Goal: Book appointment/travel/reservation

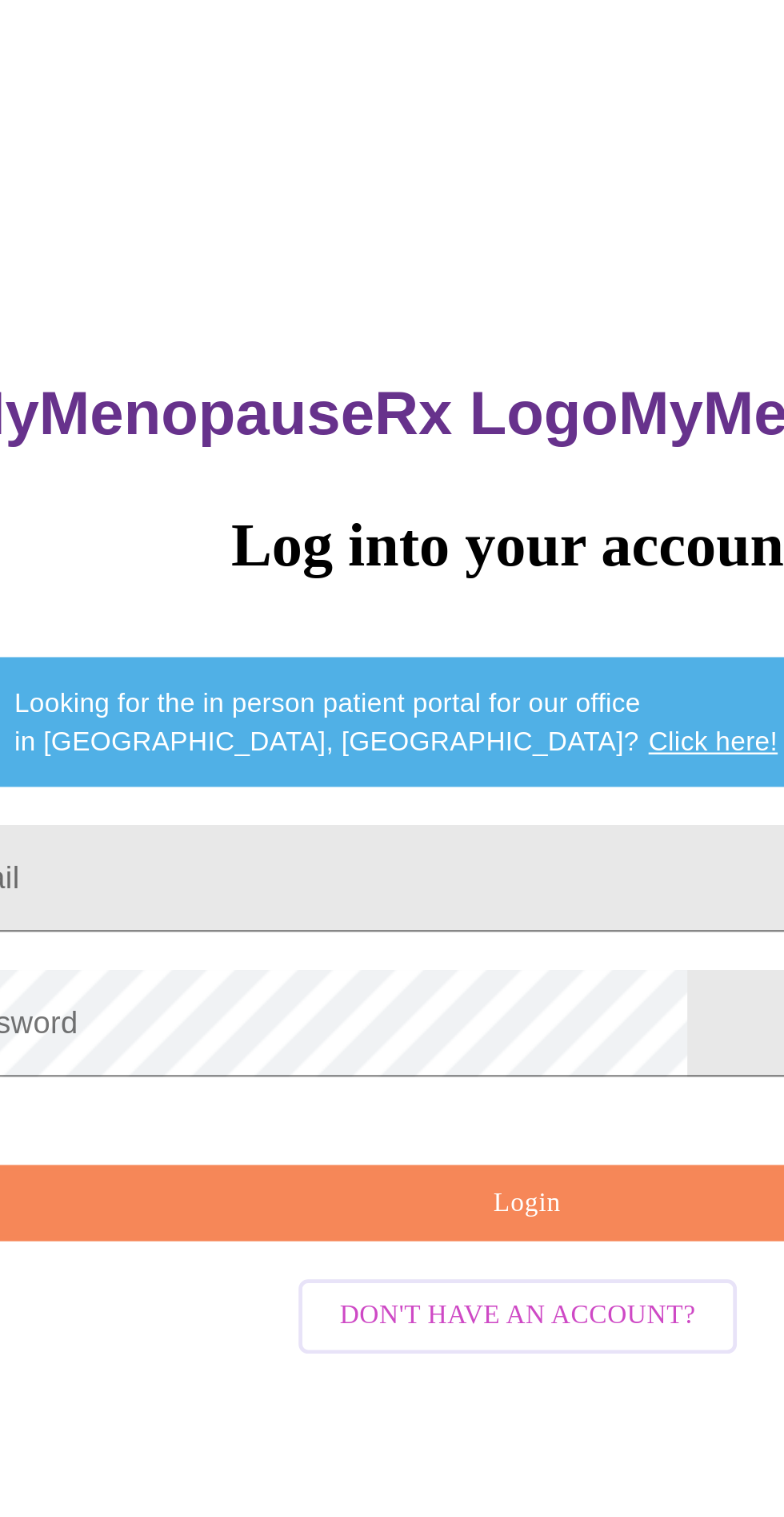
click at [403, 548] on input "Email" at bounding box center [392, 545] width 502 height 45
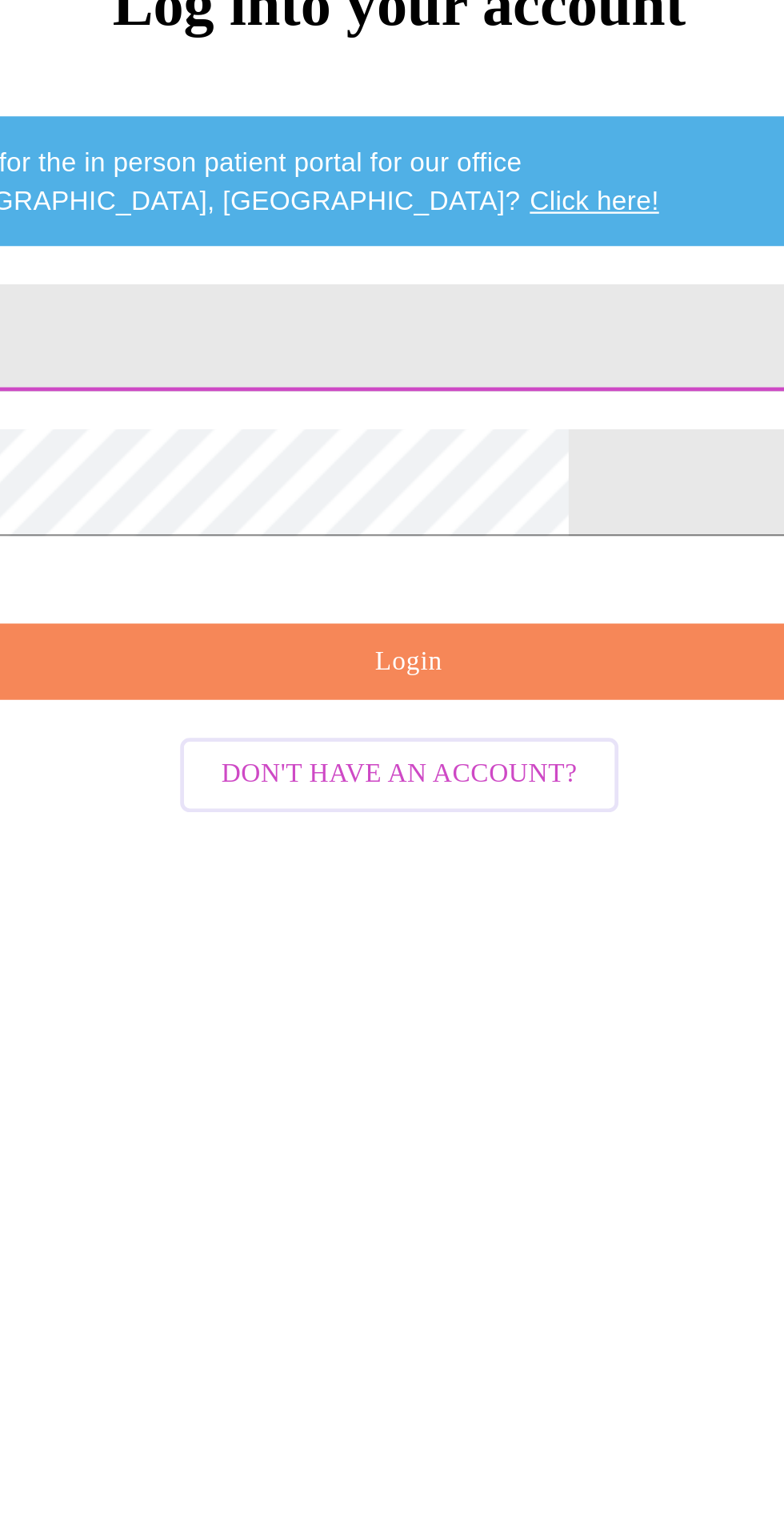
type input "[EMAIL_ADDRESS][DOMAIN_NAME]"
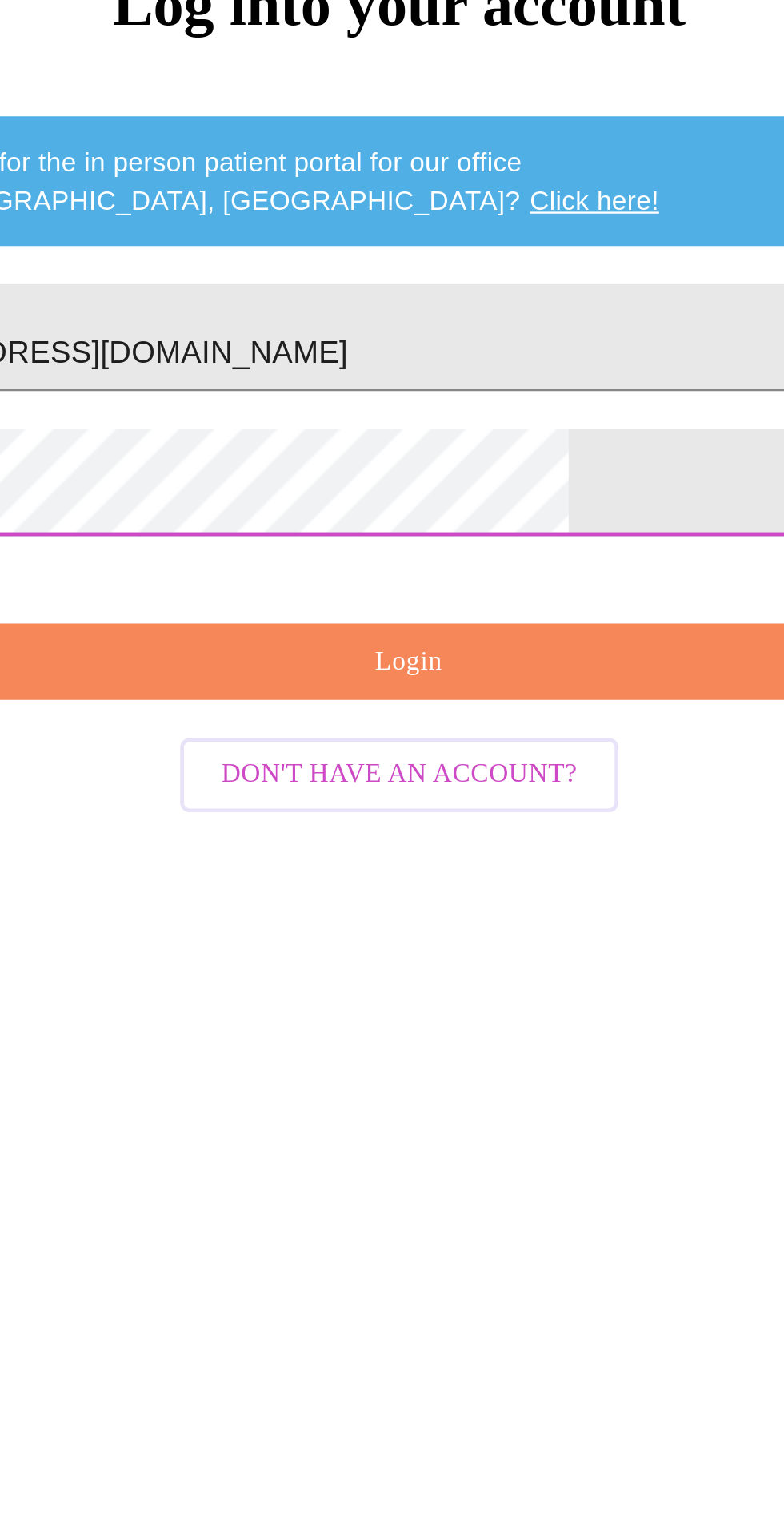
click at [459, 692] on span "Login" at bounding box center [396, 682] width 466 height 20
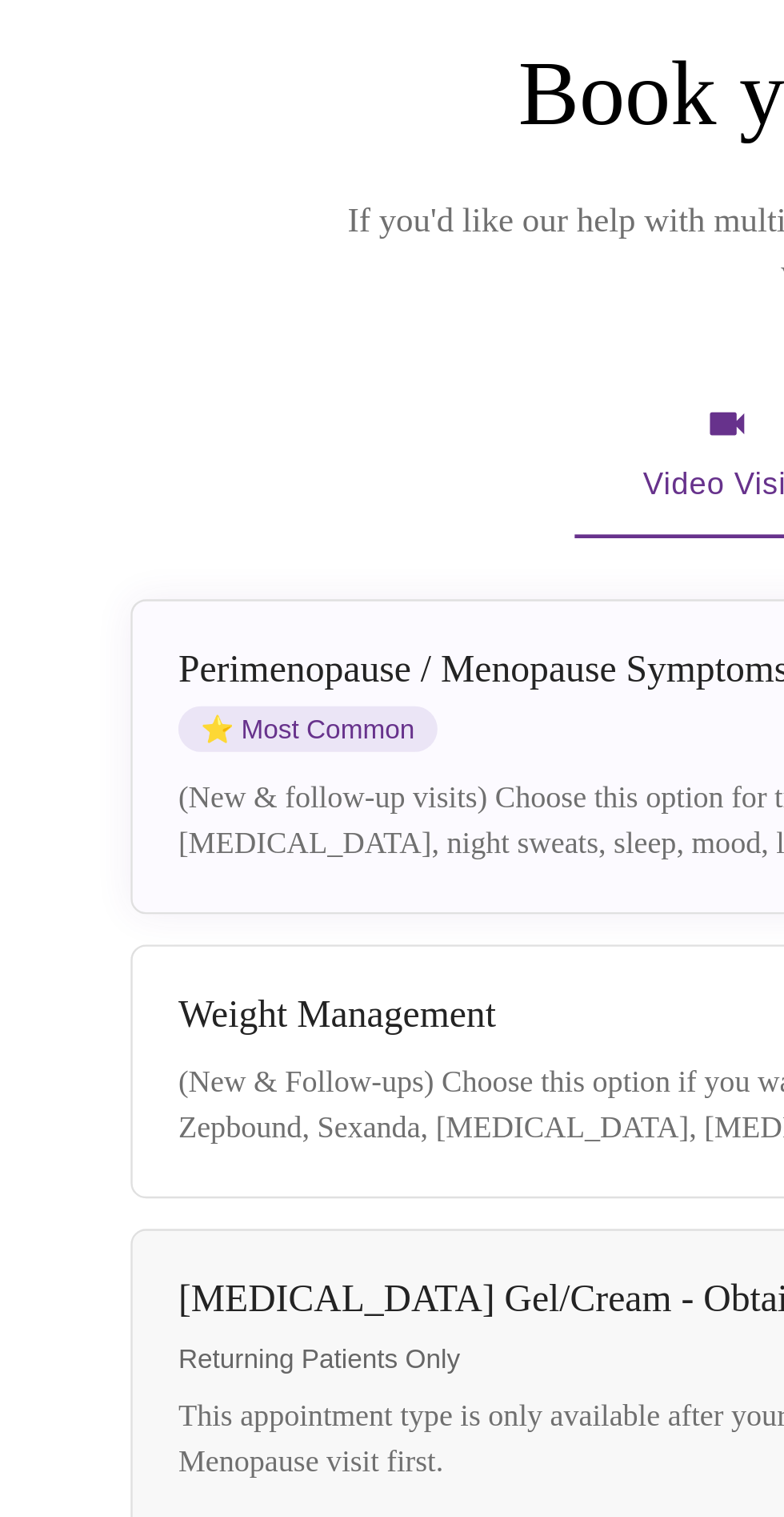
click at [280, 482] on div "[MEDICAL_DATA] / Menopause Symptoms ⭐ Most Common" at bounding box center [380, 488] width 565 height 44
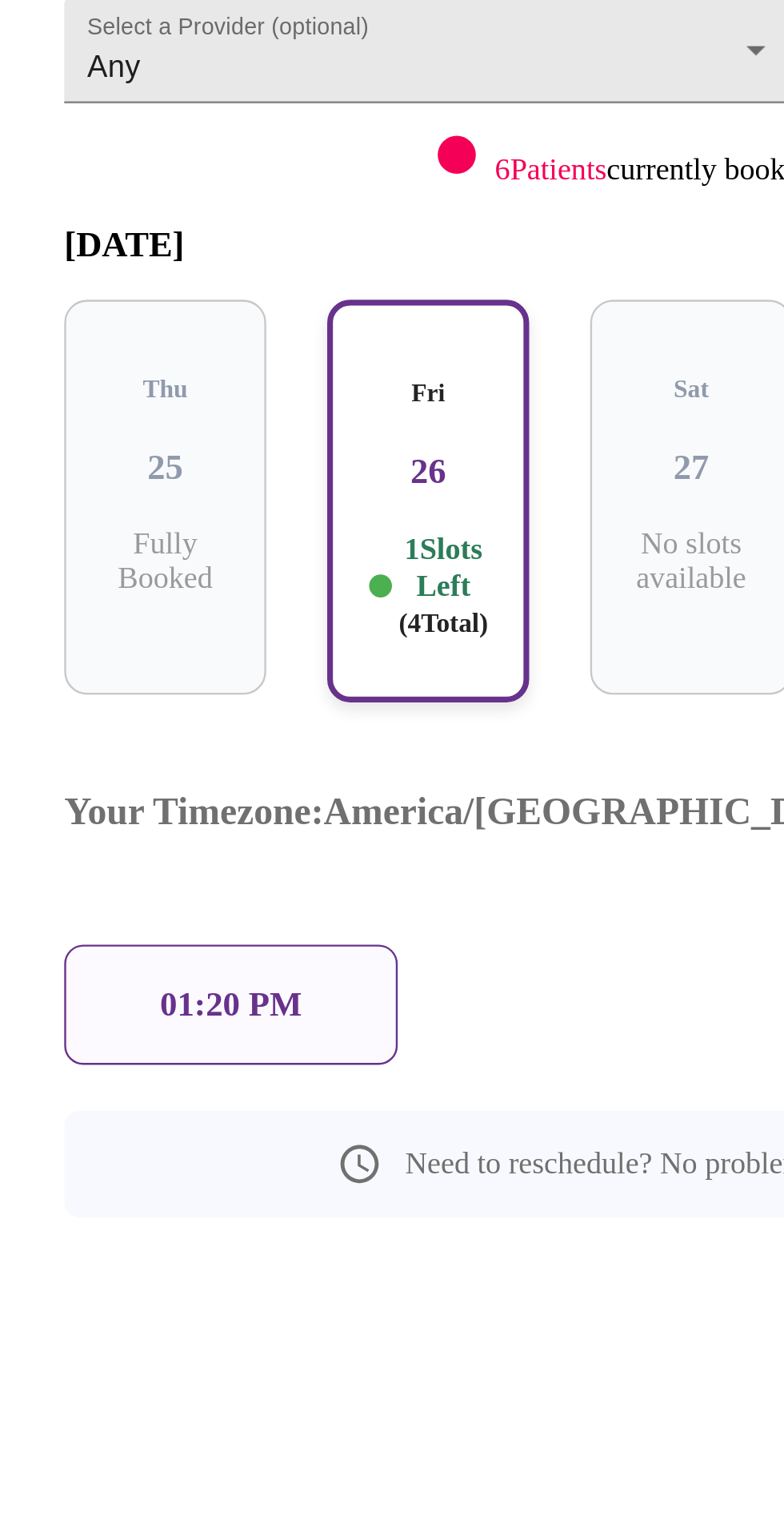
click at [156, 607] on p "01:20 PM" at bounding box center [143, 616] width 59 height 17
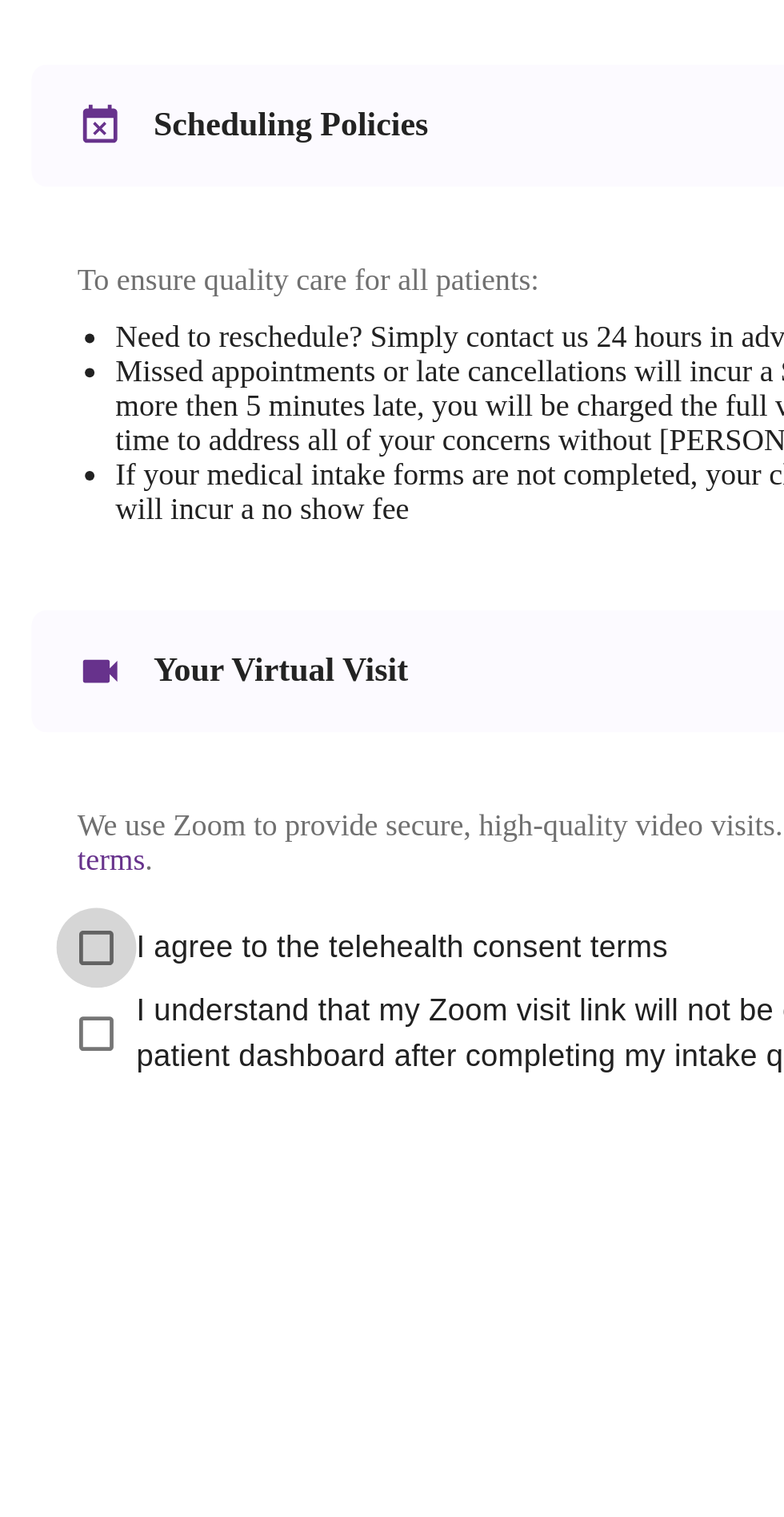
click at [100, 1072] on input "I agree to the telehealth consent terms" at bounding box center [101, 1056] width 34 height 34
checkbox input "true"
click at [95, 1108] on input "I understand that my Zoom visit link will not be emailed to me, and I must acce…" at bounding box center [101, 1091] width 34 height 34
checkbox input "true"
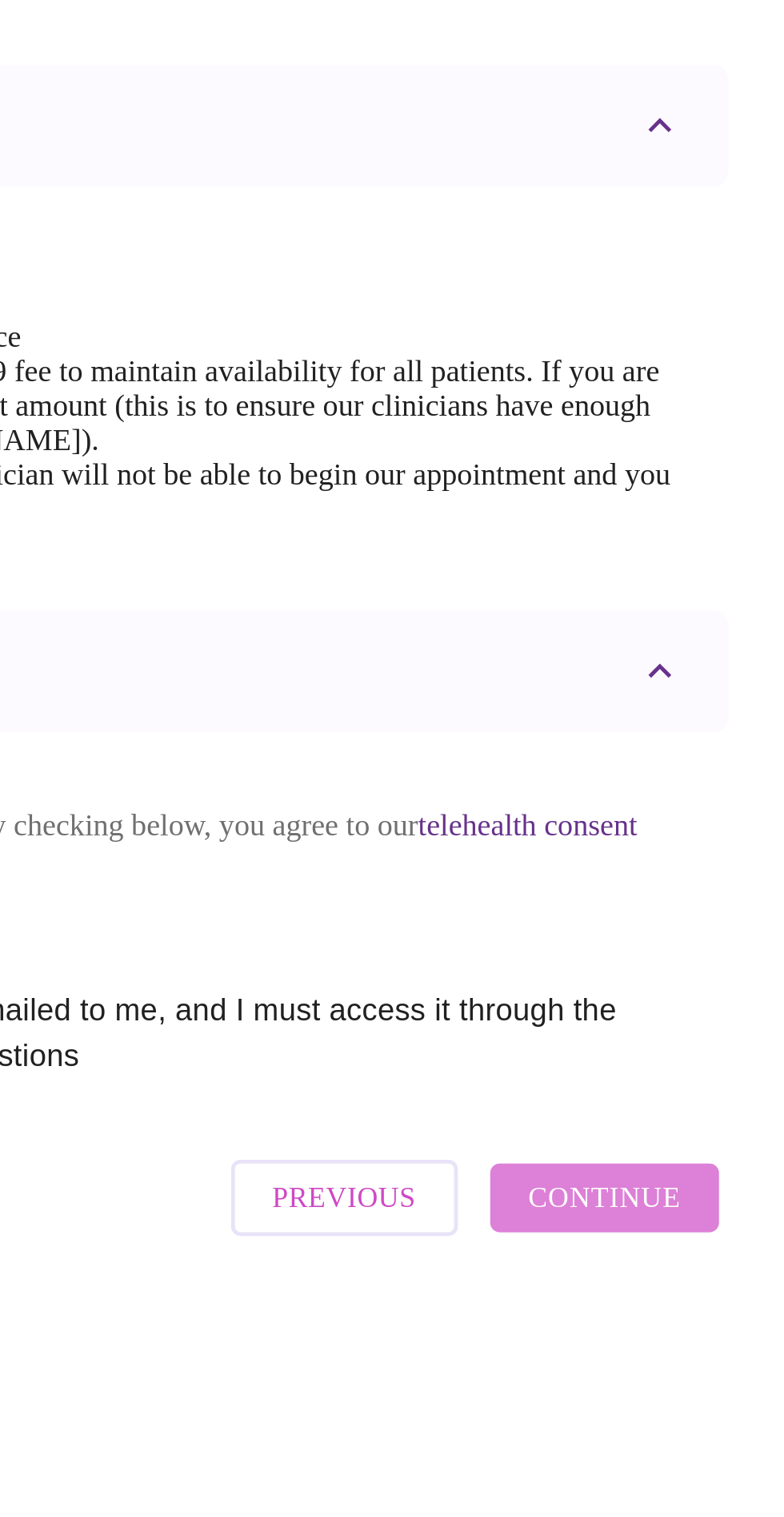
click at [691, 1171] on span "Continue" at bounding box center [659, 1160] width 64 height 21
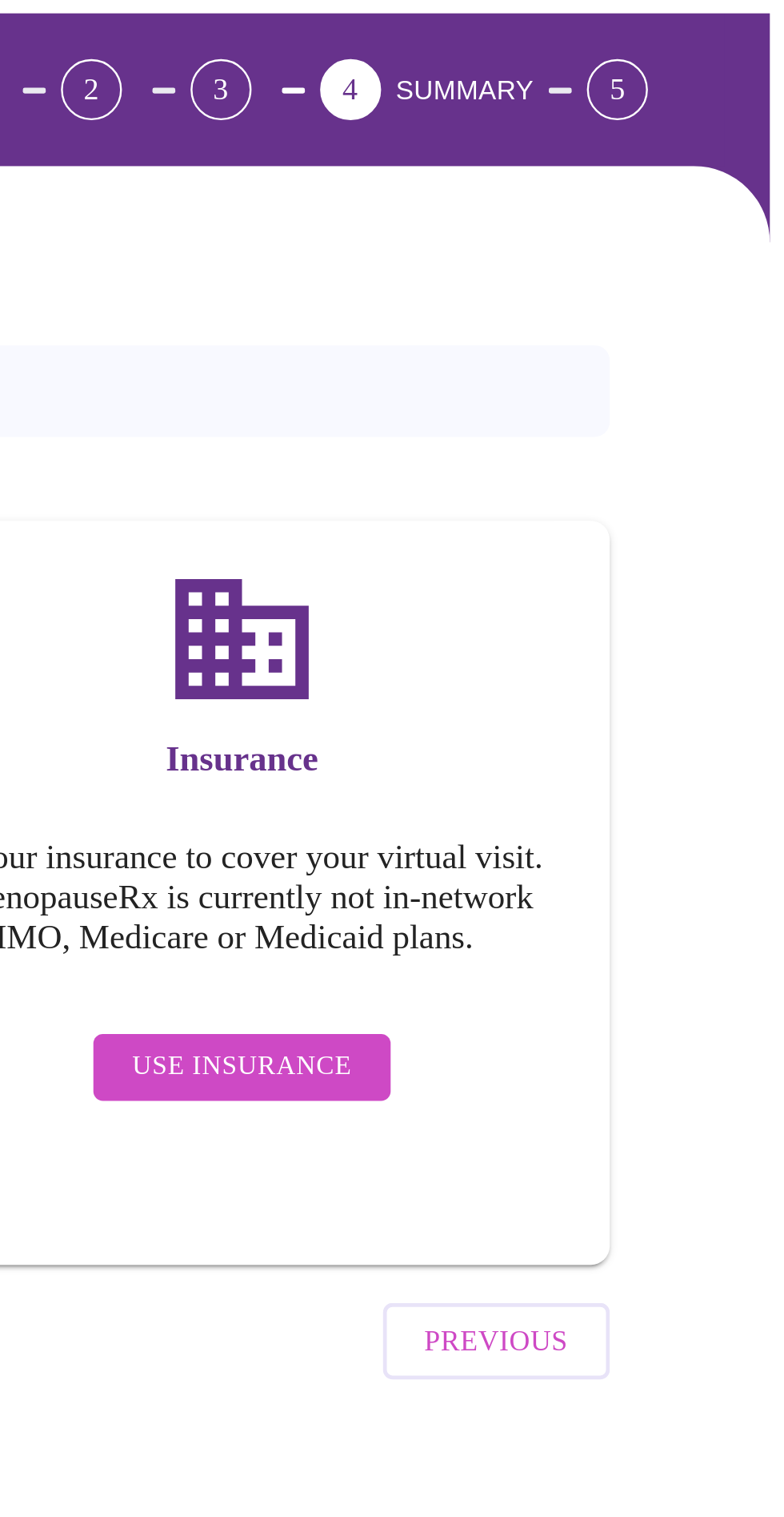
click at [575, 530] on span "Use Insurance" at bounding box center [556, 531] width 92 height 20
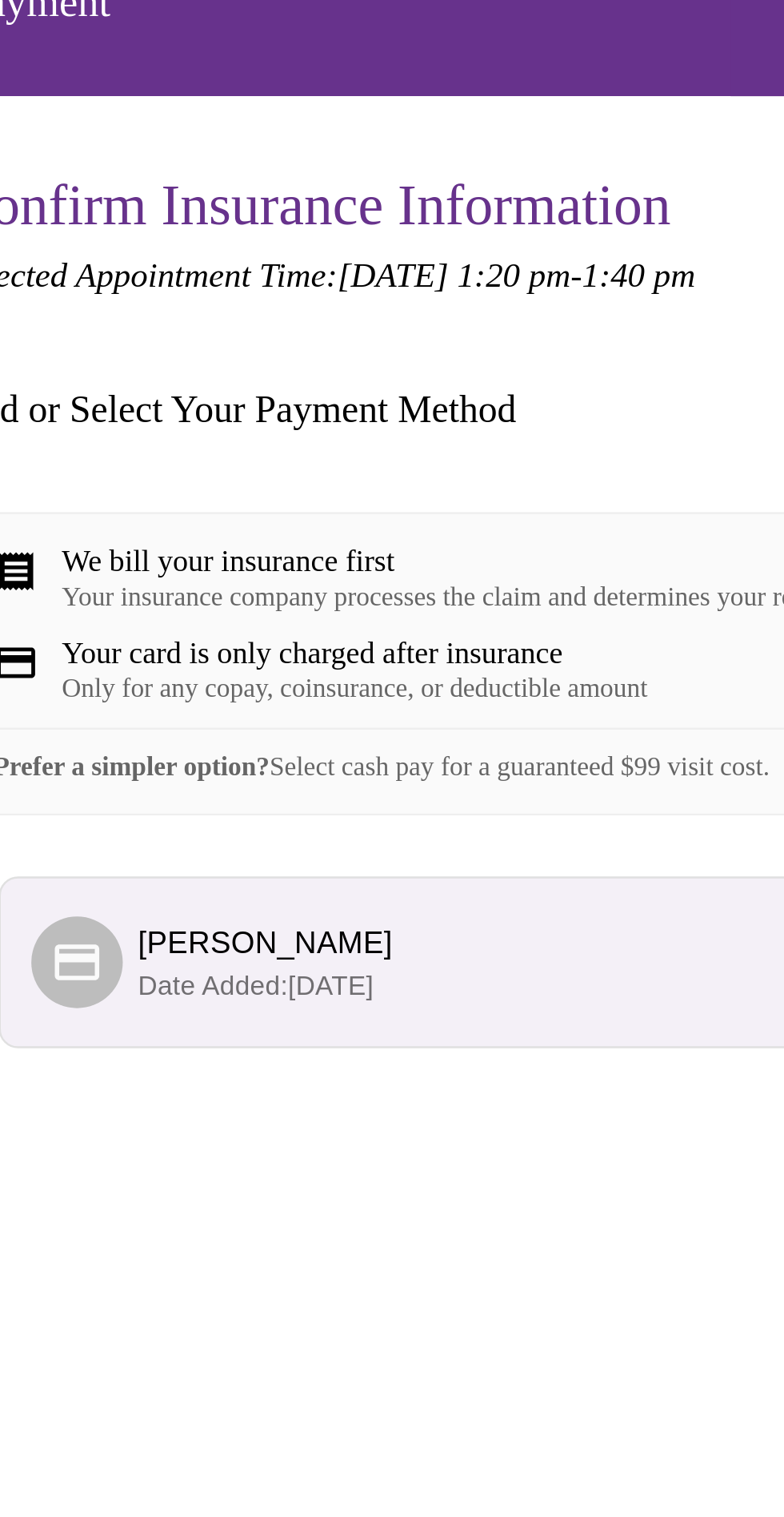
click at [329, 518] on span "[PERSON_NAME]" at bounding box center [400, 508] width 498 height 19
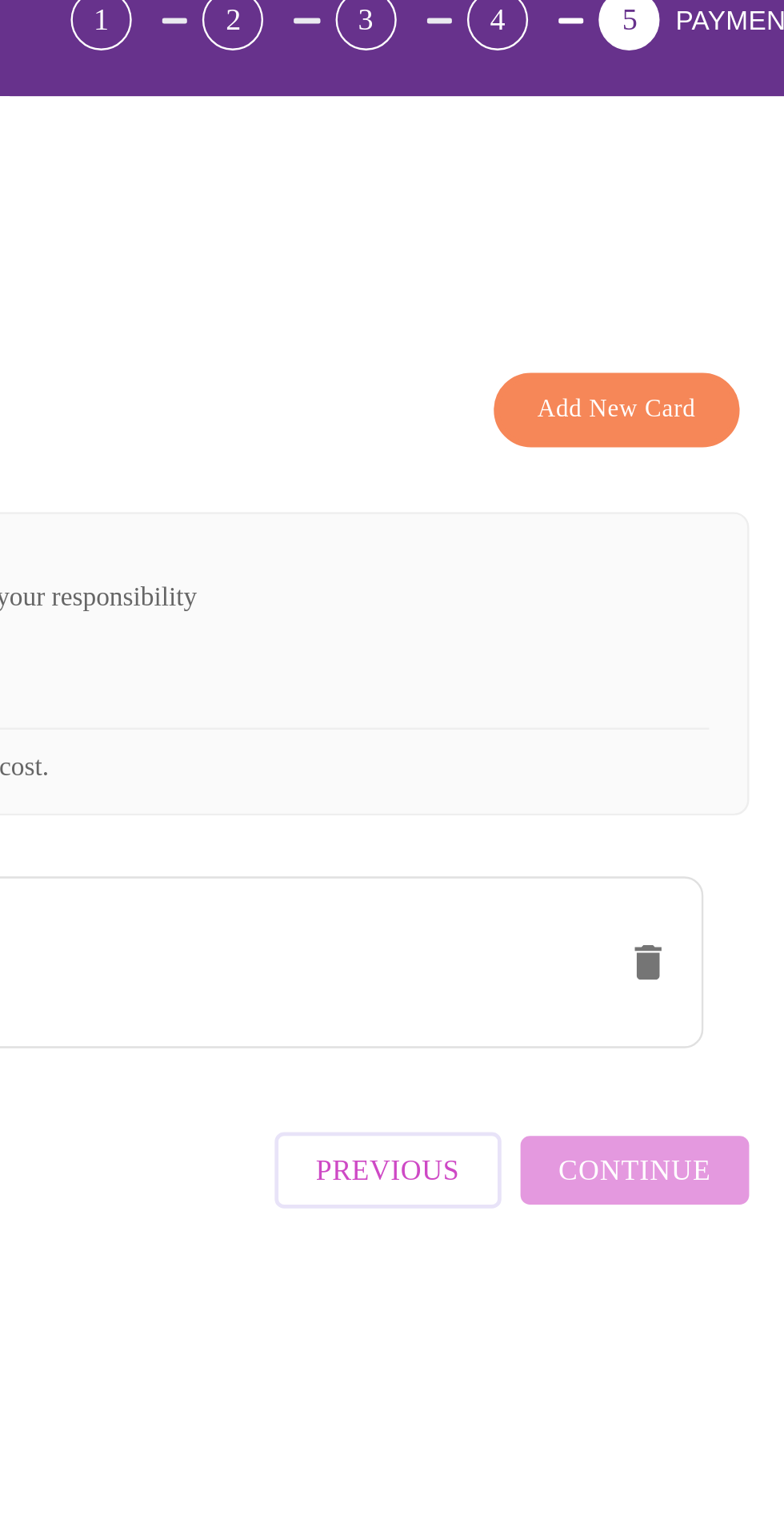
click at [678, 281] on span "Add New Card" at bounding box center [655, 285] width 67 height 19
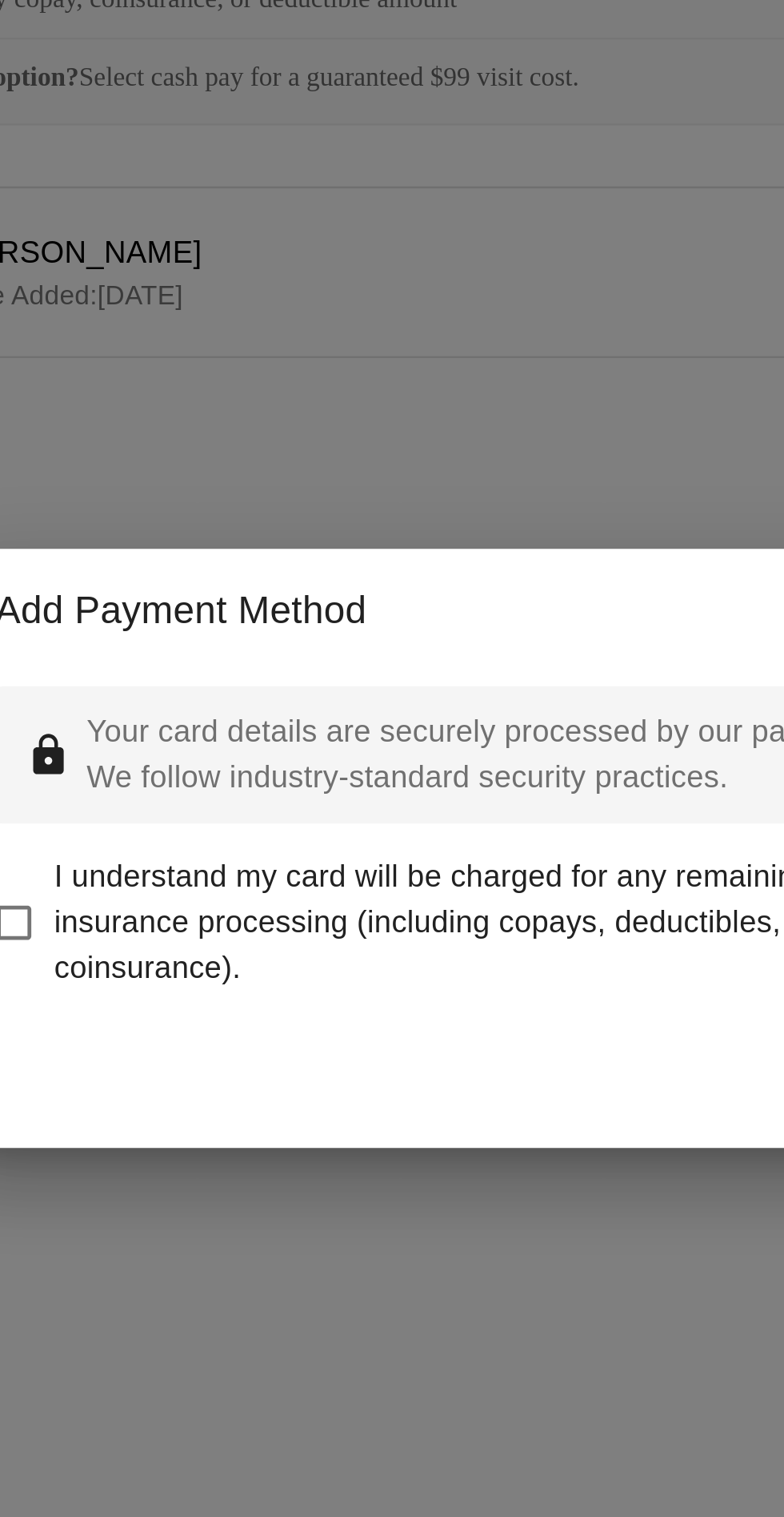
click at [195, 806] on input "I understand my card will be charged for any remaining balance after insurance …" at bounding box center [179, 789] width 34 height 34
checkbox input "true"
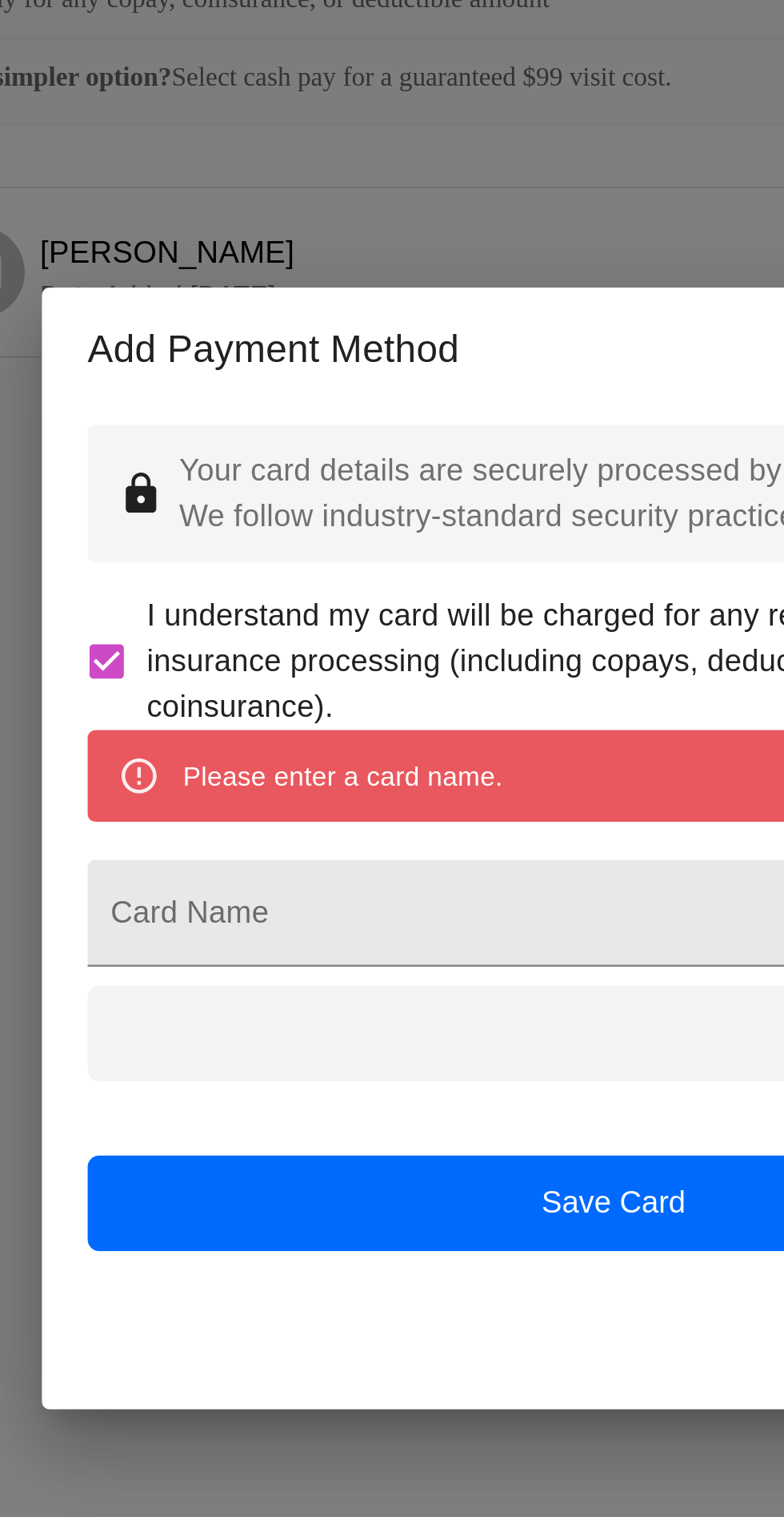
click at [340, 808] on input "Card Name" at bounding box center [392, 785] width 441 height 45
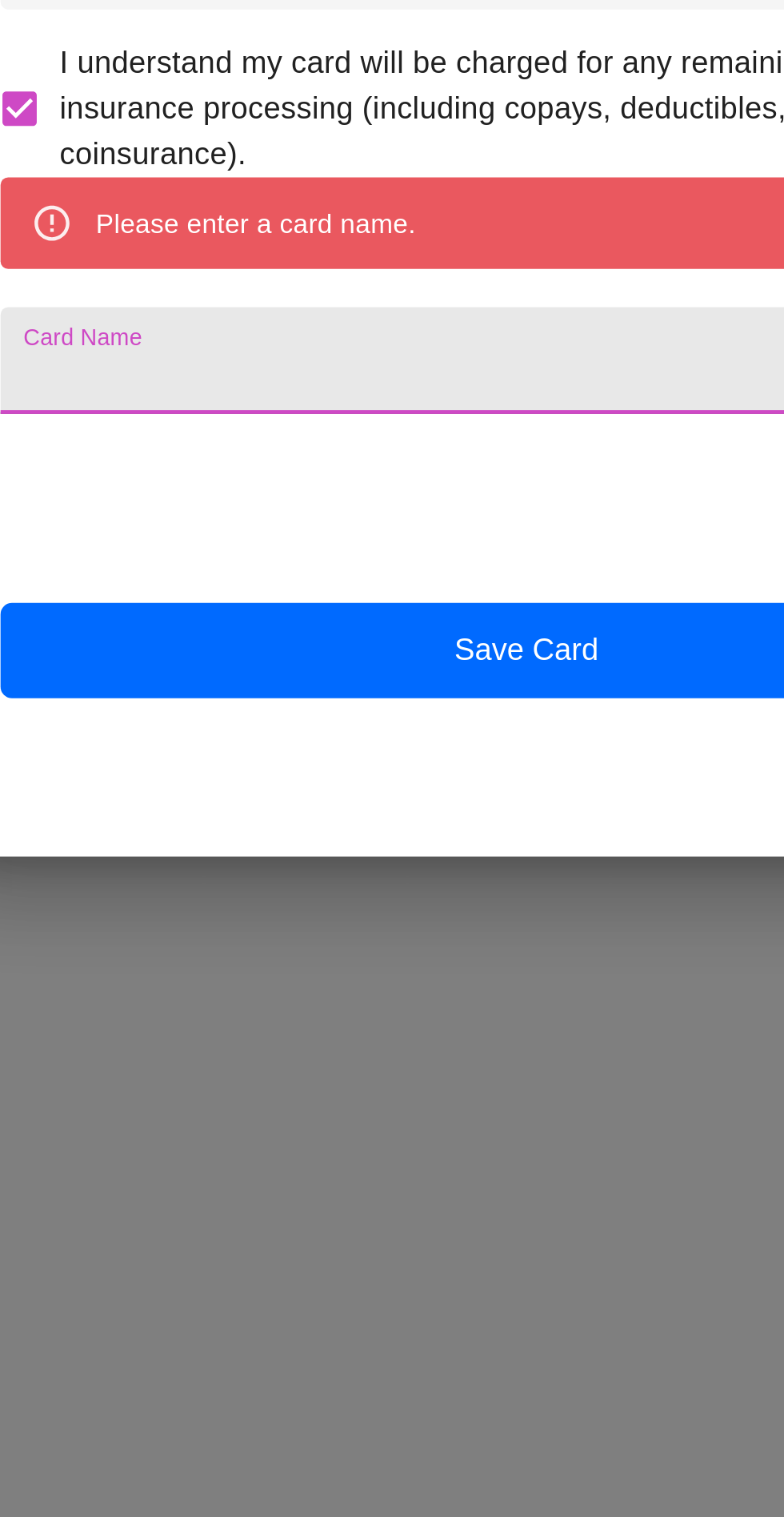
type input "[PERSON_NAME]"
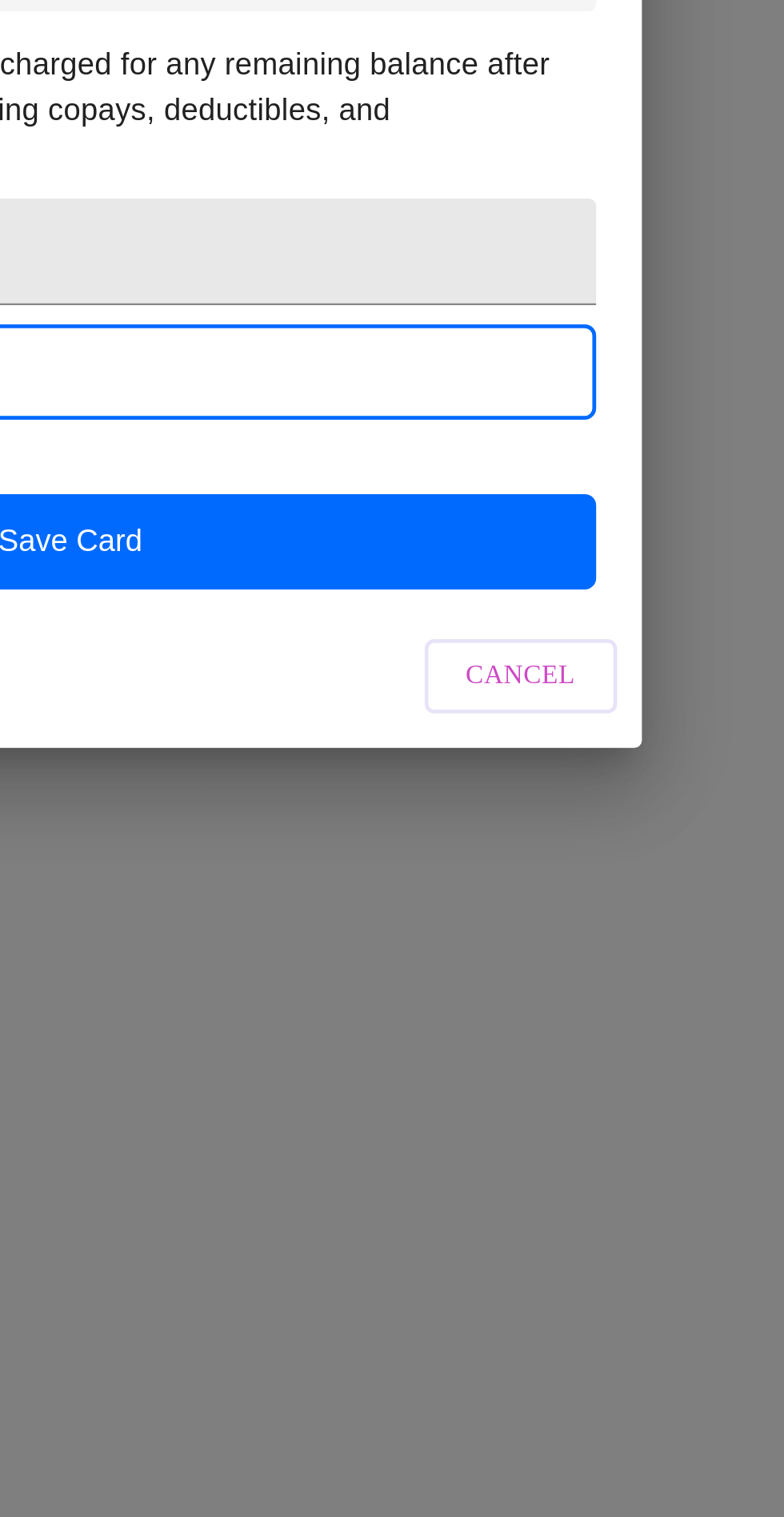
click at [510, 894] on button "Save Card" at bounding box center [392, 883] width 441 height 40
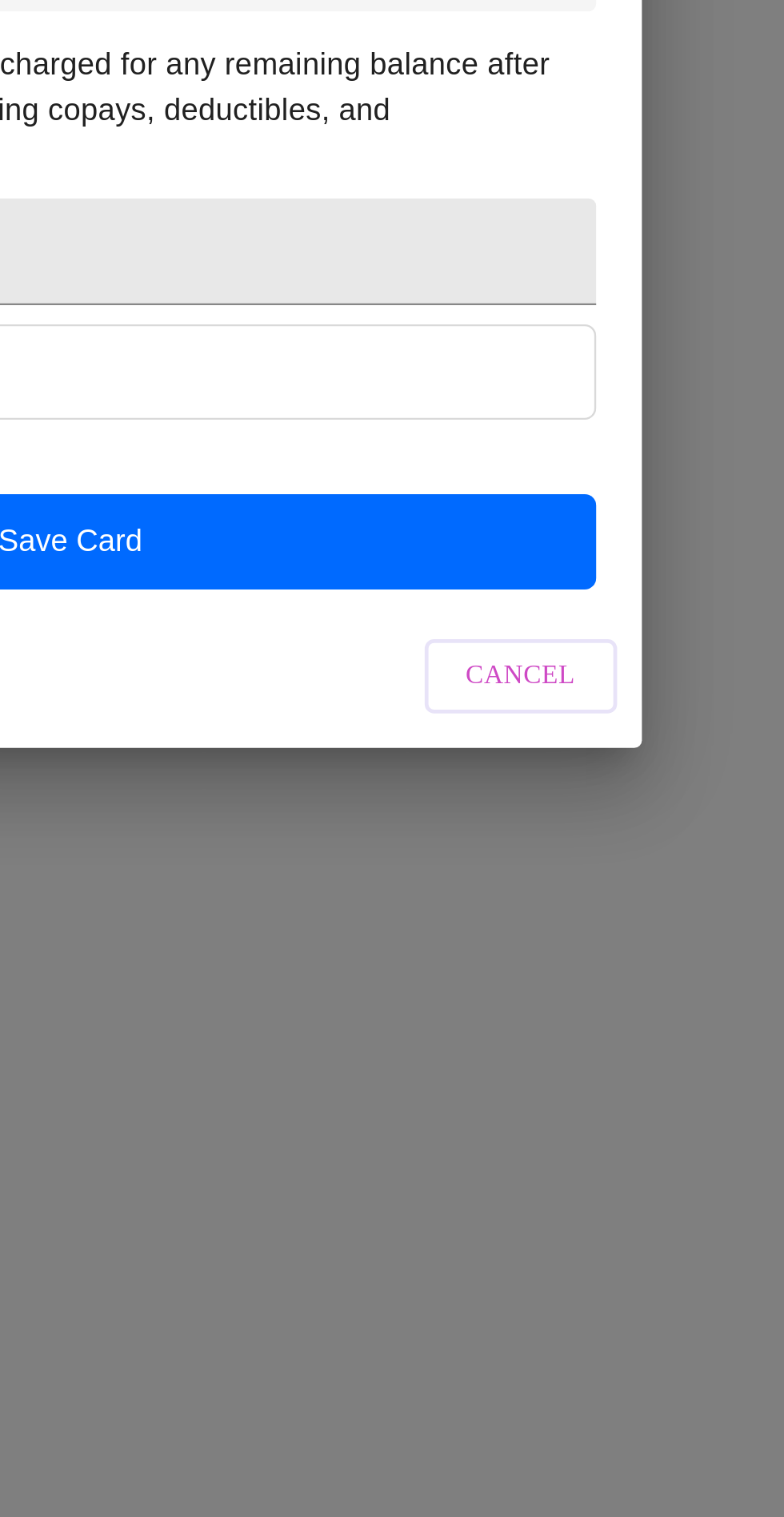
click at [517, 888] on button "Save Card" at bounding box center [392, 883] width 441 height 40
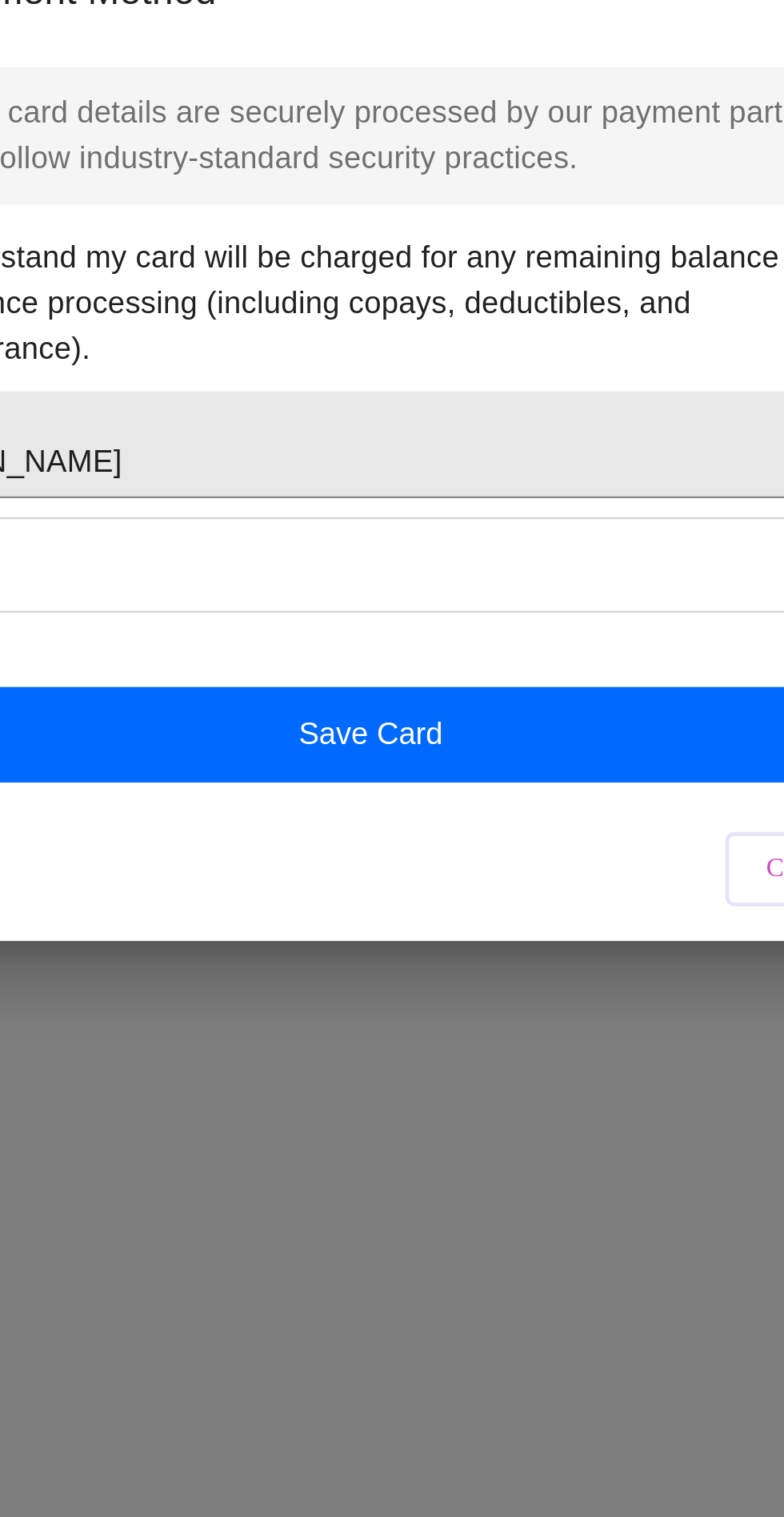
click at [402, 902] on button "Save Card" at bounding box center [392, 883] width 441 height 40
click at [424, 887] on button "Save Card" at bounding box center [392, 883] width 441 height 40
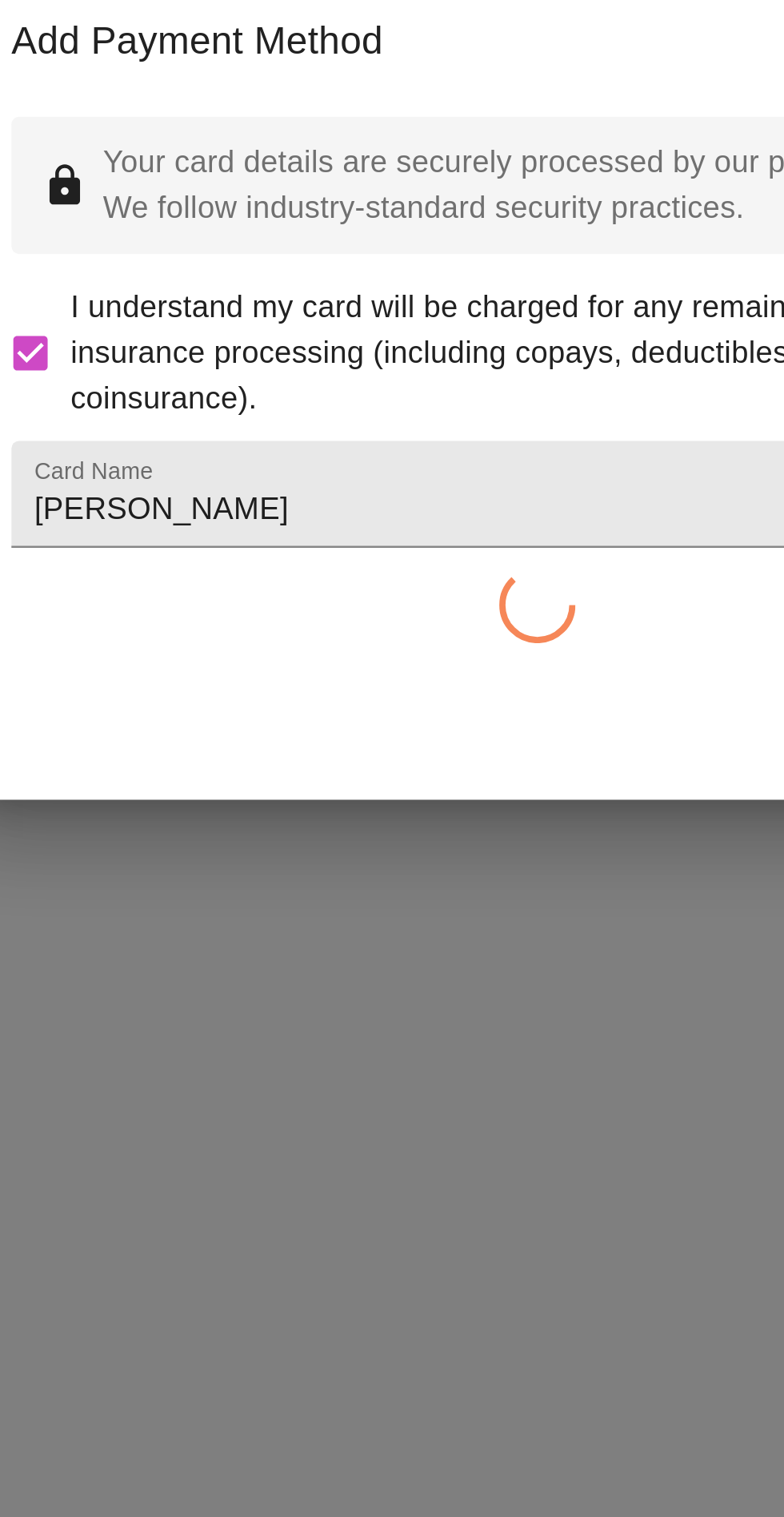
click at [378, 815] on input "[PERSON_NAME]" at bounding box center [392, 802] width 441 height 45
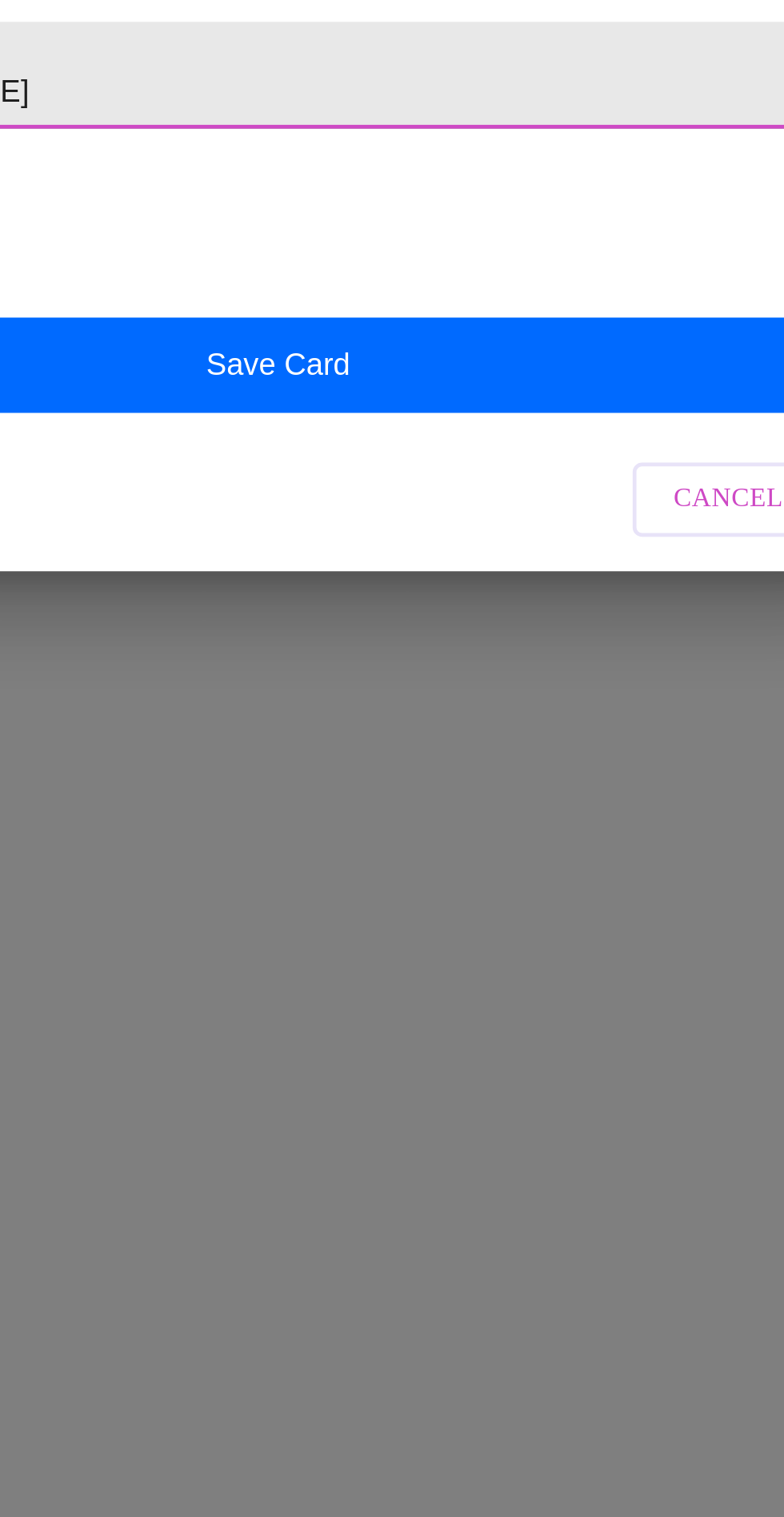
checkbox input "false"
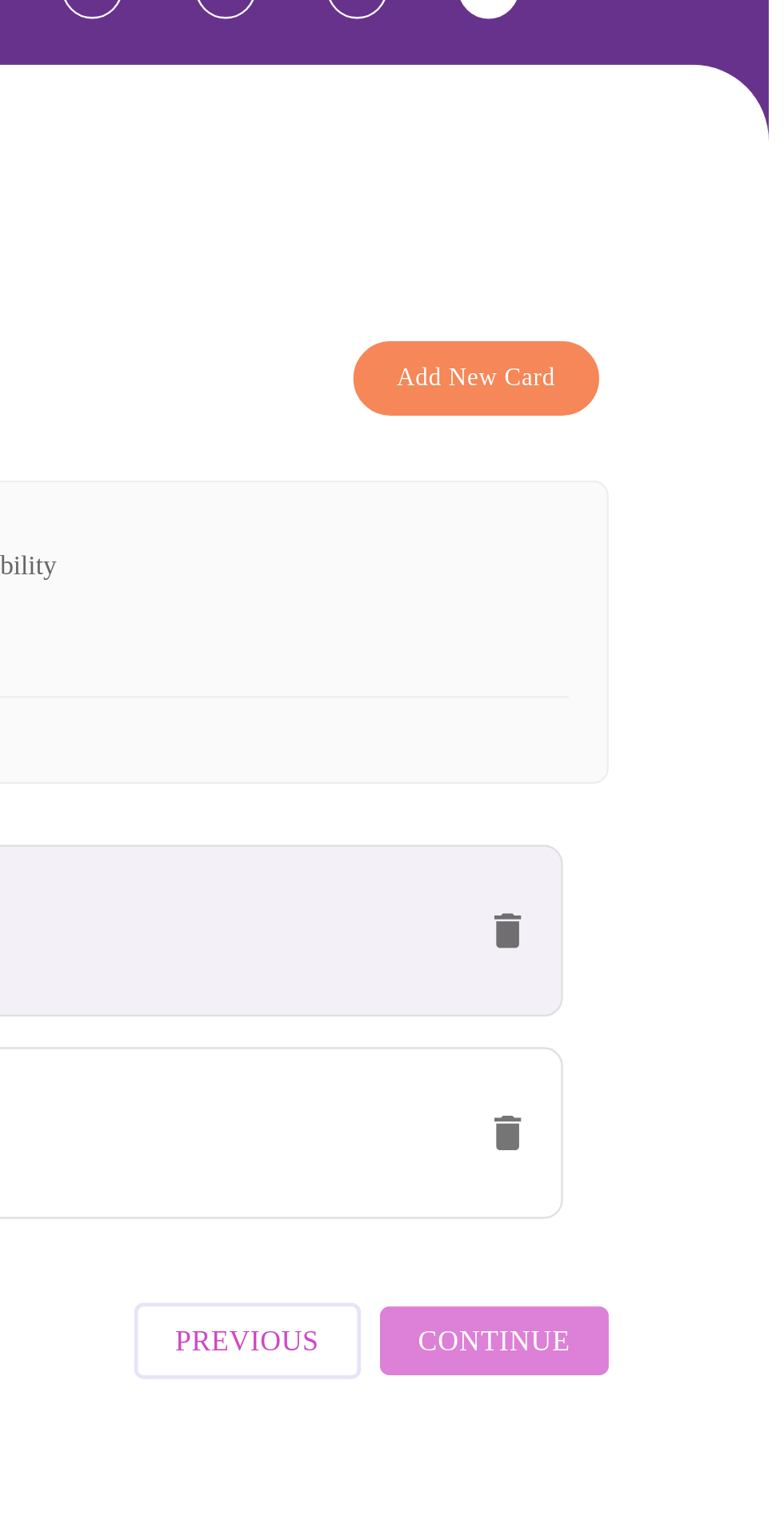
click at [673, 703] on button "Continue" at bounding box center [663, 689] width 96 height 29
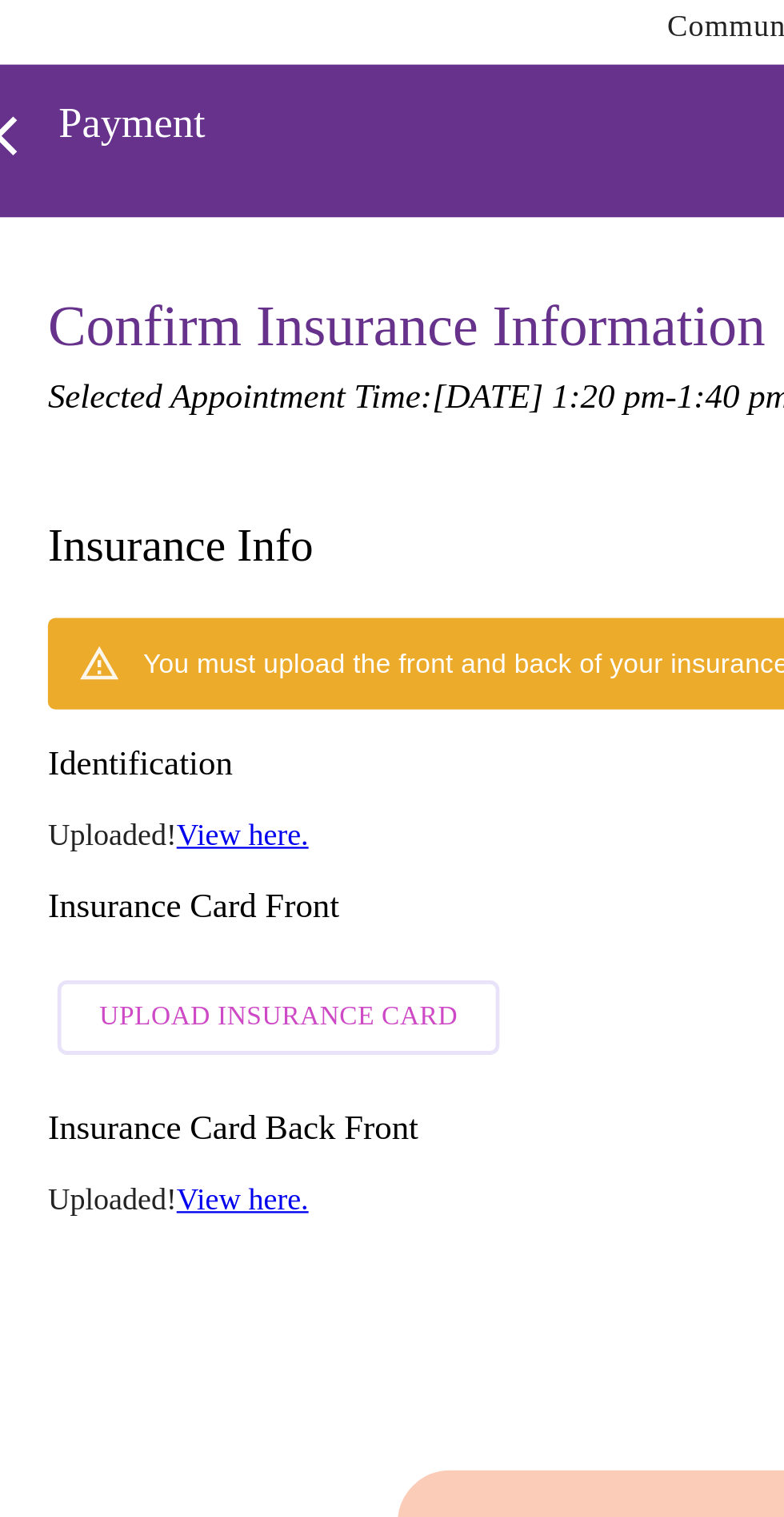
click at [197, 479] on span "Upload Insurance Card" at bounding box center [171, 489] width 151 height 20
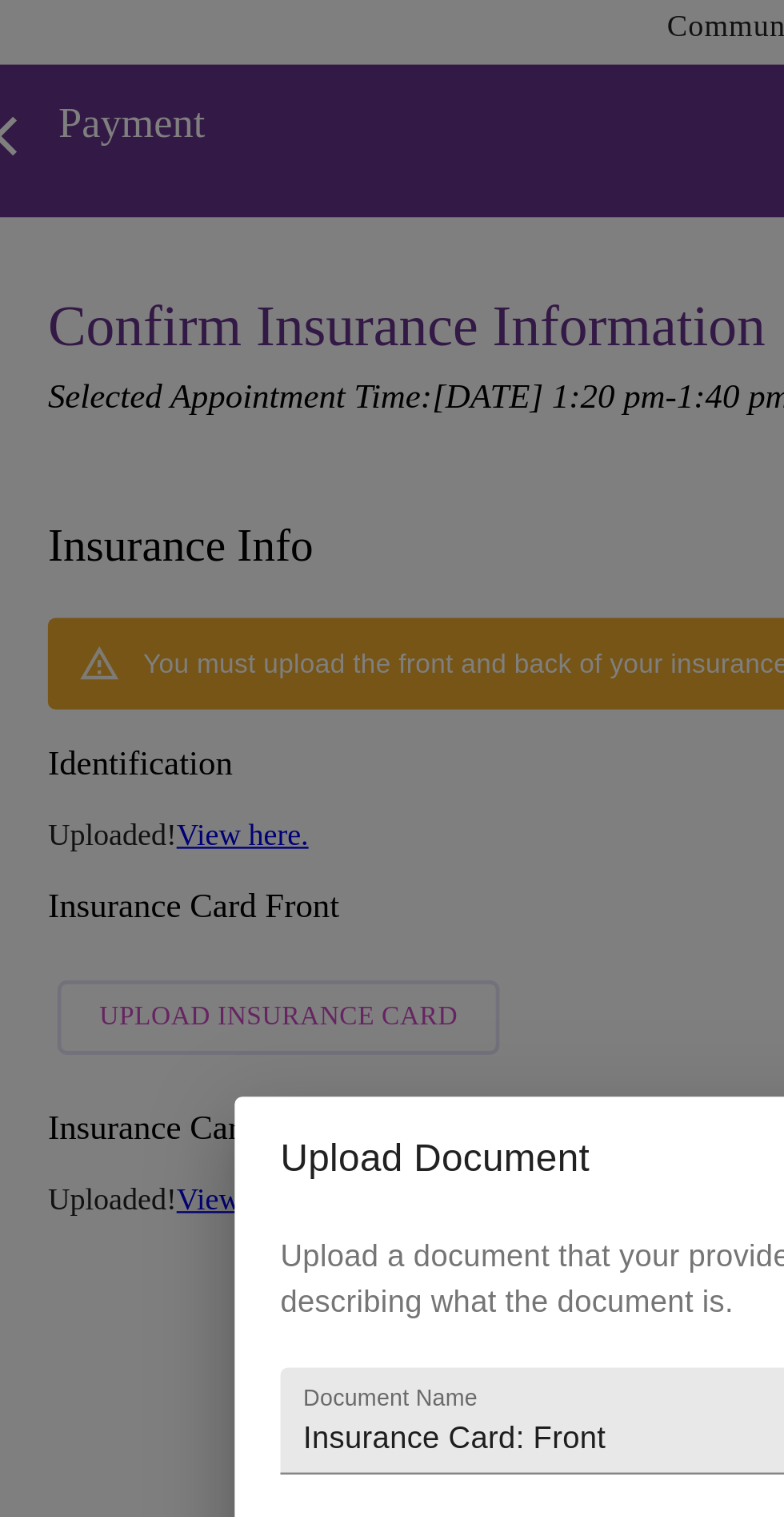
click at [331, 407] on div "Upload Document Upload a document that your providers can view. Select a file t…" at bounding box center [392, 758] width 784 height 1517
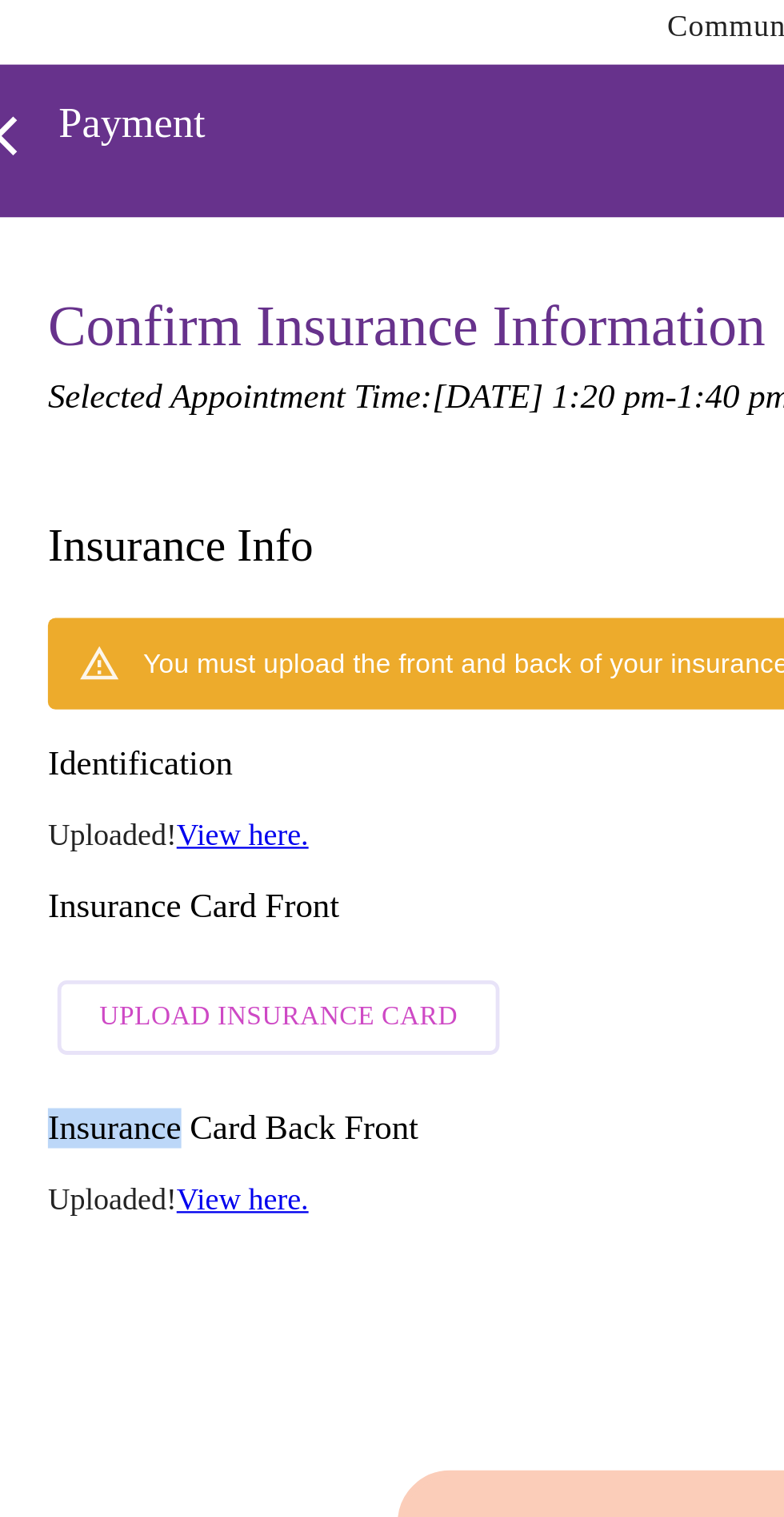
click at [200, 479] on span "Upload Insurance Card" at bounding box center [171, 489] width 151 height 20
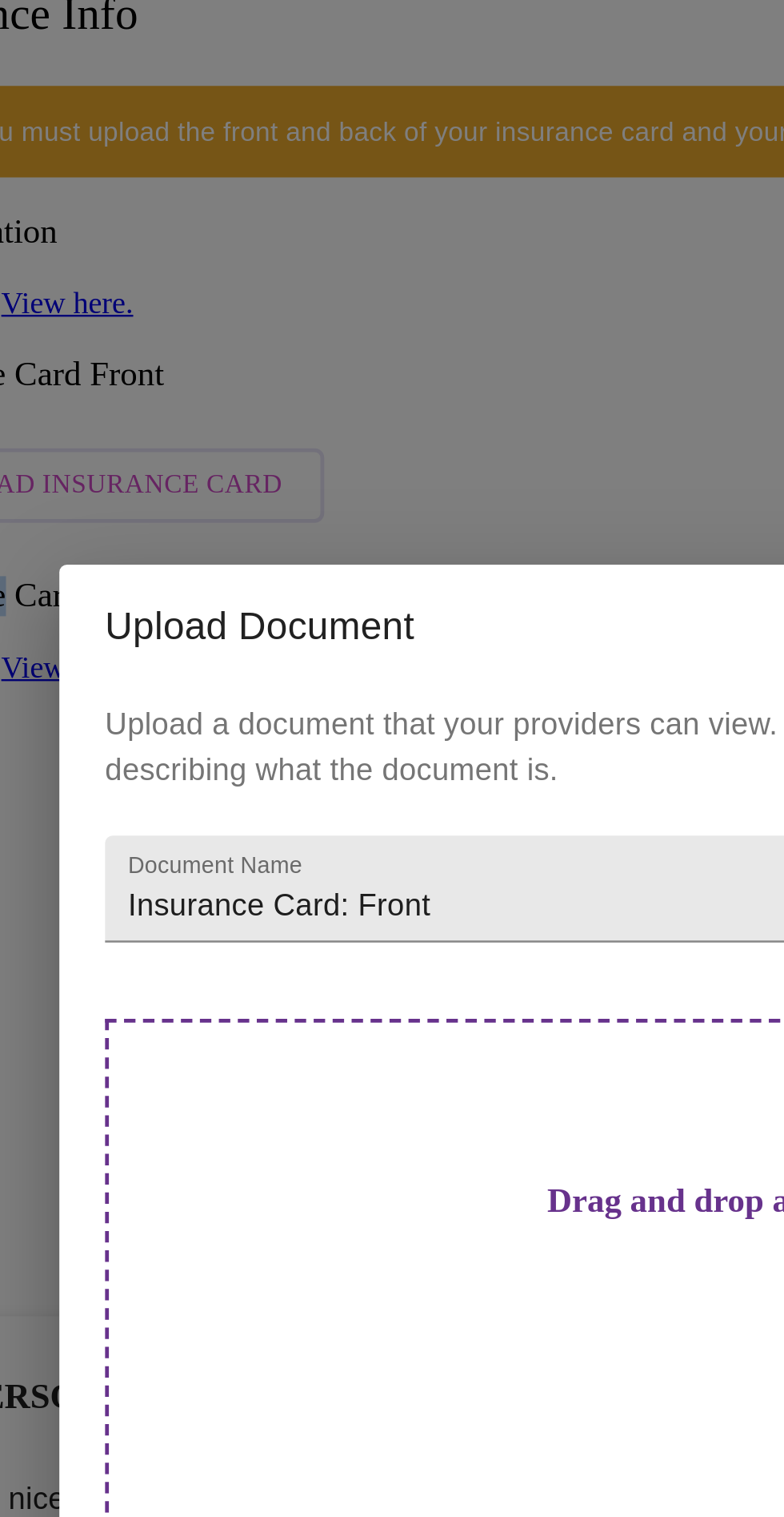
click at [359, 798] on h3 "Drag and drop a file here, or click to select a file" at bounding box center [504, 789] width 441 height 17
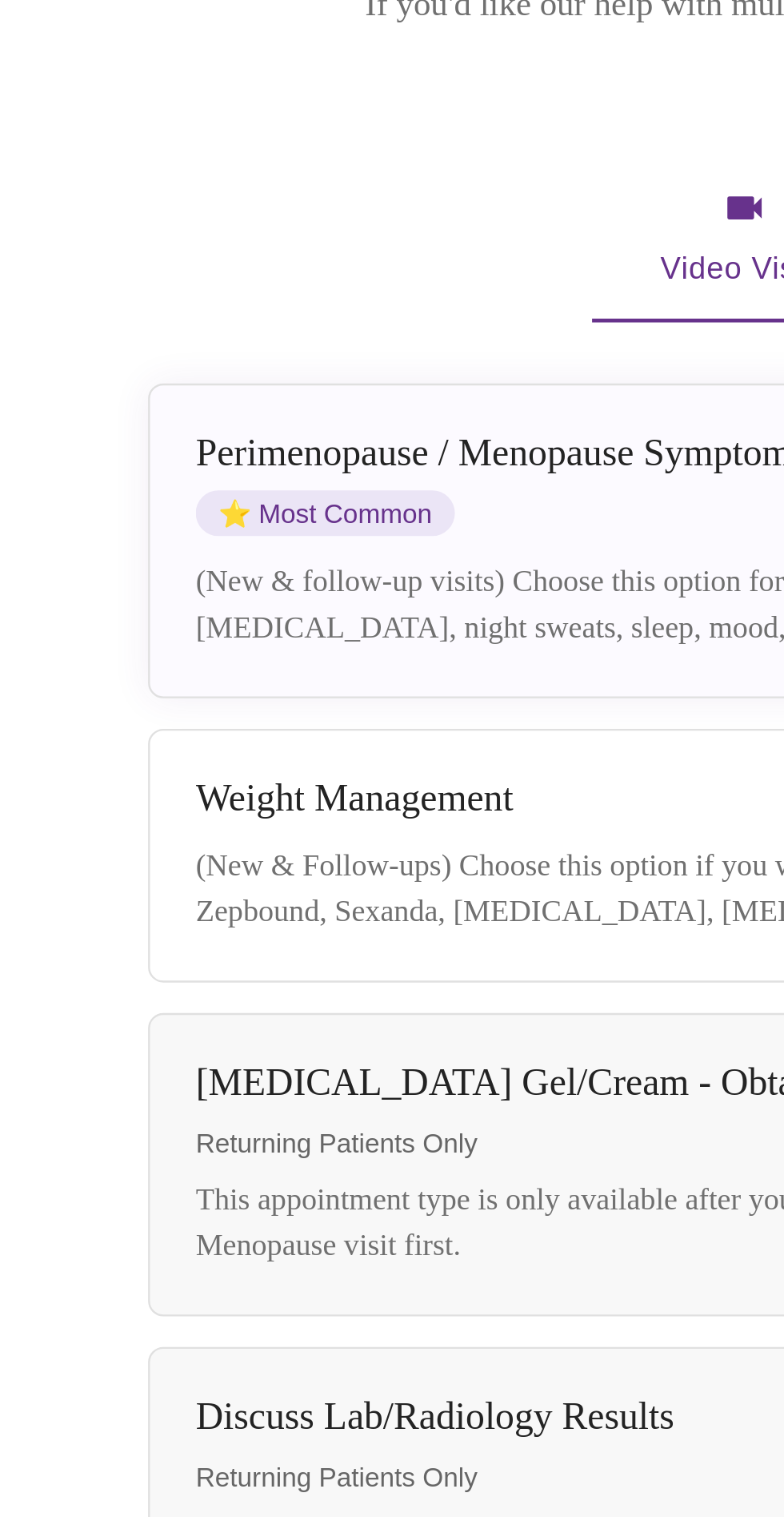
click at [155, 519] on div "(New & follow-up visits) Choose this option for treatment of peri/menopause sym…" at bounding box center [380, 538] width 565 height 38
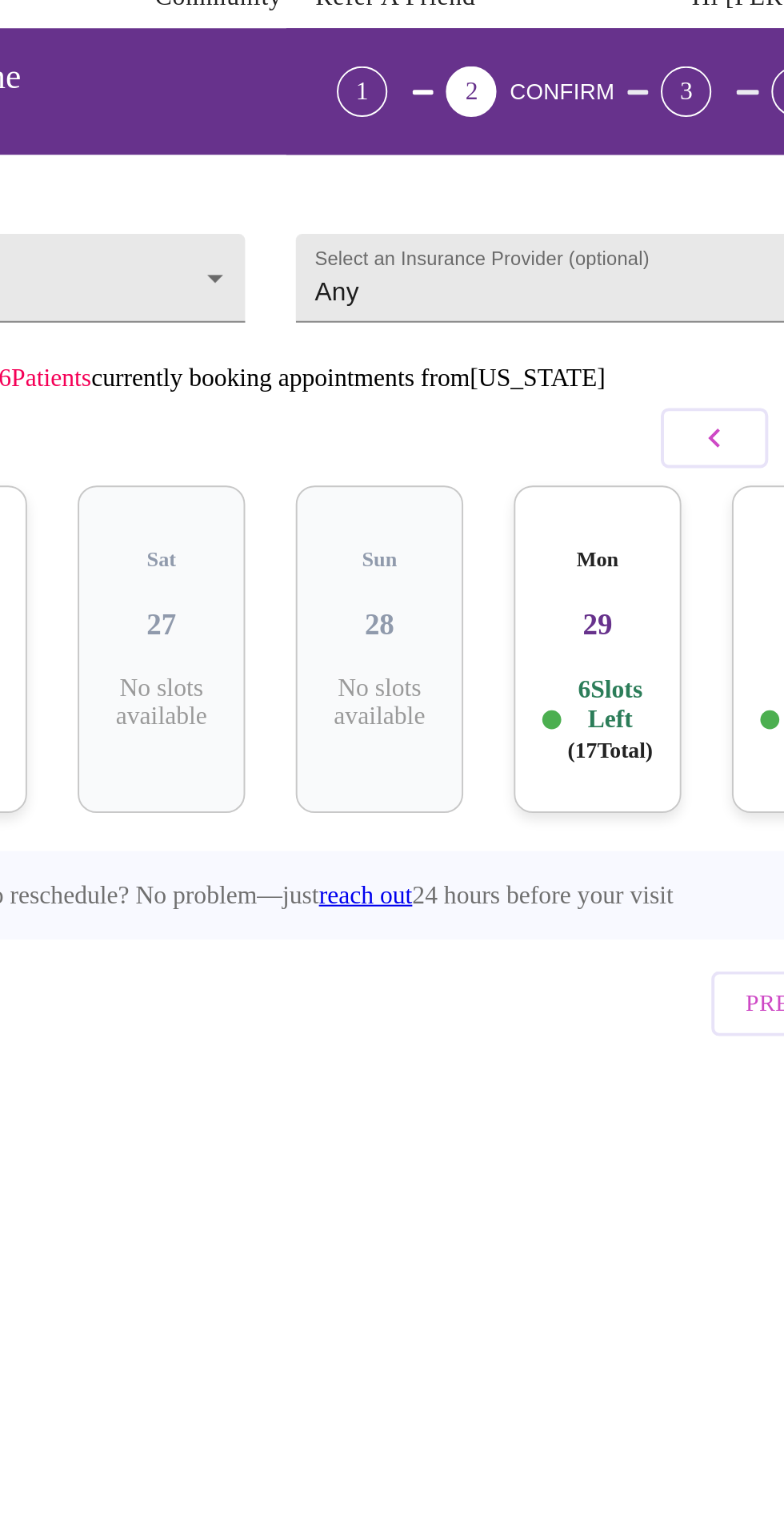
click at [573, 392] on div "Mon 29 6 Slots Left ( 17 Total)" at bounding box center [557, 404] width 85 height 166
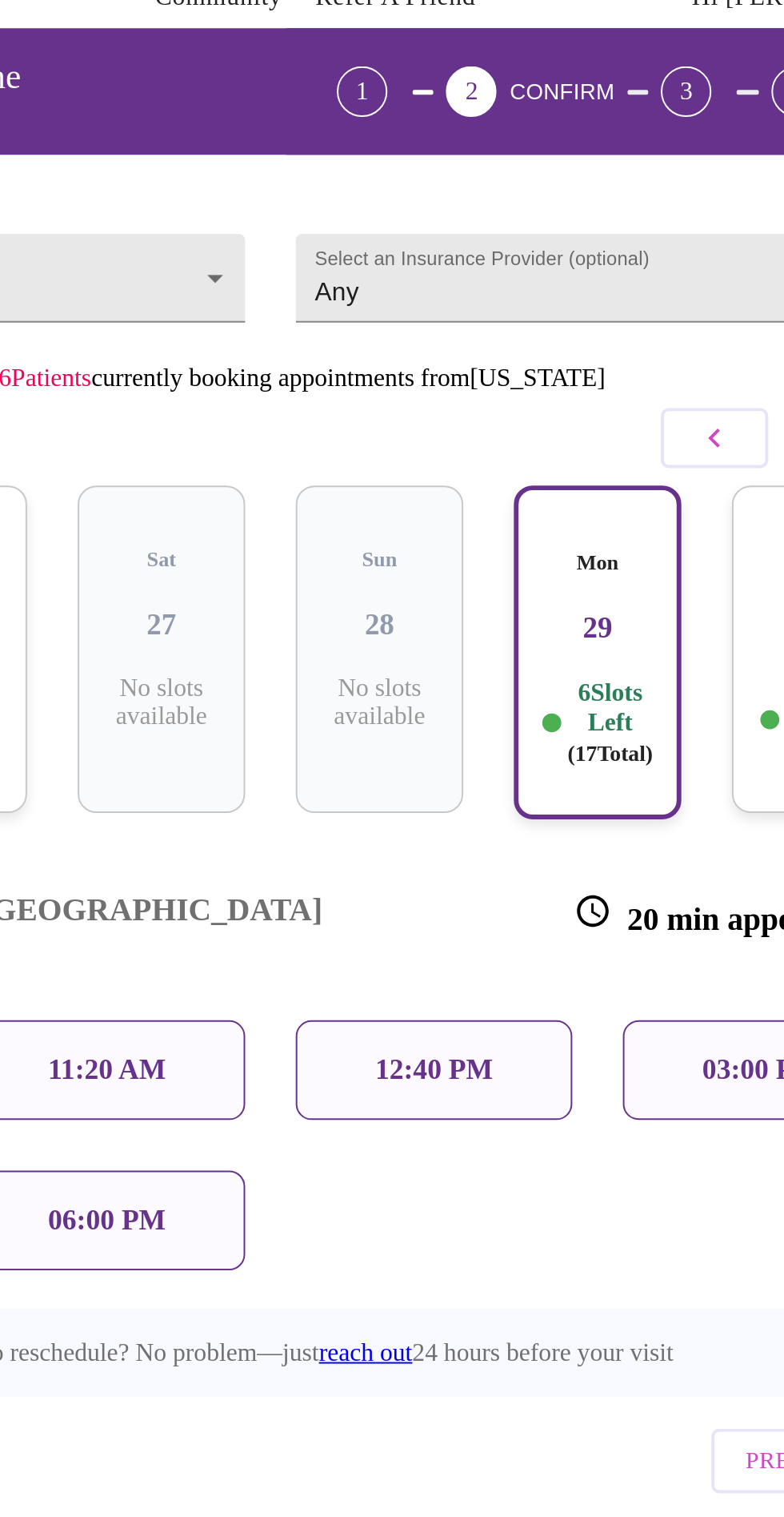
click at [305, 591] on div "11:20 AM" at bounding box center [310, 616] width 140 height 51
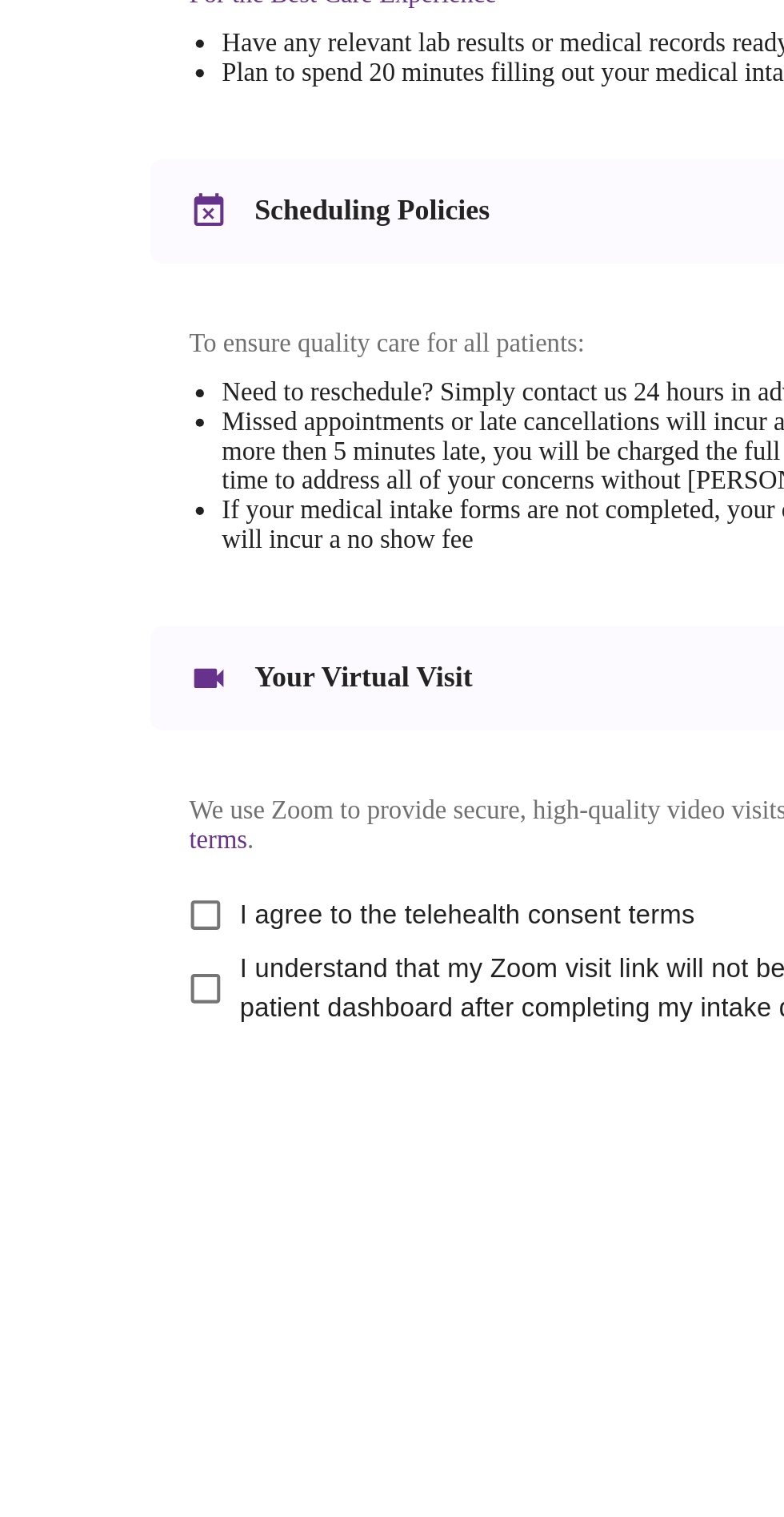
click at [93, 1072] on input "I agree to the telehealth consent terms" at bounding box center [101, 1056] width 34 height 34
checkbox input "true"
click at [84, 1108] on input "I understand that my Zoom visit link will not be emailed to me, and I must acce…" at bounding box center [101, 1091] width 34 height 34
checkbox input "true"
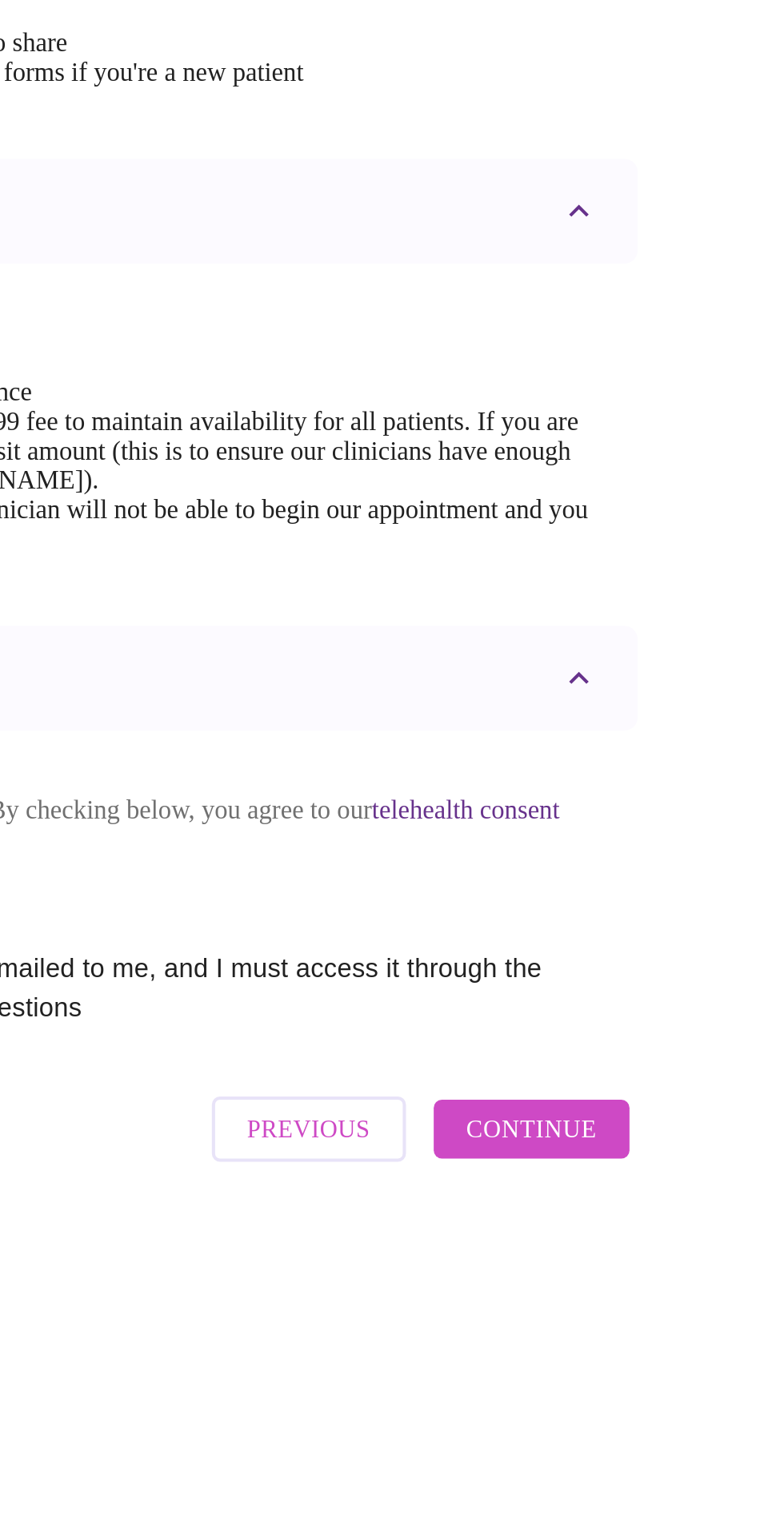
click at [683, 1171] on span "Continue" at bounding box center [659, 1160] width 64 height 21
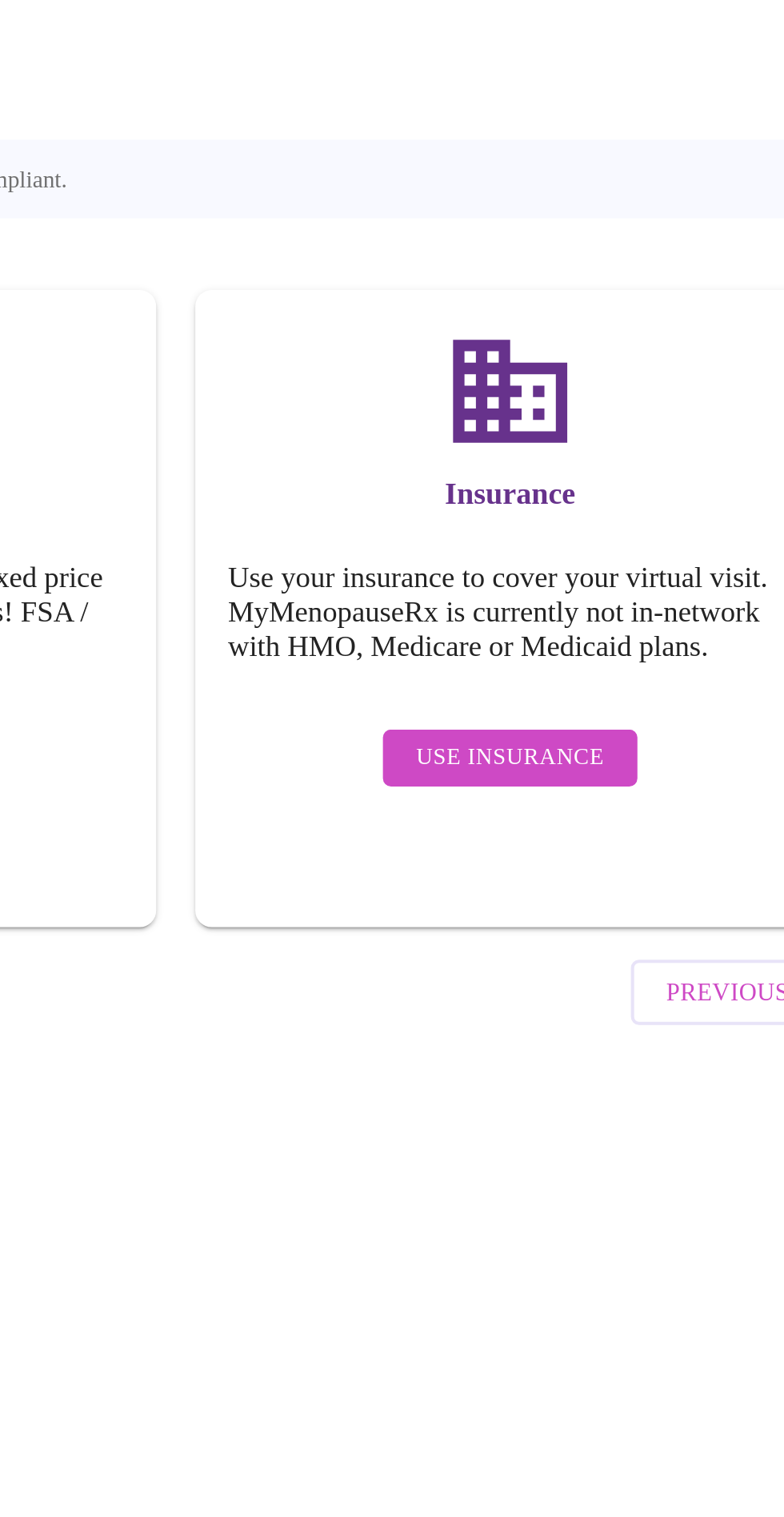
click at [575, 526] on button "Use Insurance" at bounding box center [556, 530] width 124 height 28
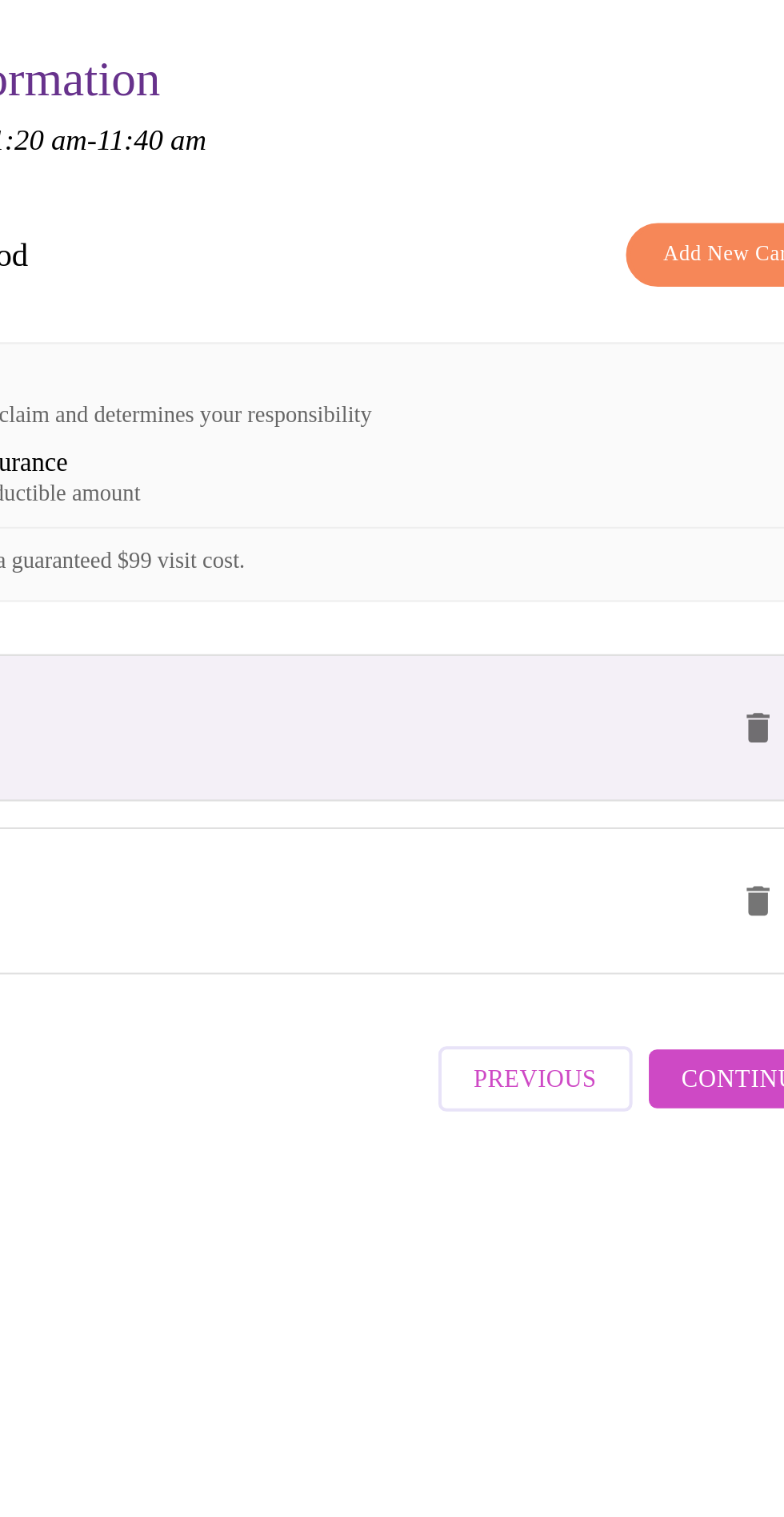
click at [652, 699] on span "Continue" at bounding box center [663, 689] width 64 height 21
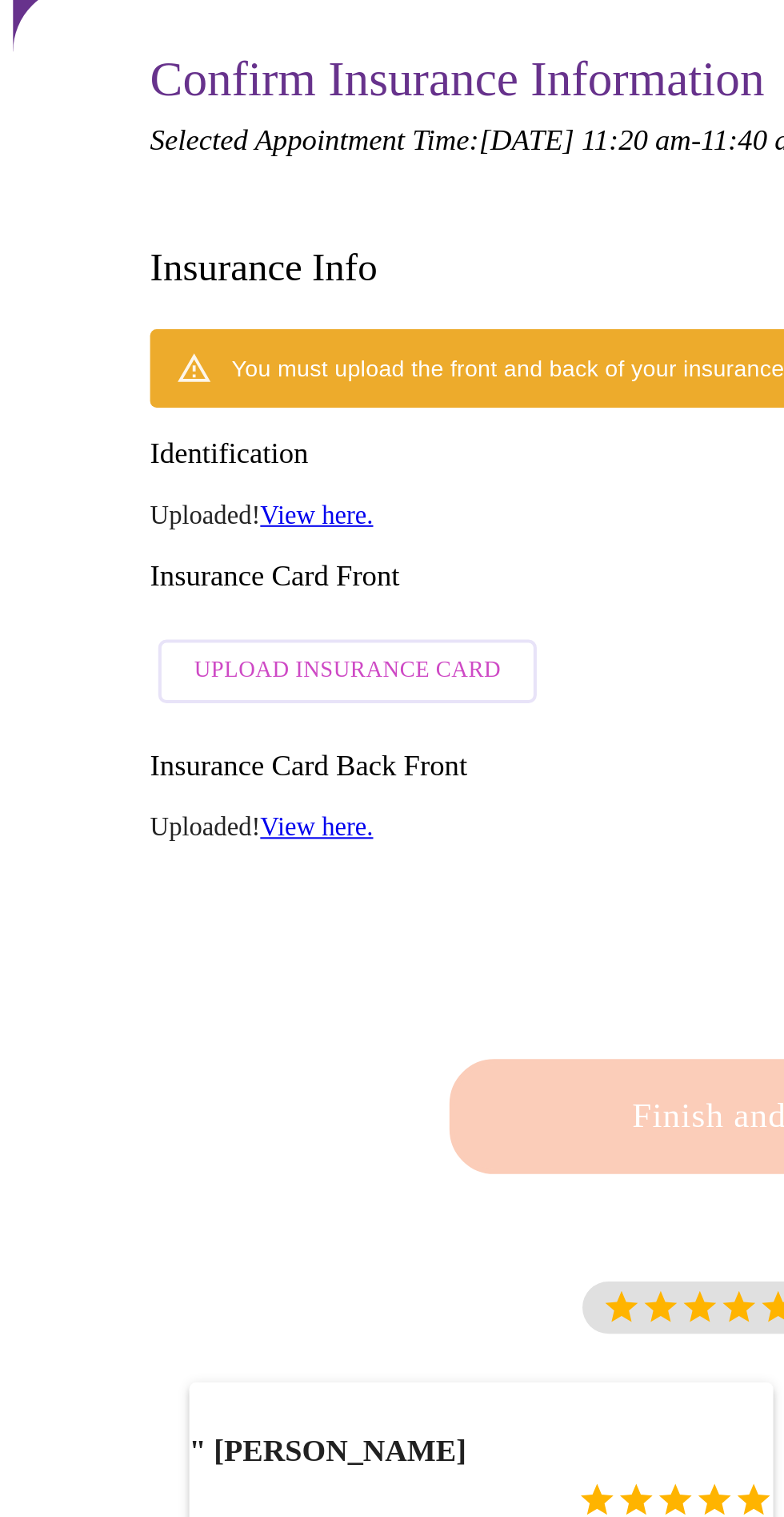
click at [195, 479] on span "Upload Insurance Card" at bounding box center [171, 489] width 151 height 20
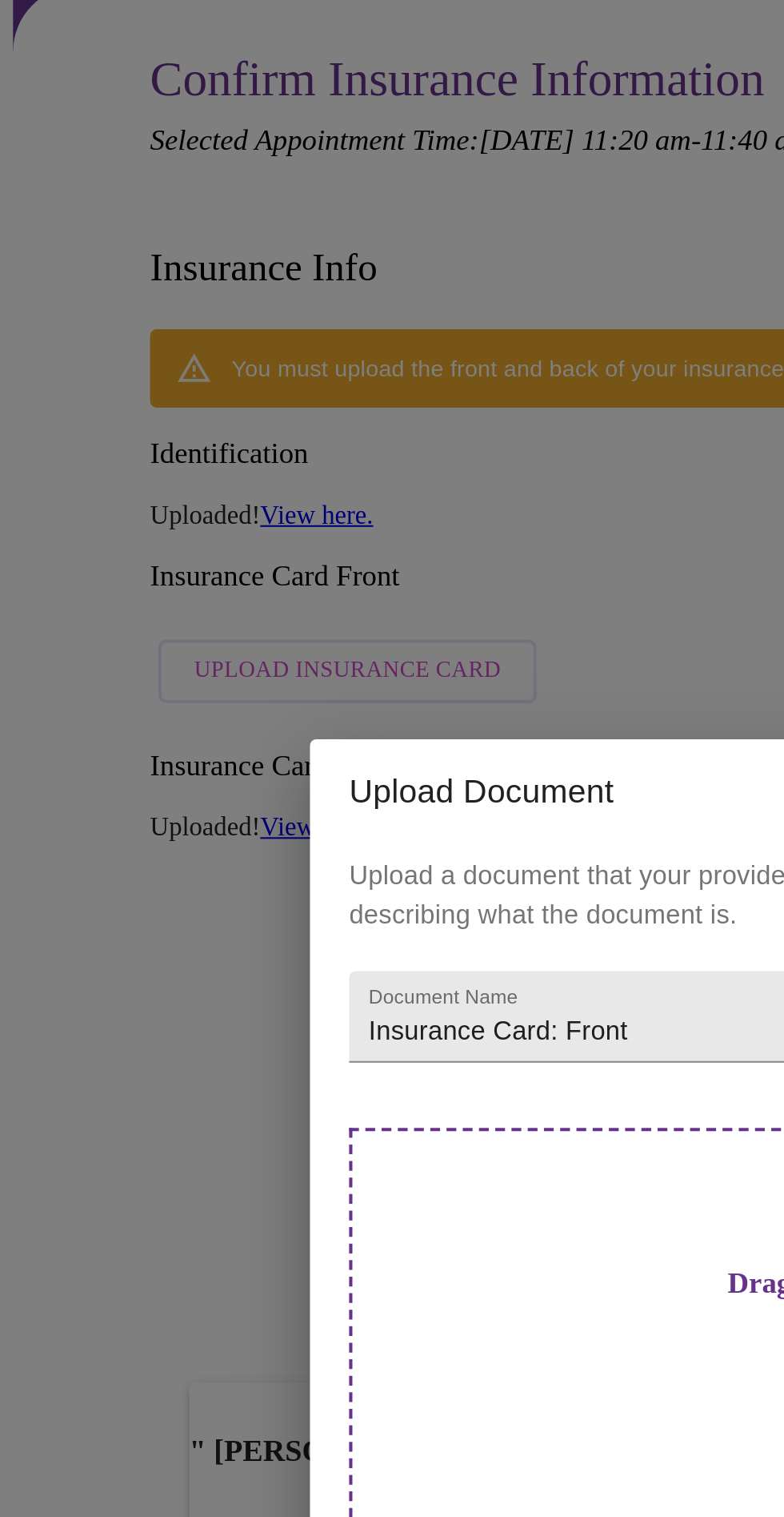
click at [306, 796] on h3 "Drag and drop a file here, or click to select a file" at bounding box center [504, 789] width 441 height 17
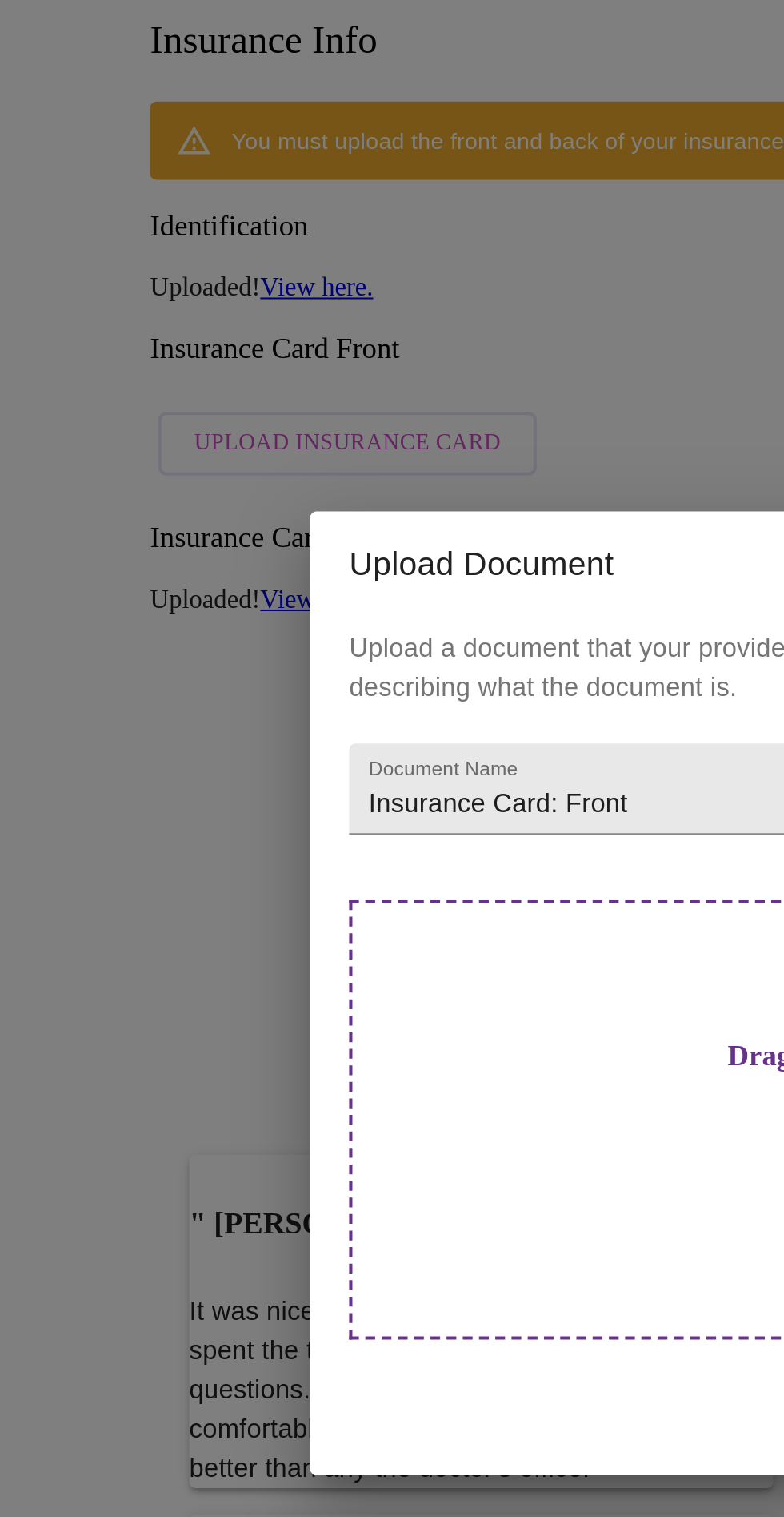
click at [323, 798] on h3 "Drag and drop a file here, or click to select a file" at bounding box center [504, 789] width 441 height 17
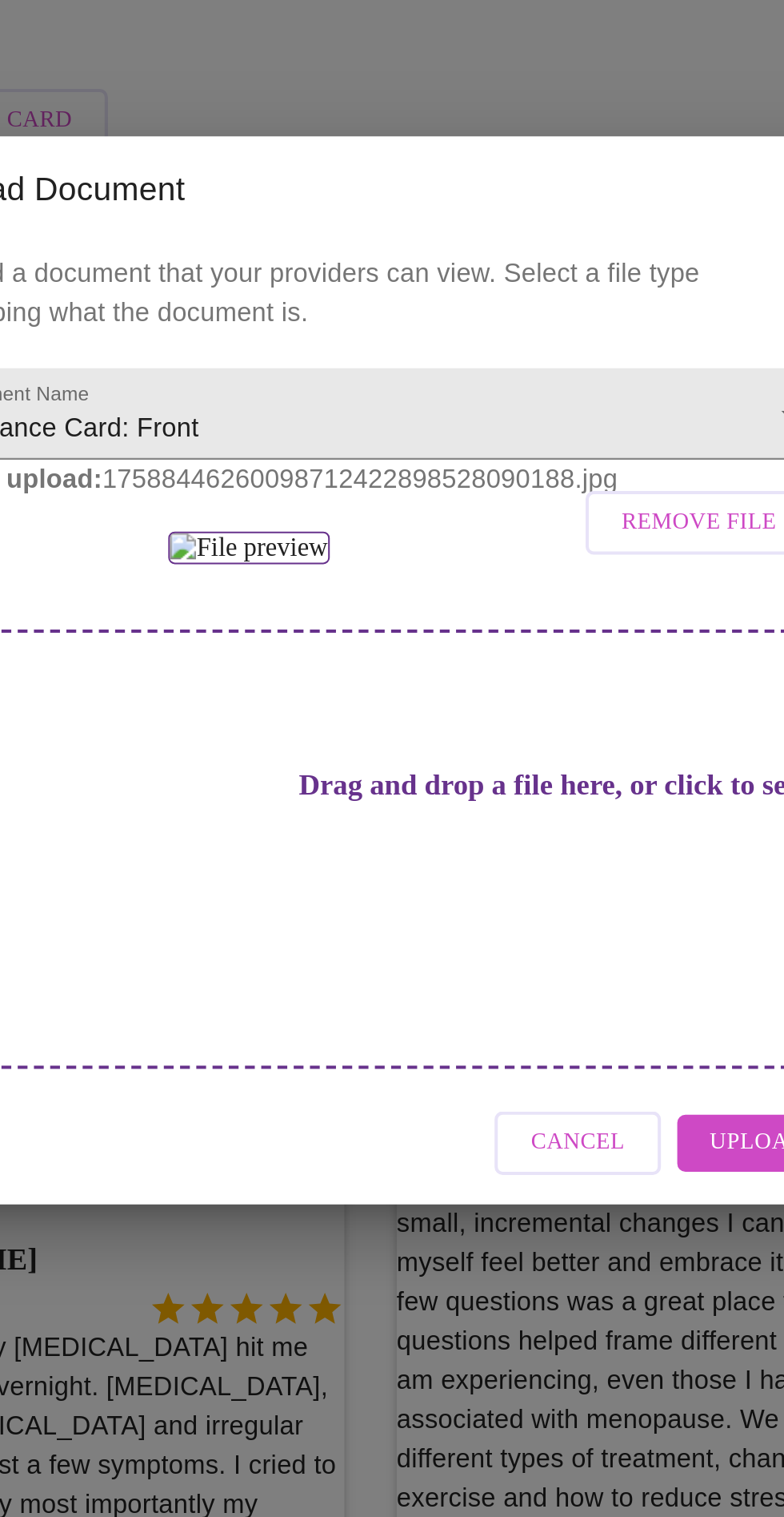
click at [576, 1000] on span "Upload" at bounding box center [583, 990] width 47 height 20
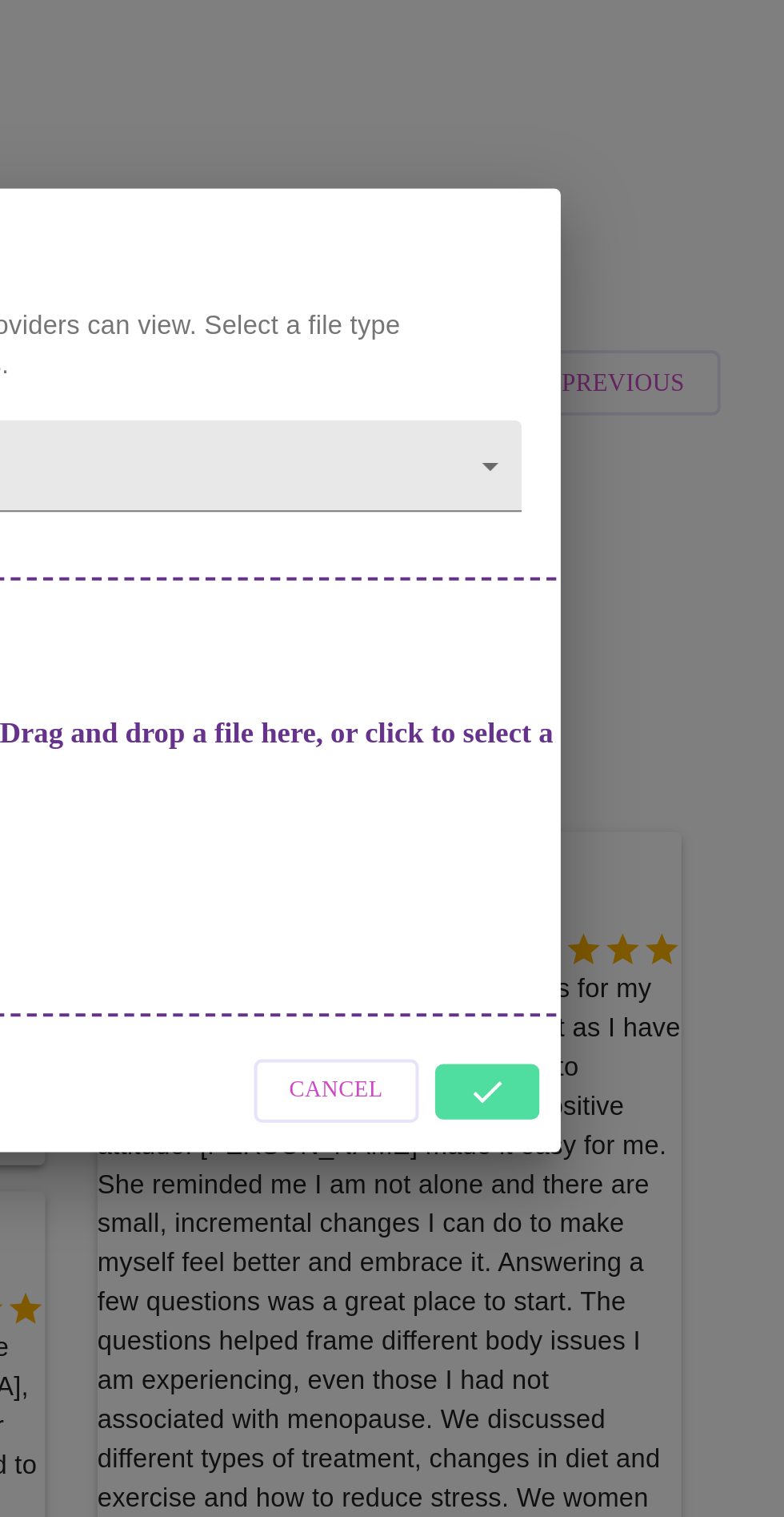
click at [597, 984] on div "Cancel" at bounding box center [392, 964] width 480 height 60
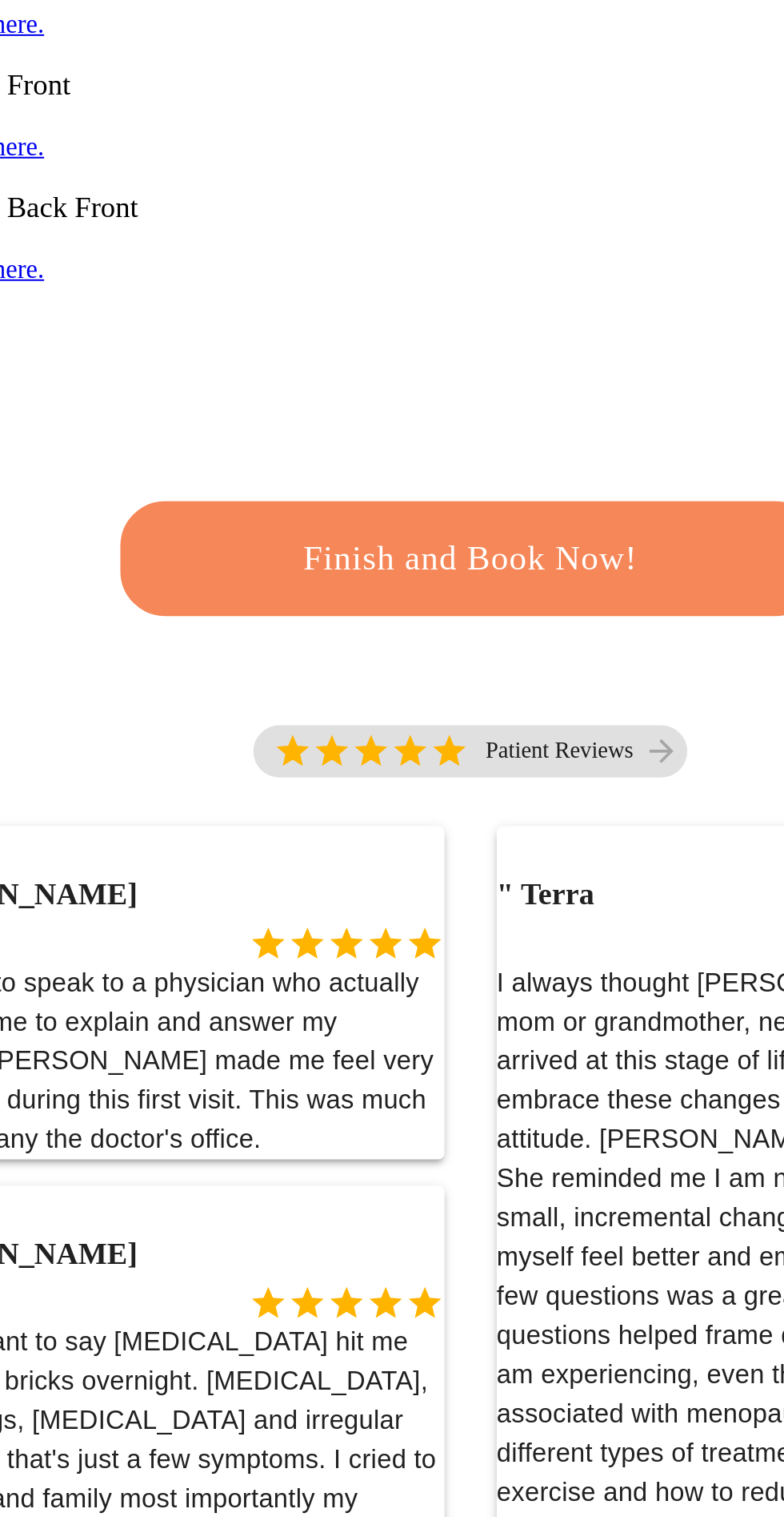
click at [472, 621] on span "Finish and Book Now!" at bounding box center [392, 635] width 296 height 30
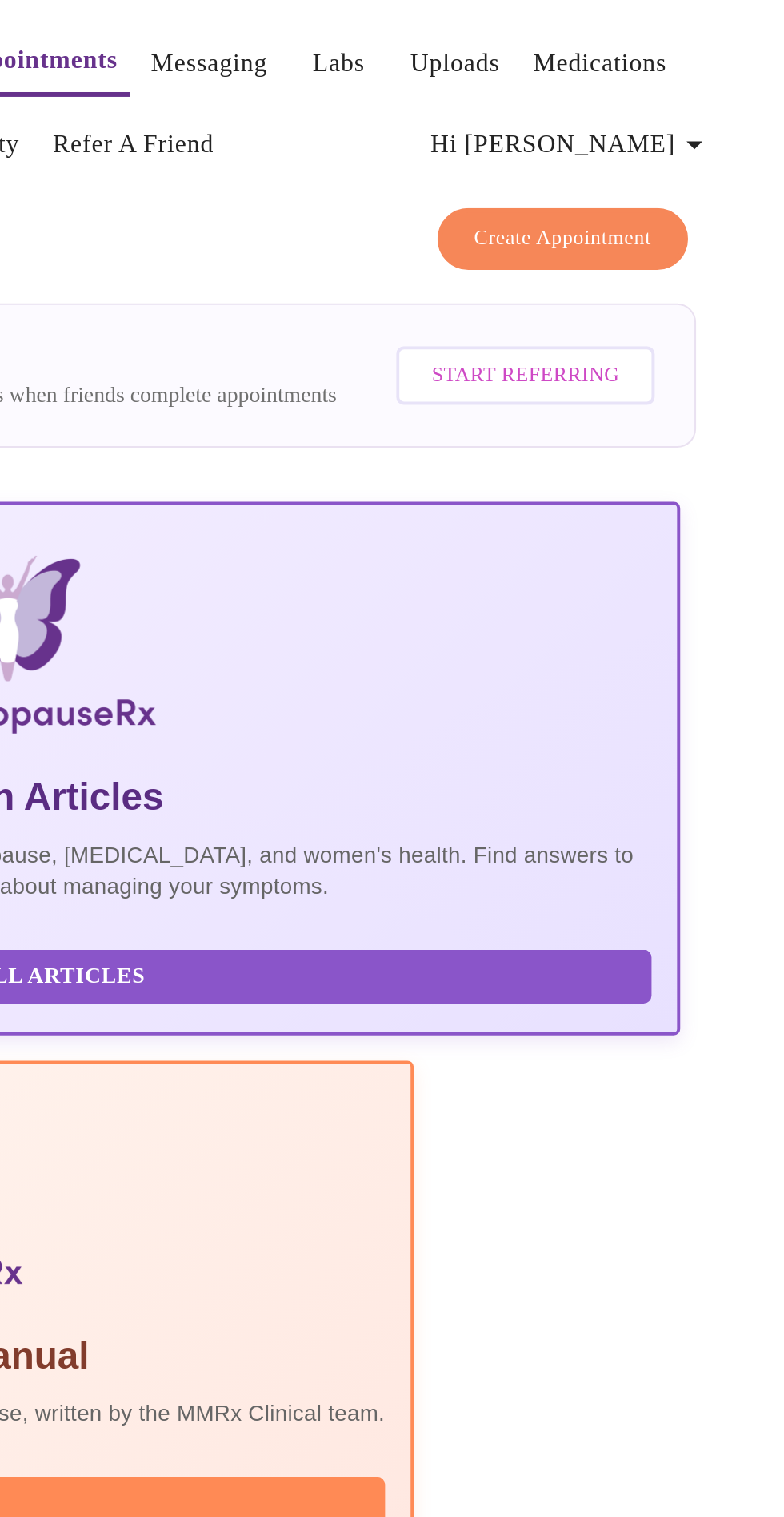
click at [739, 71] on icon "button" at bounding box center [738, 73] width 19 height 19
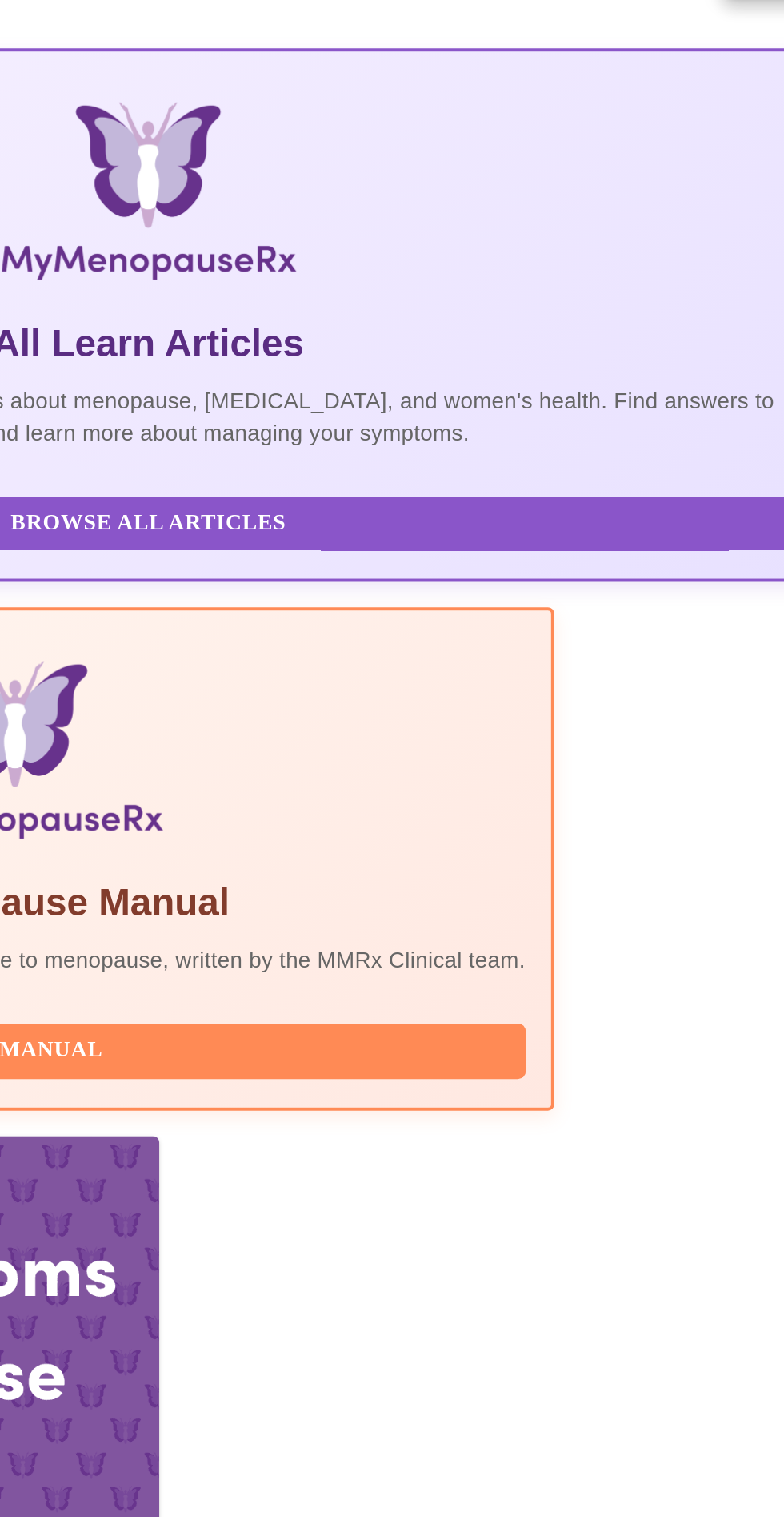
scroll to position [52, 0]
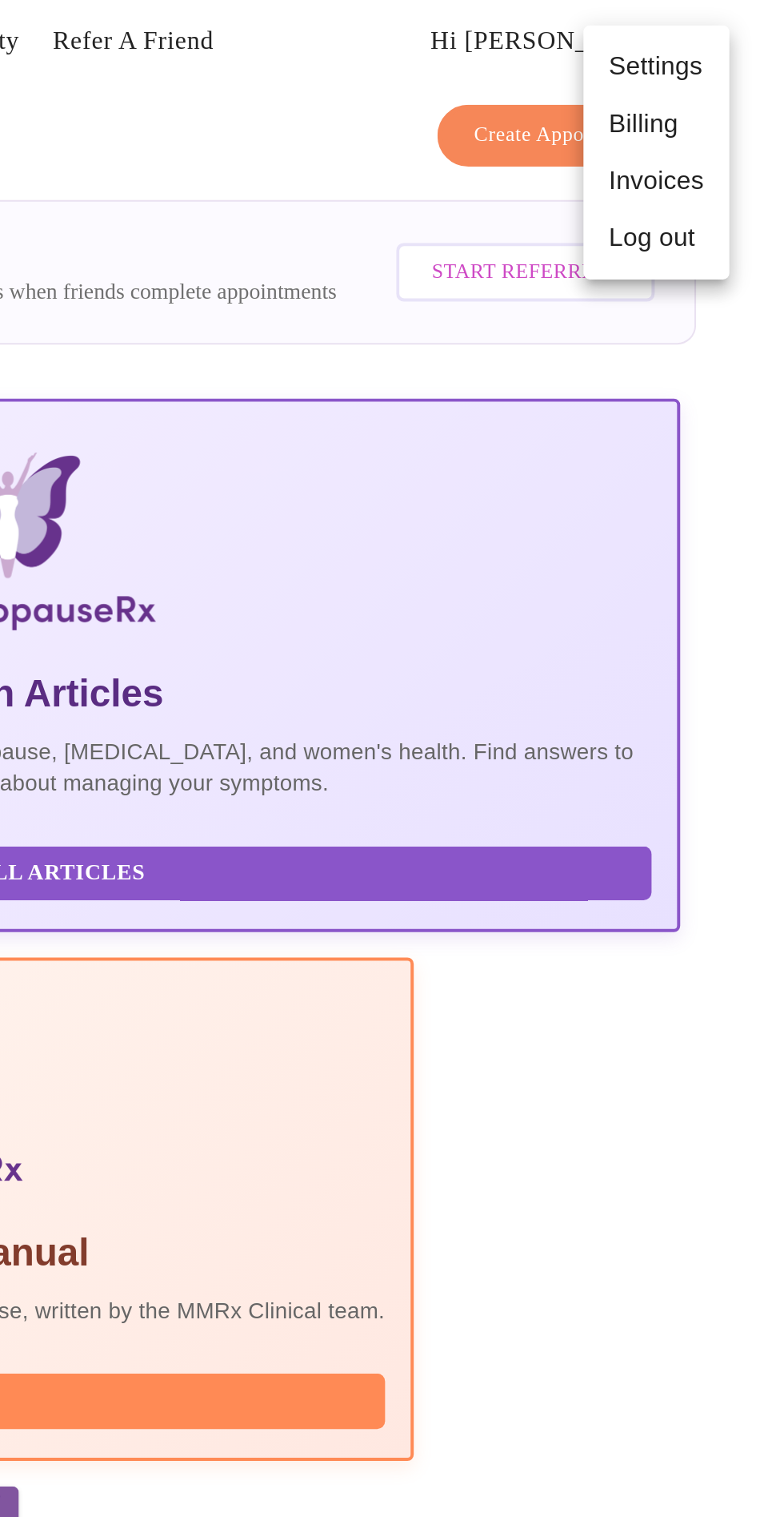
click at [592, 173] on div at bounding box center [392, 758] width 784 height 1517
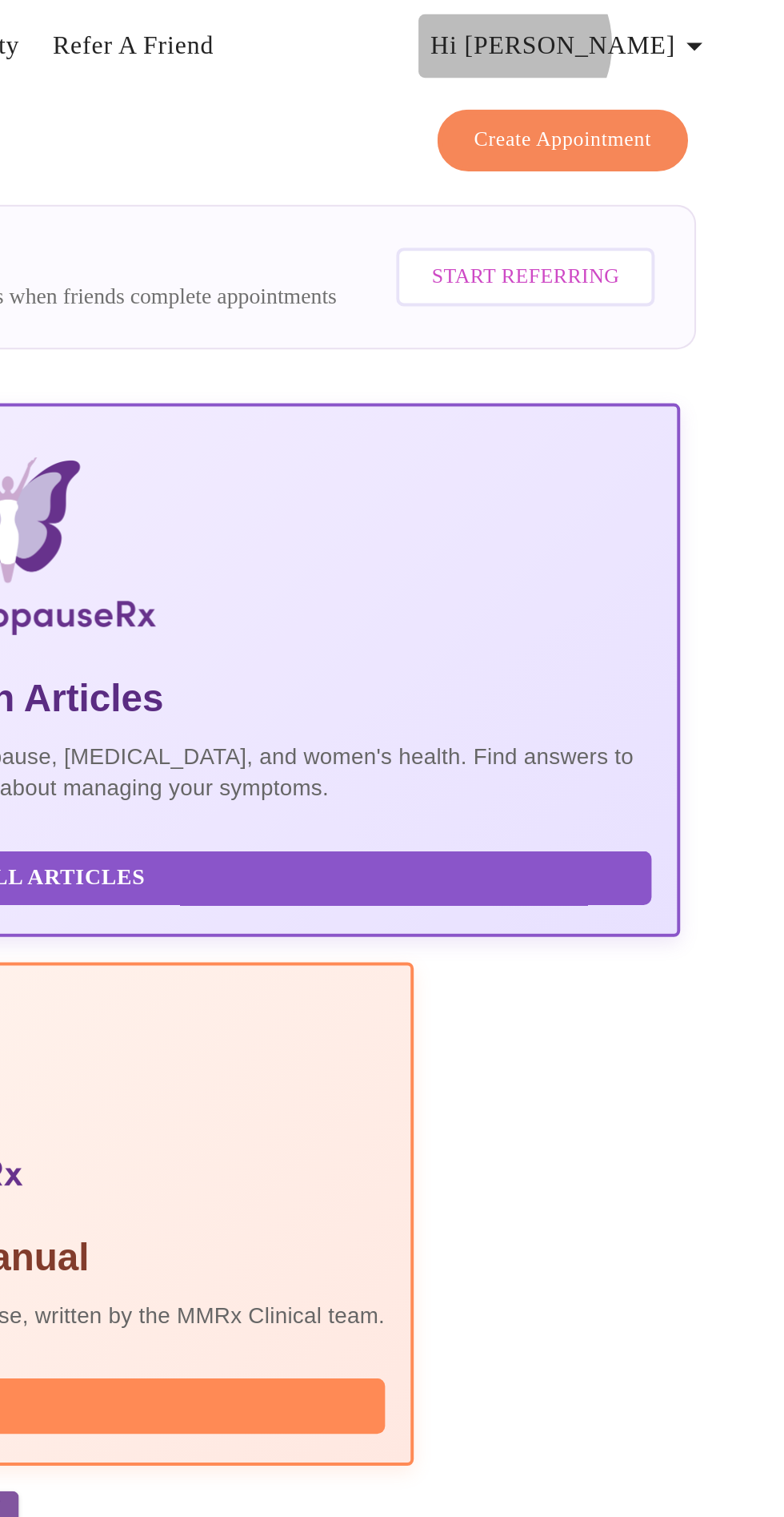
click at [725, 14] on span "Hi [PERSON_NAME]" at bounding box center [677, 23] width 142 height 22
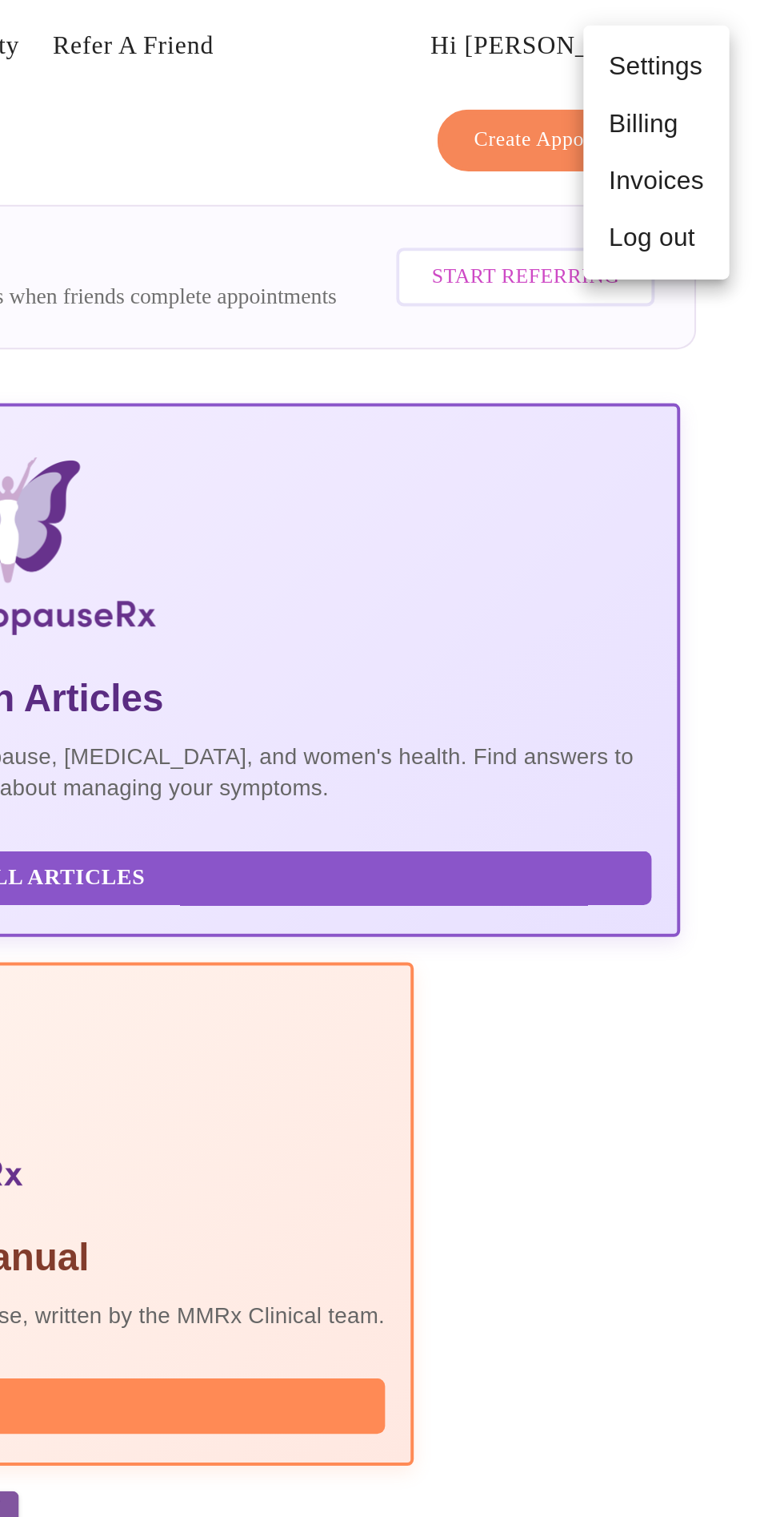
click at [738, 32] on li "Settings" at bounding box center [719, 34] width 74 height 29
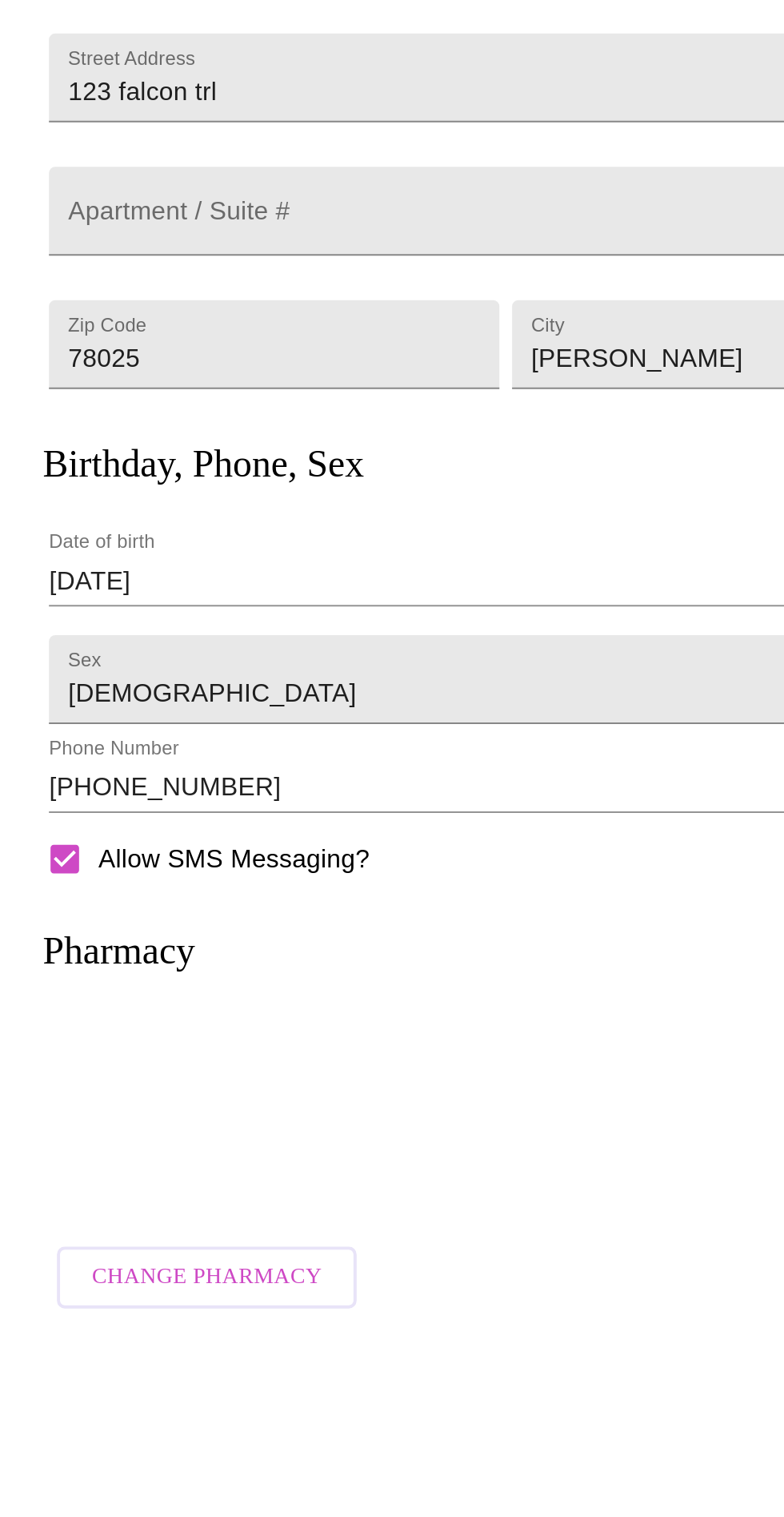
click at [97, 693] on h3 "Pharmacy" at bounding box center [79, 682] width 77 height 22
click at [233, 724] on div at bounding box center [392, 765] width 694 height 101
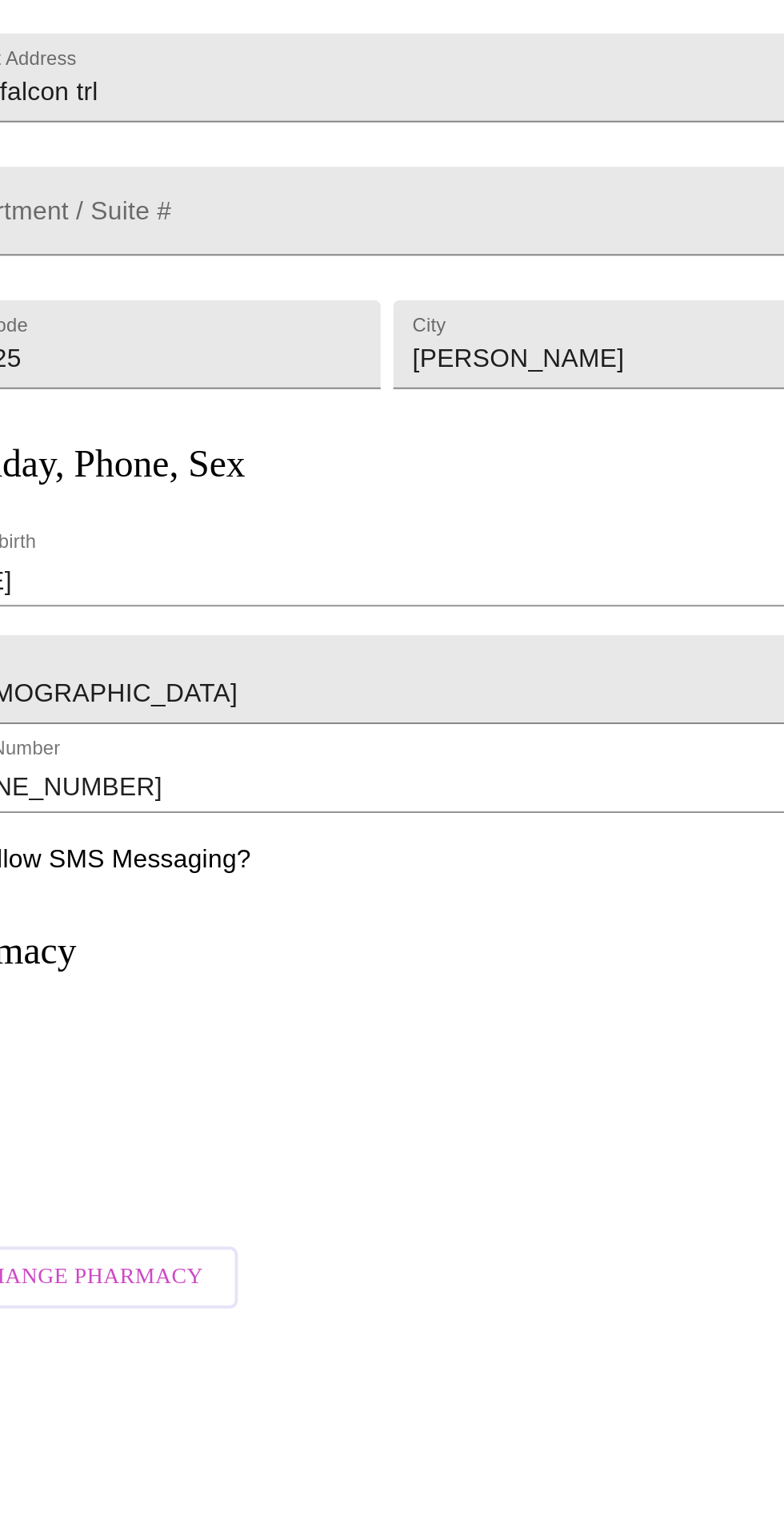
click at [144, 847] on span "Change Pharmacy" at bounding box center [124, 846] width 116 height 20
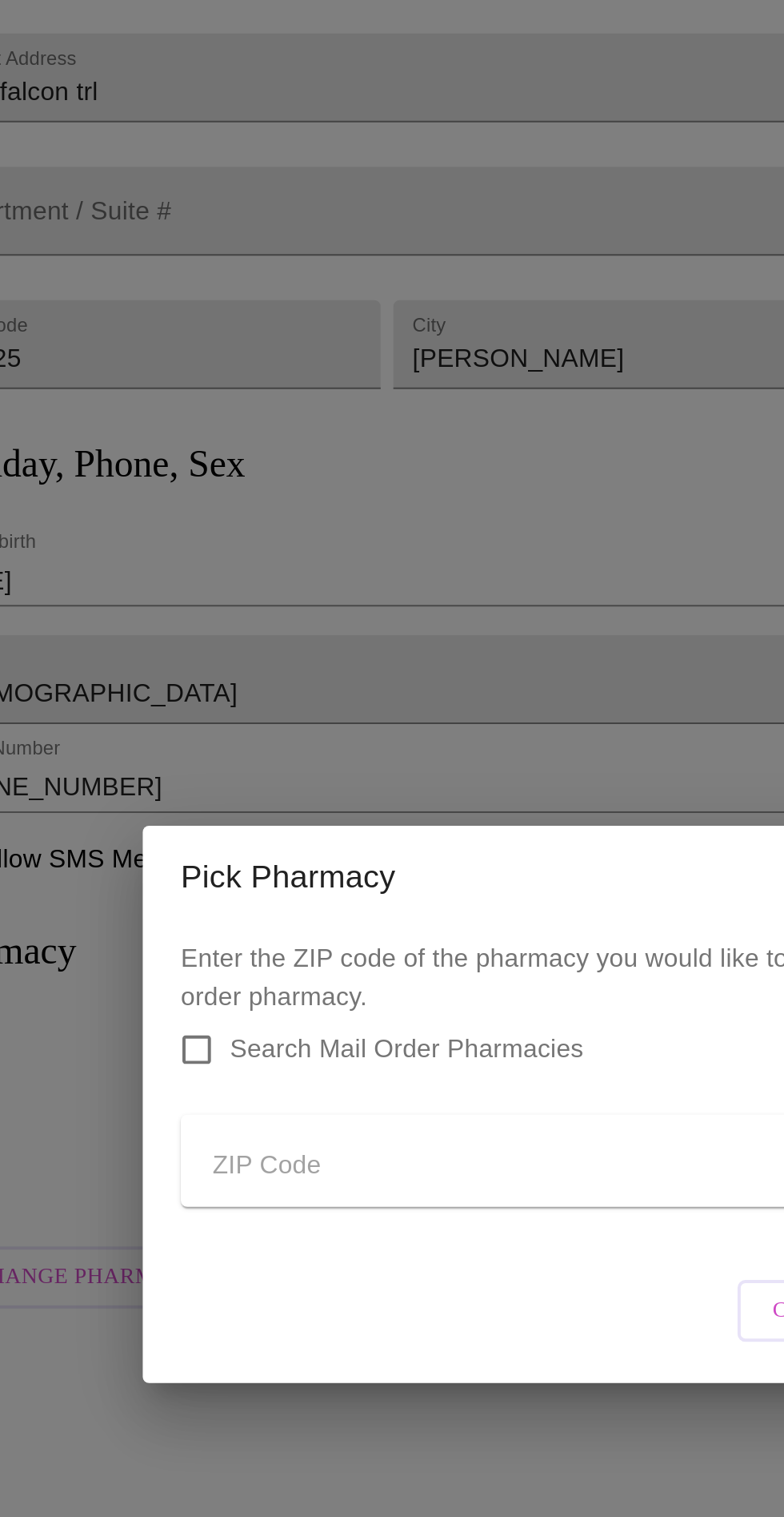
click at [181, 748] on input "Search Mail Order Pharmacies" at bounding box center [179, 731] width 34 height 34
checkbox input "true"
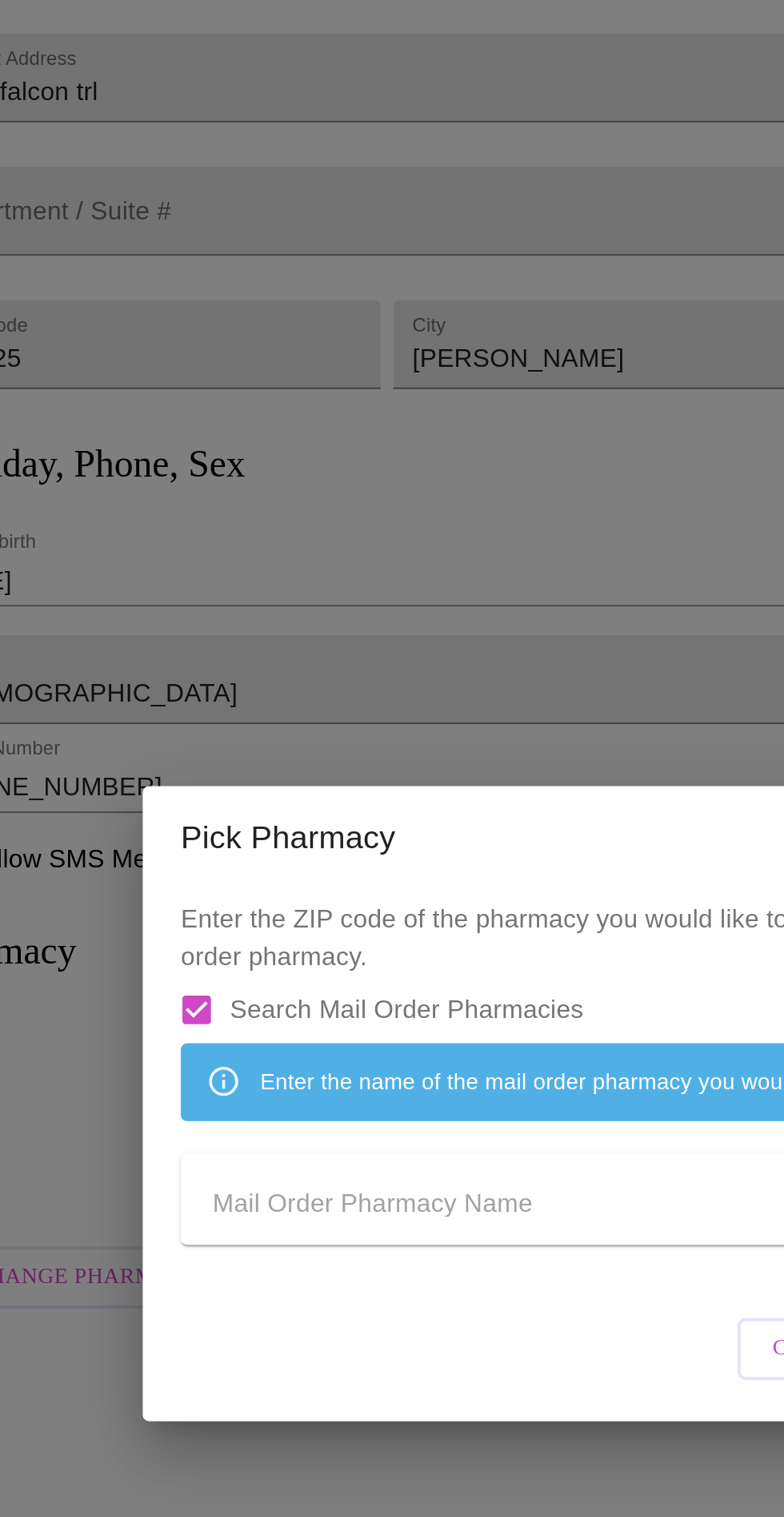
click at [224, 822] on input "Send a message to your care team" at bounding box center [358, 810] width 343 height 25
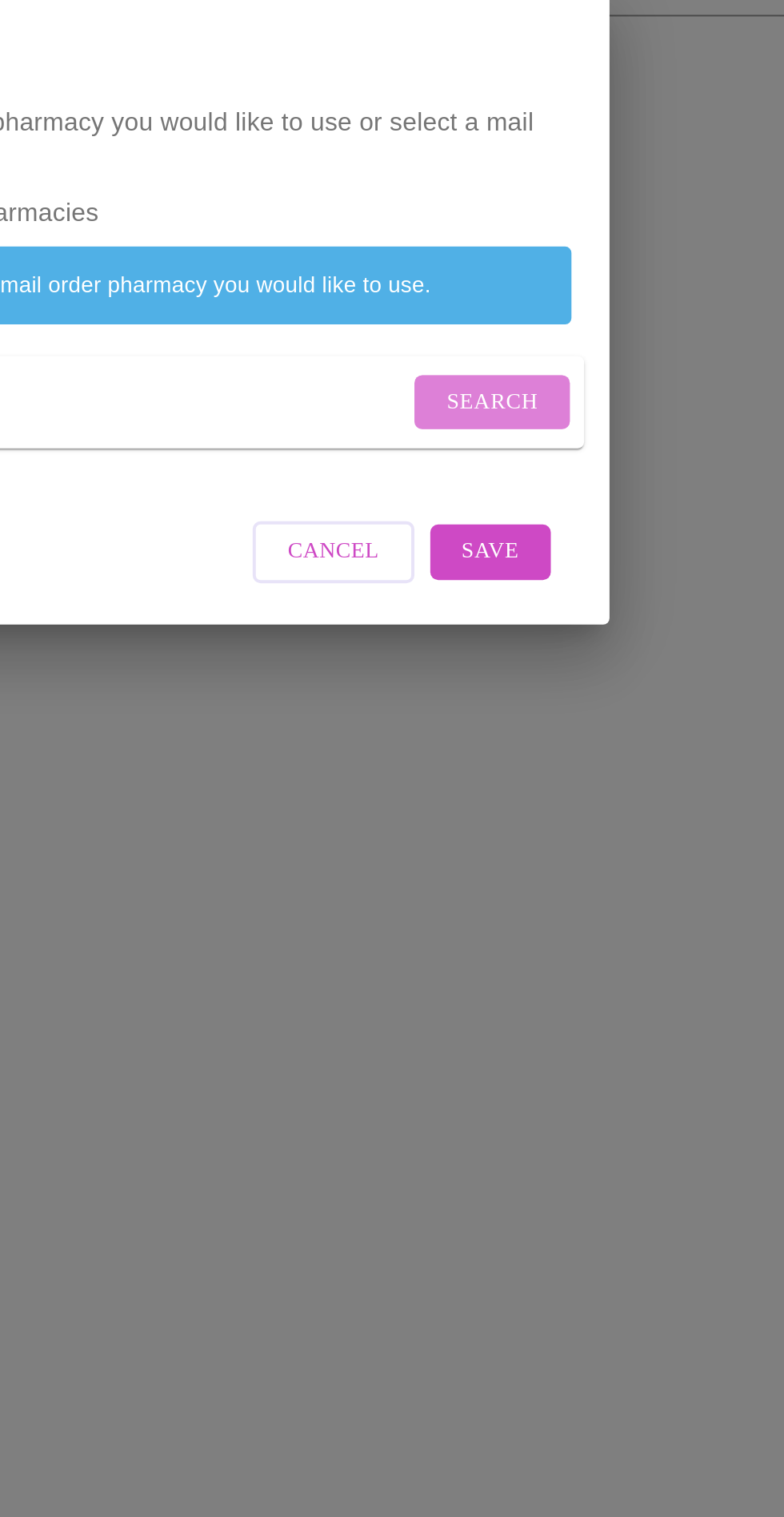
click at [562, 805] on span "Search" at bounding box center [573, 807] width 47 height 20
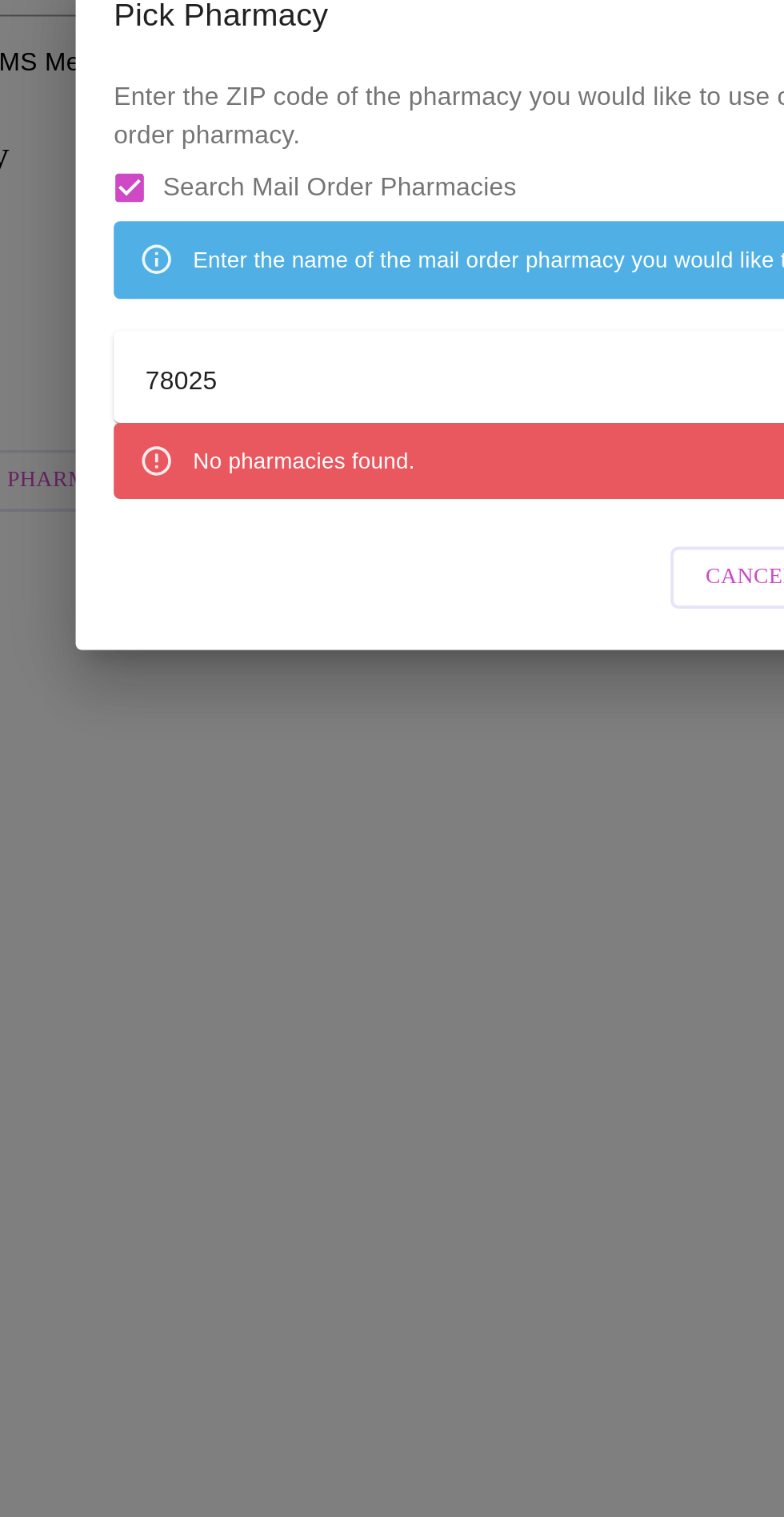
click at [289, 796] on input "78025" at bounding box center [358, 797] width 343 height 25
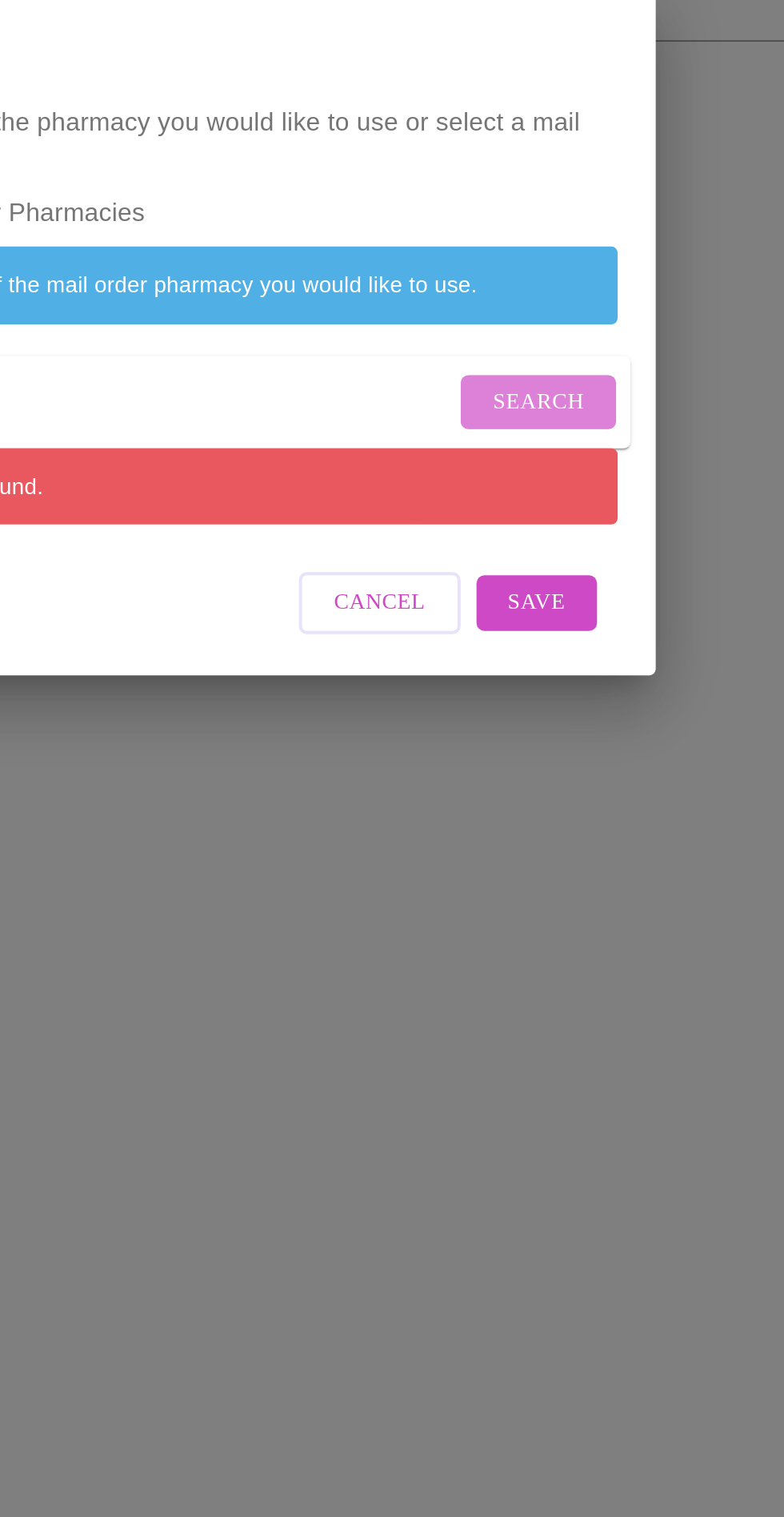
type input "78028"
click at [578, 799] on span "Search" at bounding box center [573, 794] width 47 height 20
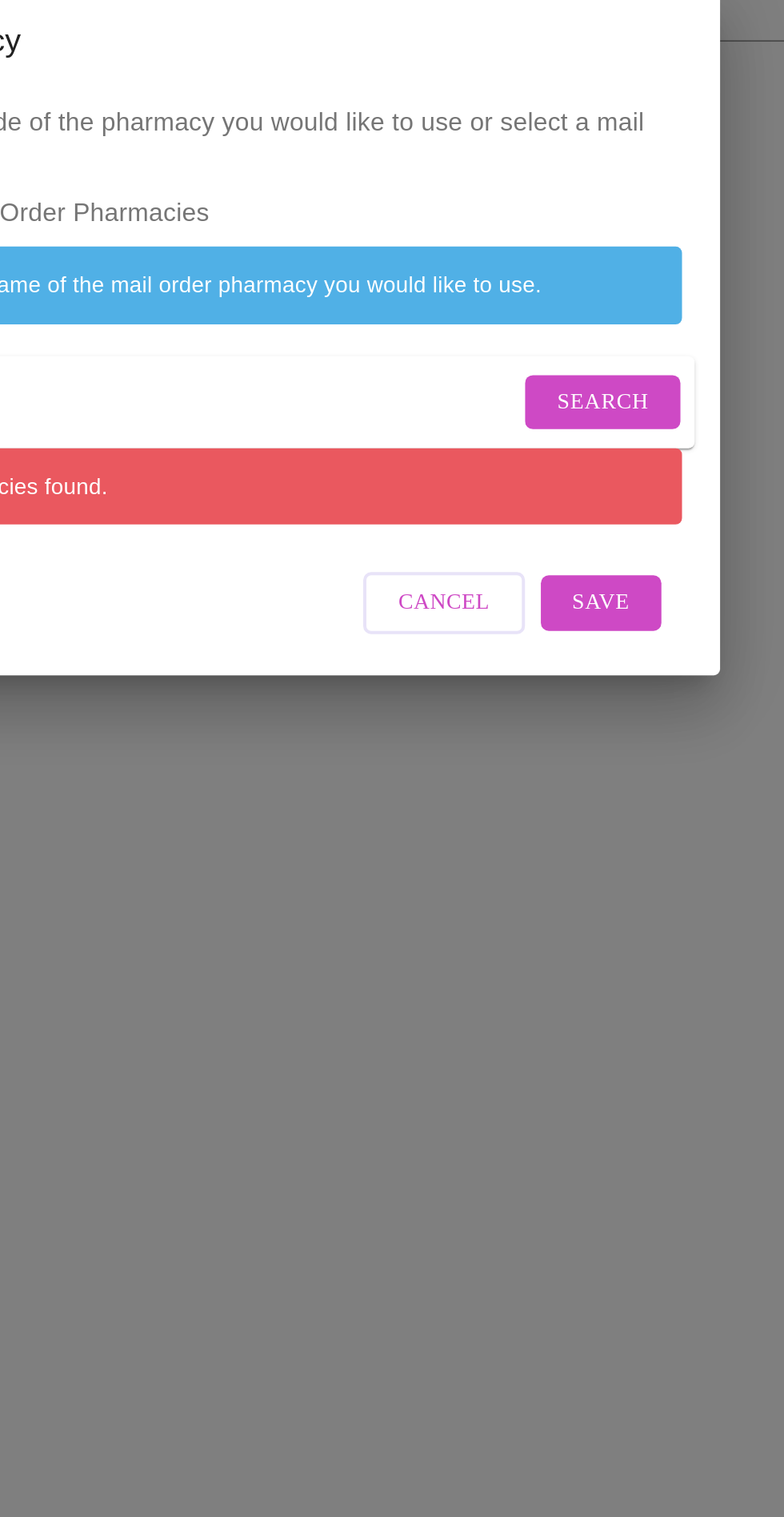
click at [577, 798] on span "Search" at bounding box center [573, 794] width 47 height 20
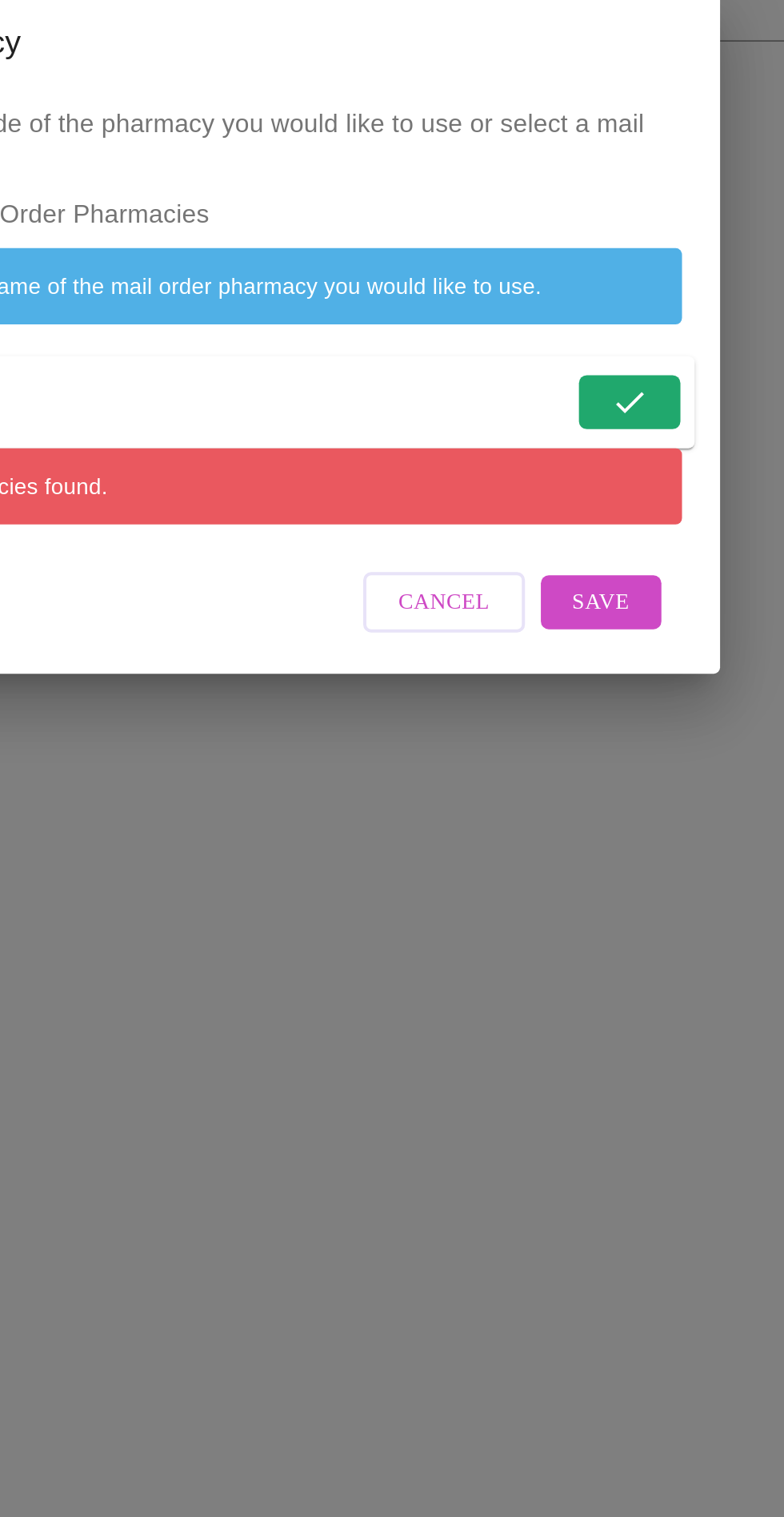
click at [584, 800] on form "78028" at bounding box center [396, 793] width 448 height 47
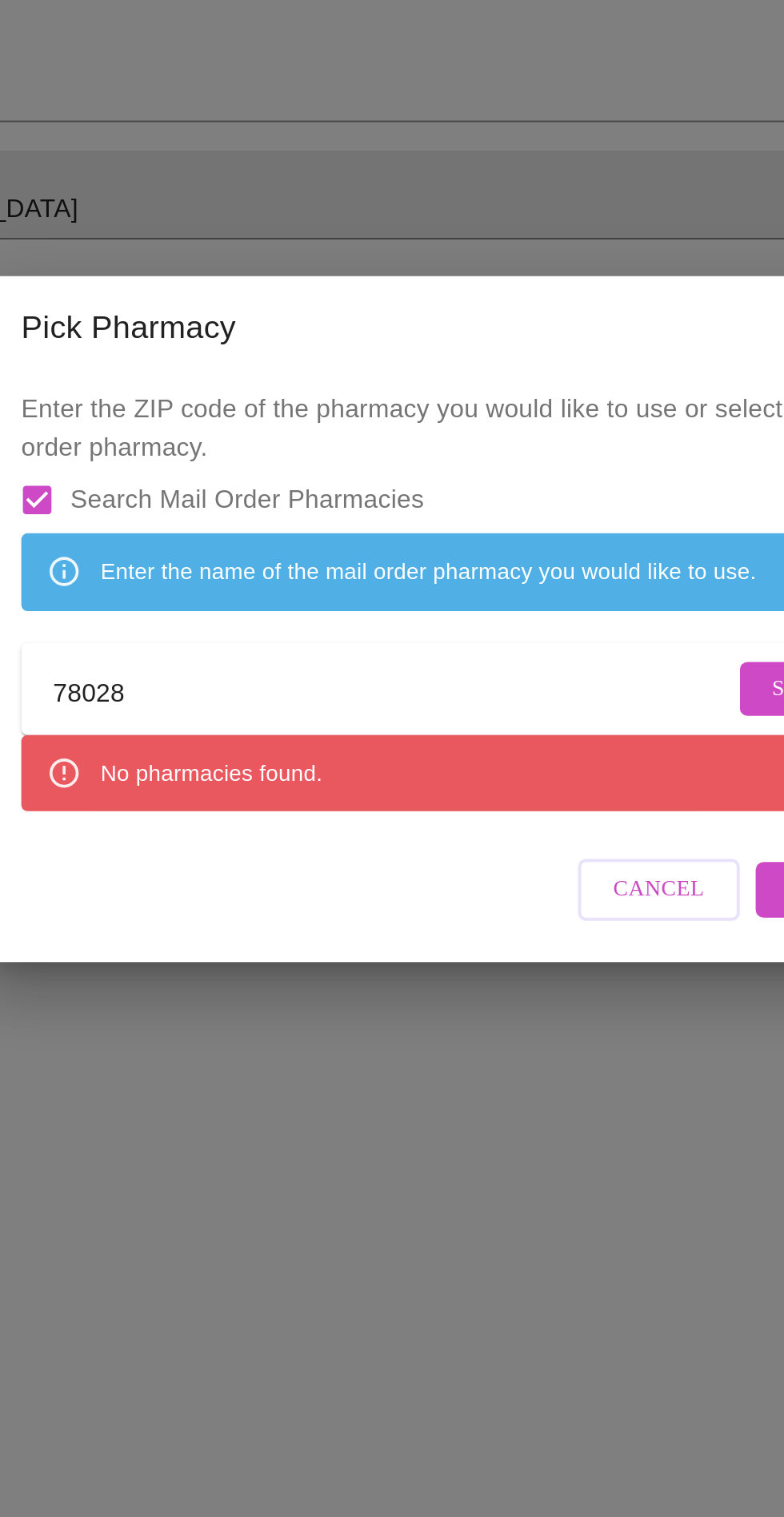
click at [293, 797] on input "78028" at bounding box center [358, 797] width 343 height 25
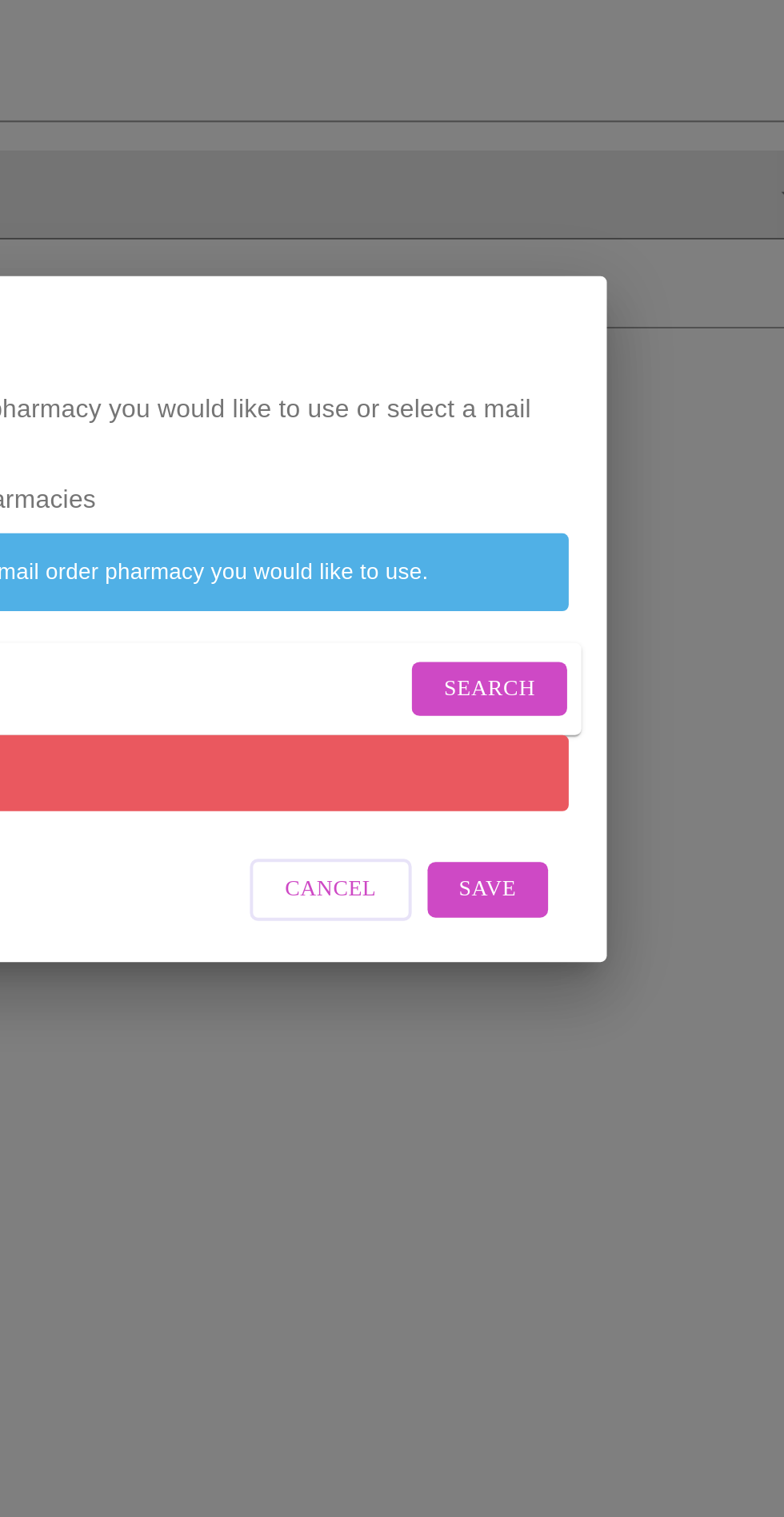
click at [576, 802] on span "Search" at bounding box center [573, 794] width 47 height 20
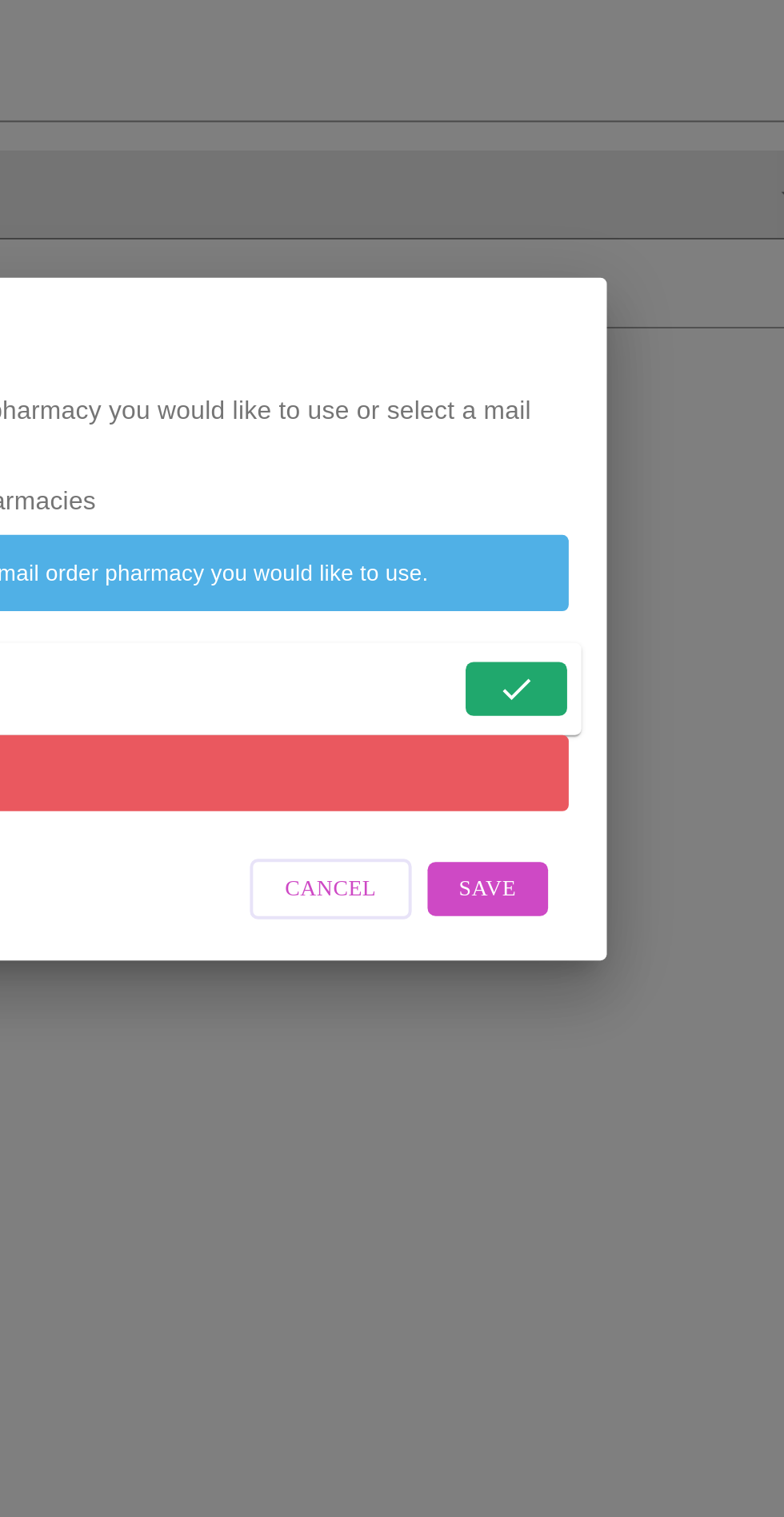
click at [575, 904] on span "Save" at bounding box center [573, 895] width 29 height 20
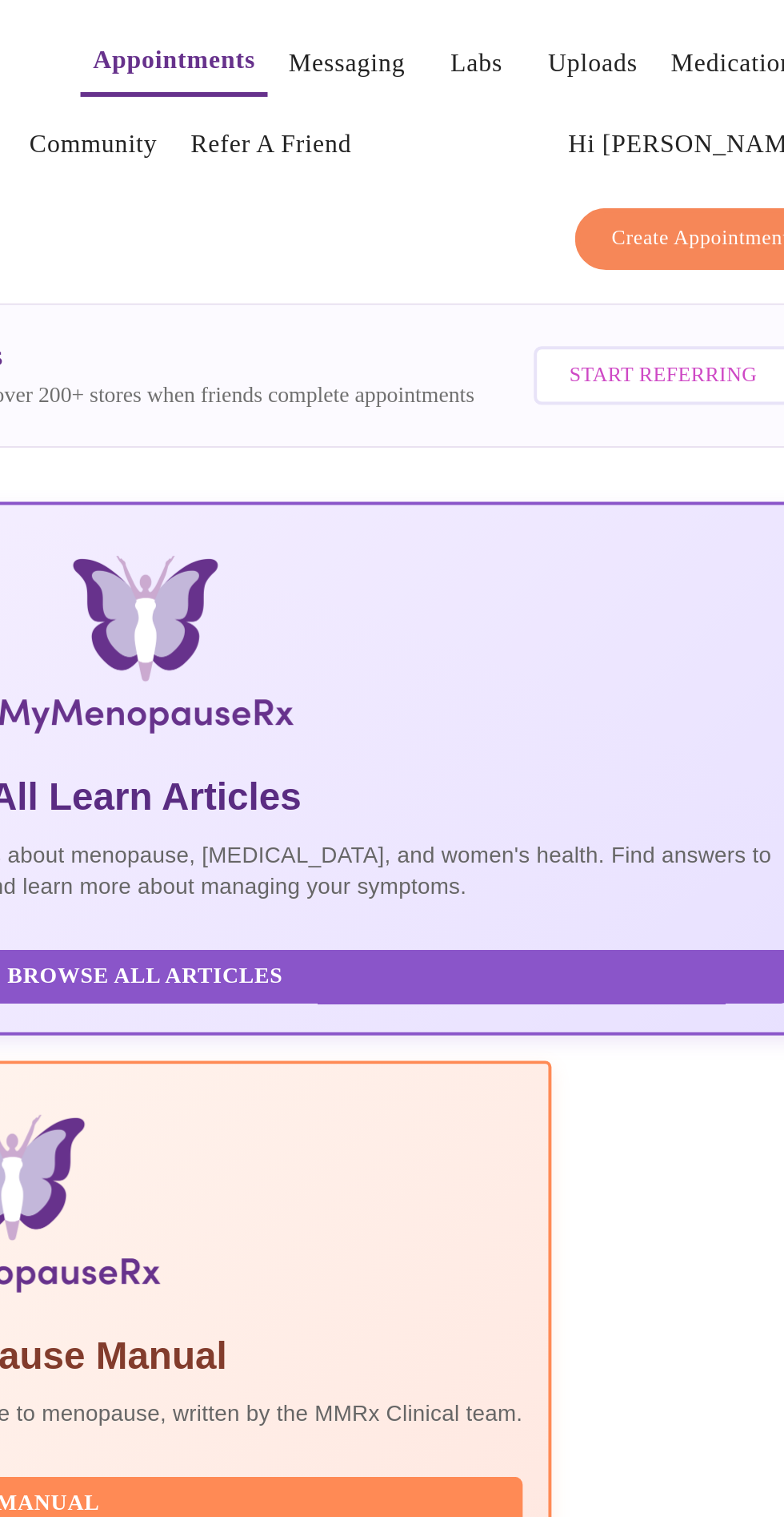
click at [546, 25] on link "Labs" at bounding box center [558, 32] width 26 height 22
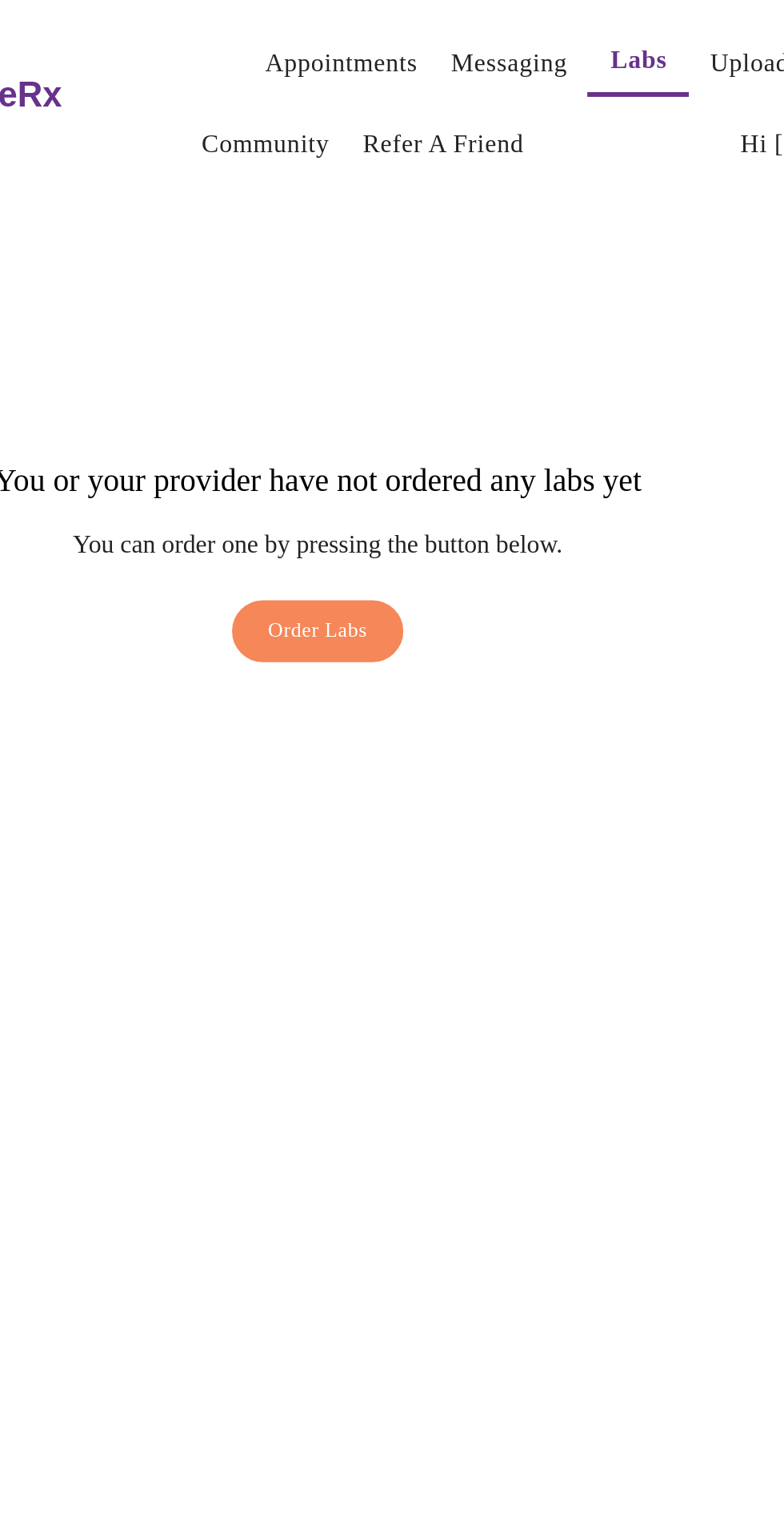
click at [462, 21] on link "Messaging" at bounding box center [488, 32] width 58 height 22
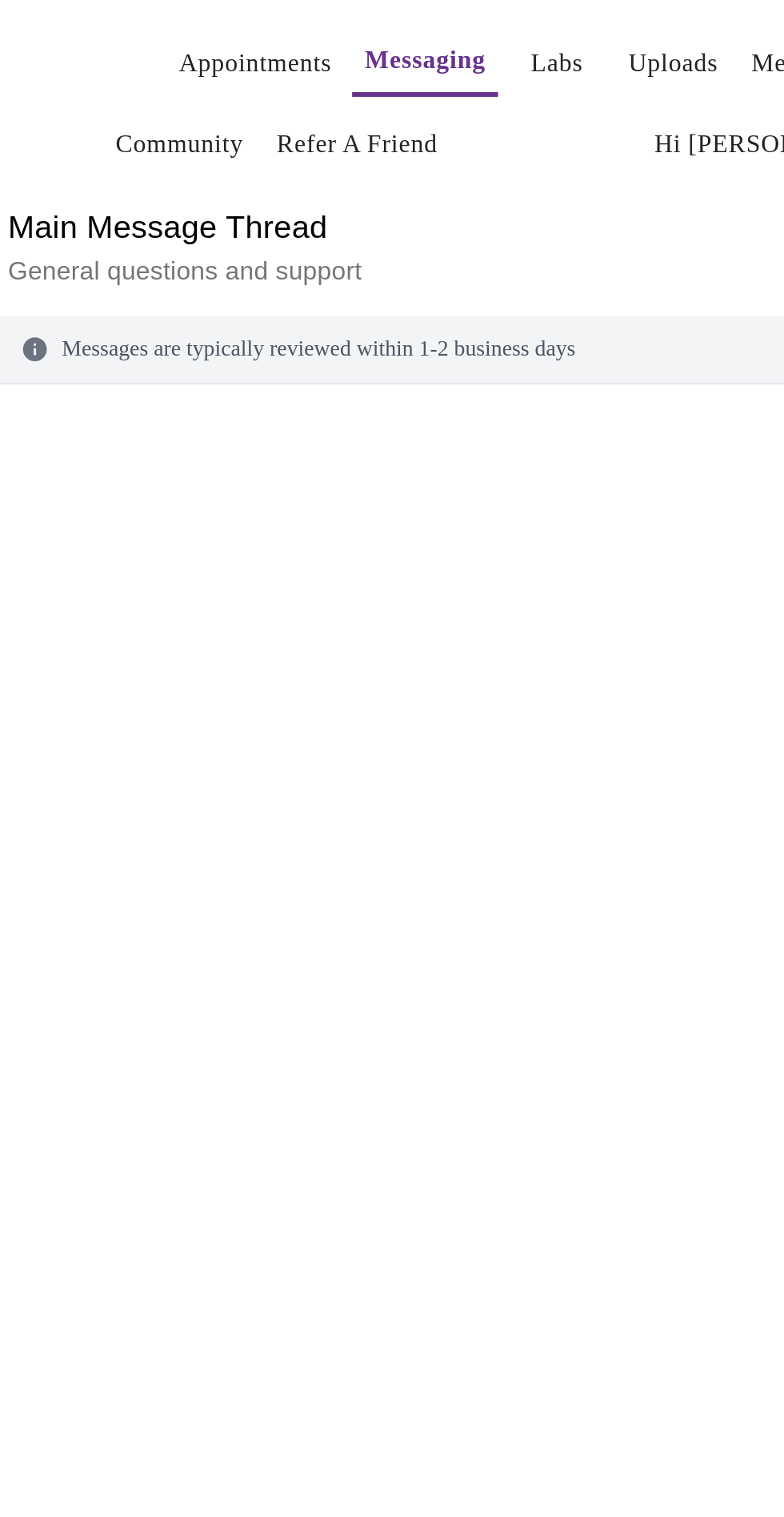
click at [544, 21] on link "Labs" at bounding box center [556, 32] width 26 height 22
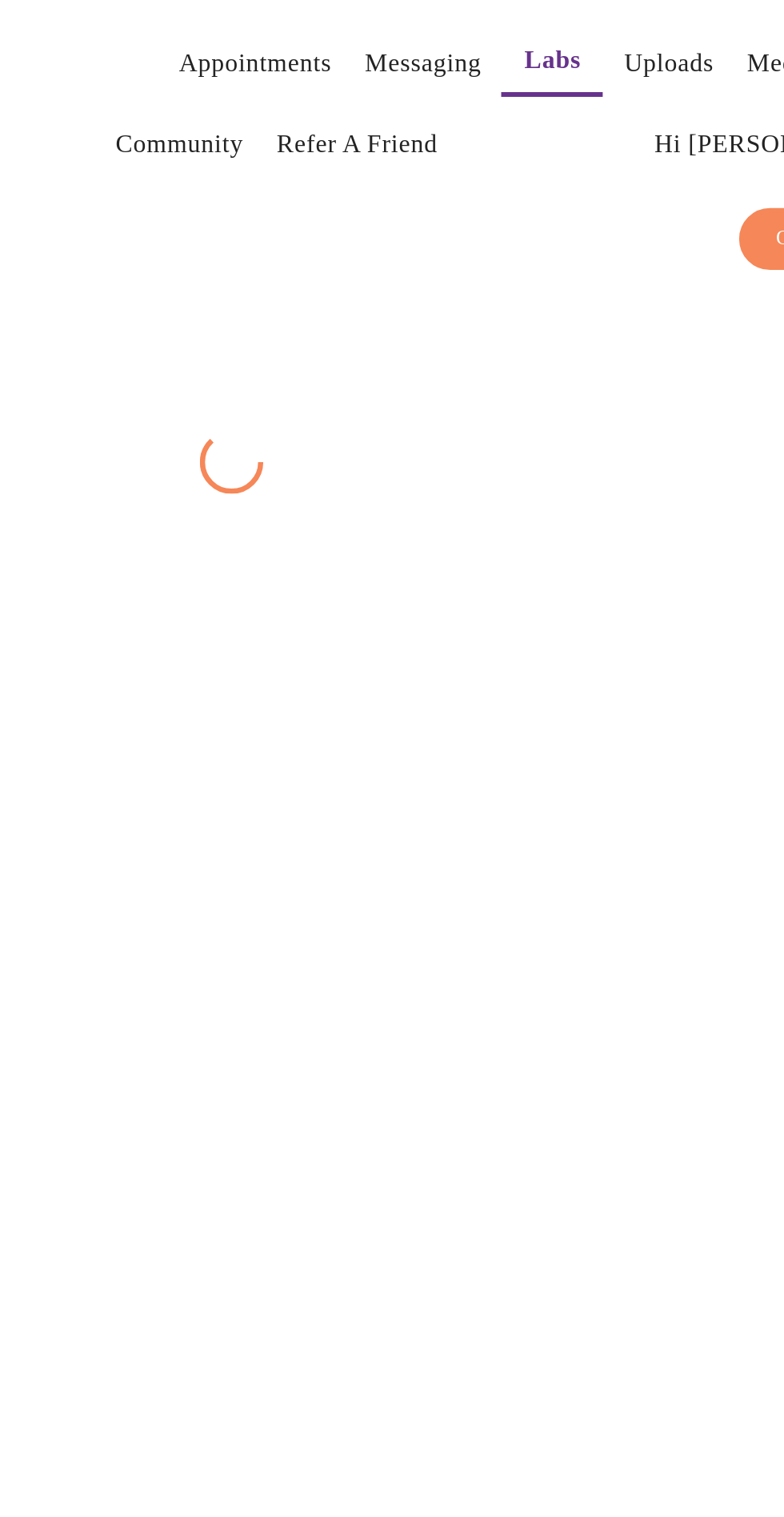
click at [369, 21] on link "Appointments" at bounding box center [404, 32] width 77 height 22
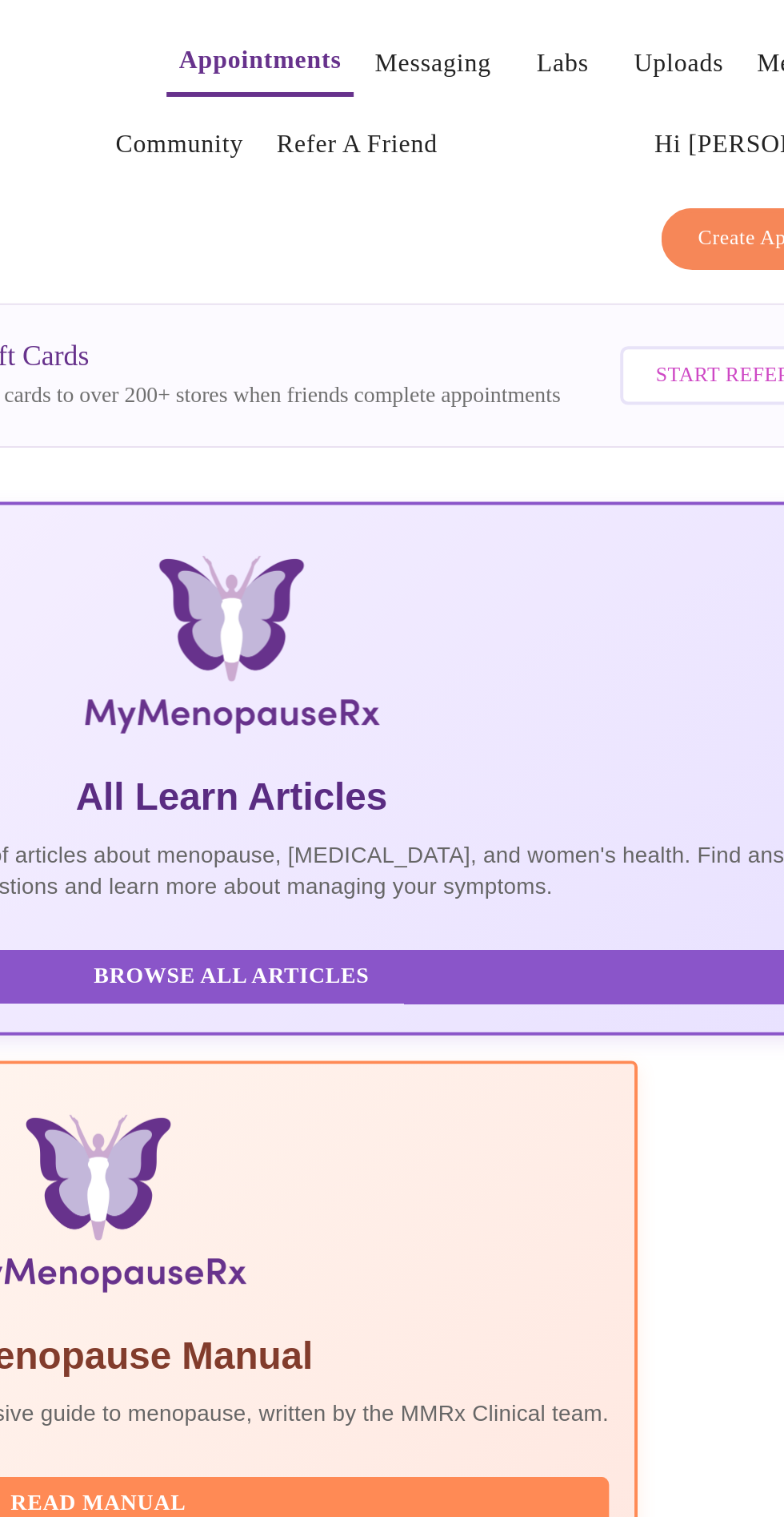
scroll to position [0, 159]
click at [397, 801] on div at bounding box center [224, 898] width 344 height 194
click at [329, 1009] on h5 "The Top 34 Symptoms of Menopause" at bounding box center [225, 1021] width 319 height 25
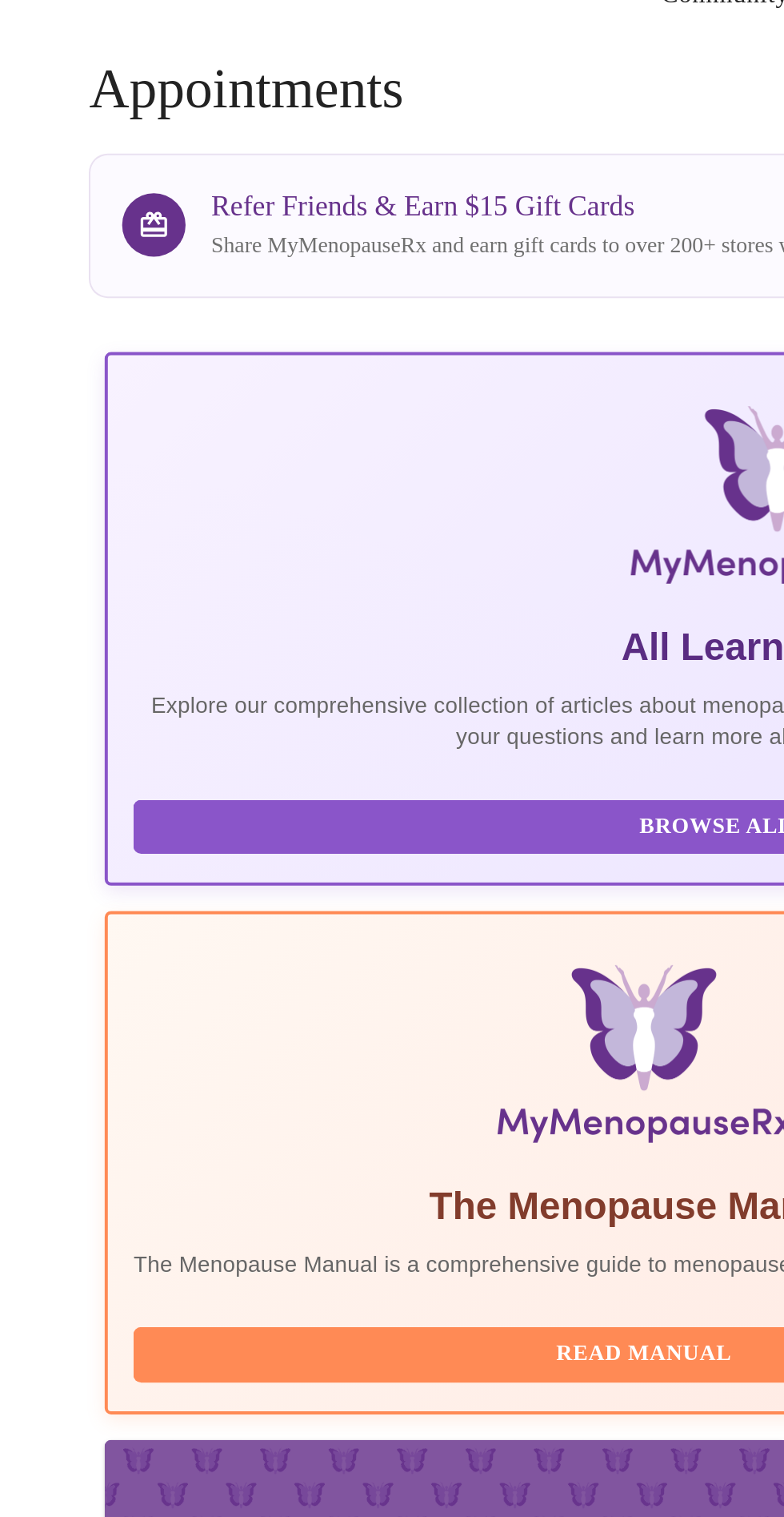
click at [186, 749] on span "Read Manual" at bounding box center [325, 759] width 484 height 20
click at [132, 658] on div "The Menopause Manual The Menopause Manual is a comprehensive guide to menopause…" at bounding box center [325, 723] width 541 height 129
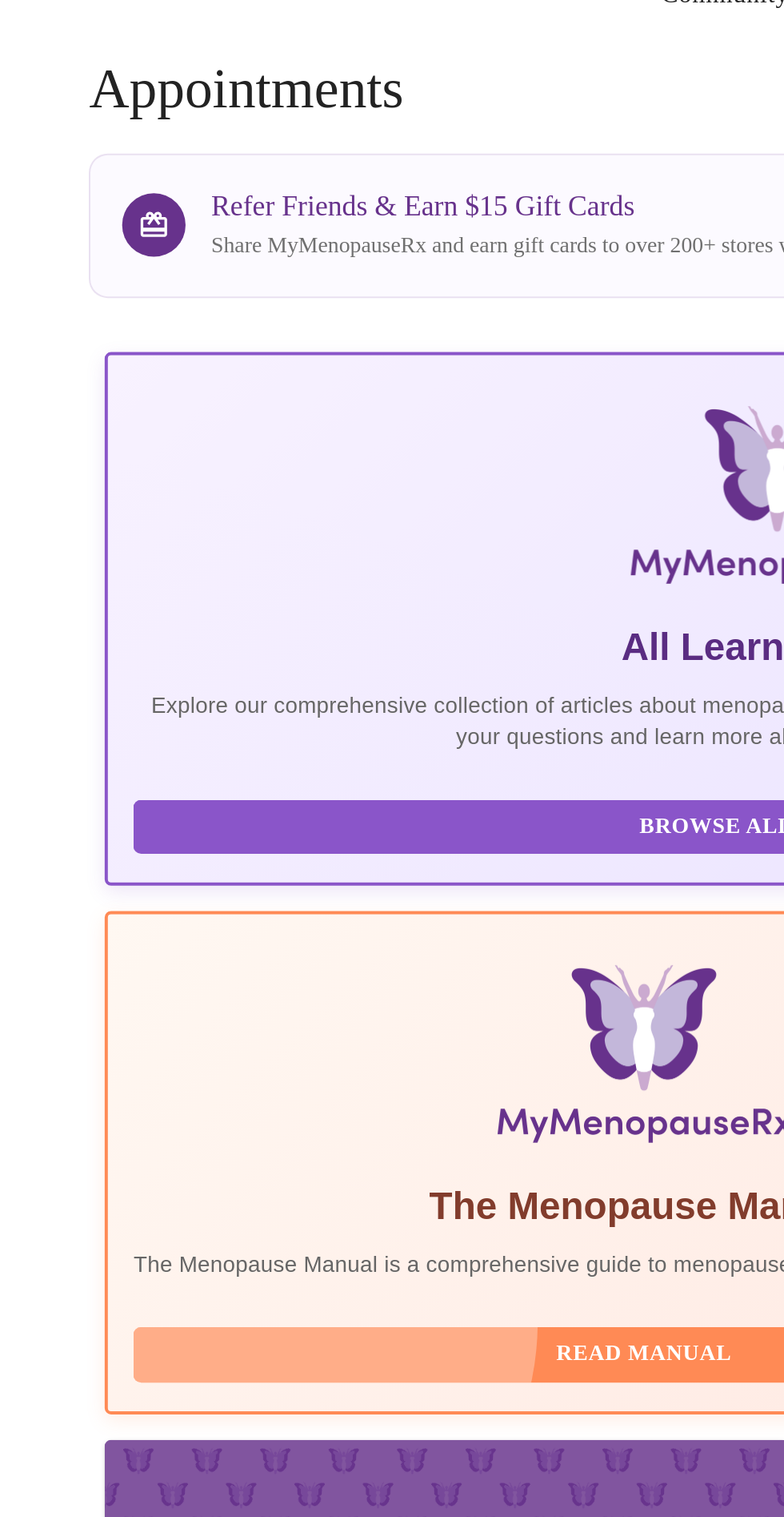
click at [128, 745] on button "Read Manual" at bounding box center [324, 758] width 515 height 28
